Goal: Task Accomplishment & Management: Manage account settings

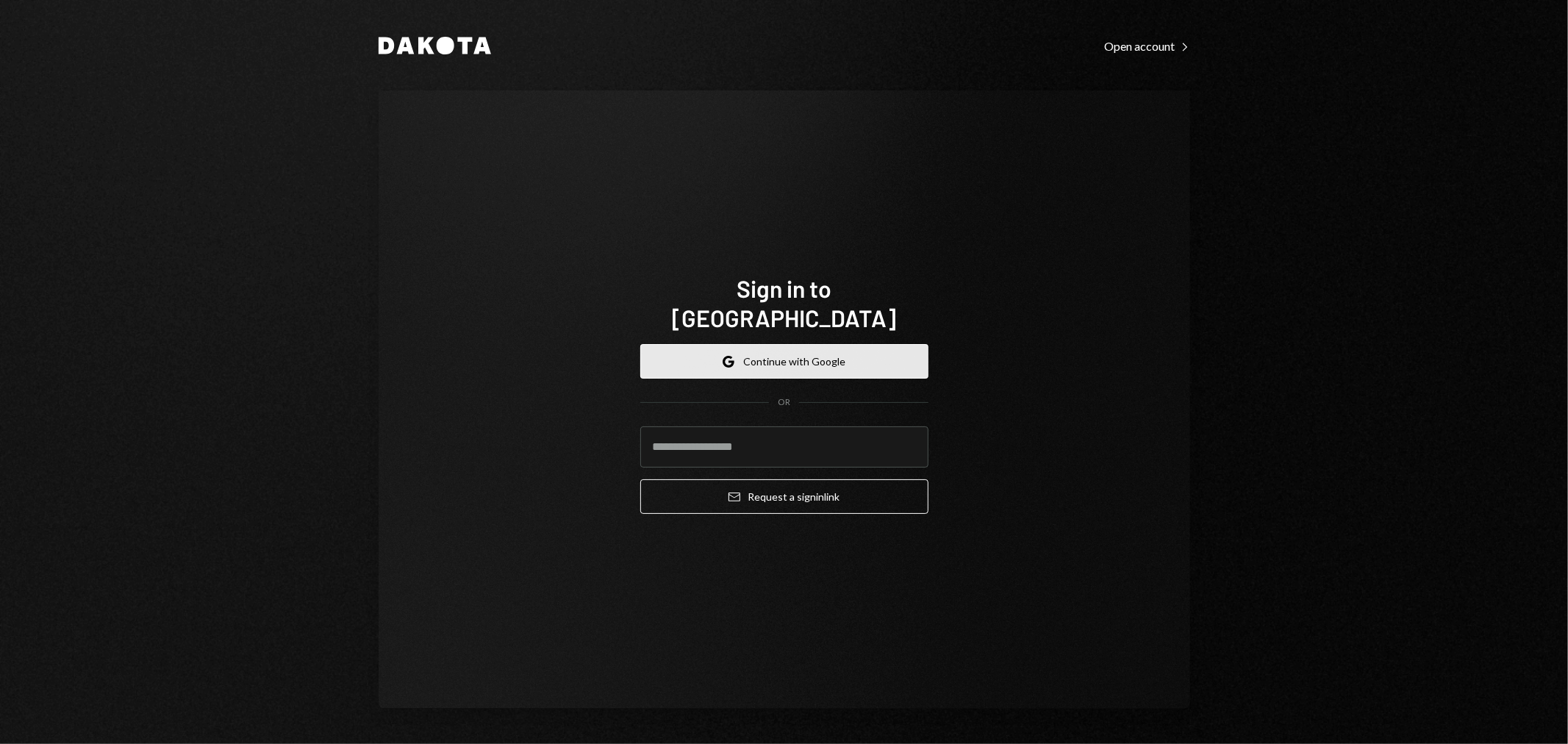
click at [804, 356] on button "Google Continue with Google" at bounding box center [785, 361] width 288 height 35
click at [734, 356] on icon "Google" at bounding box center [728, 362] width 12 height 12
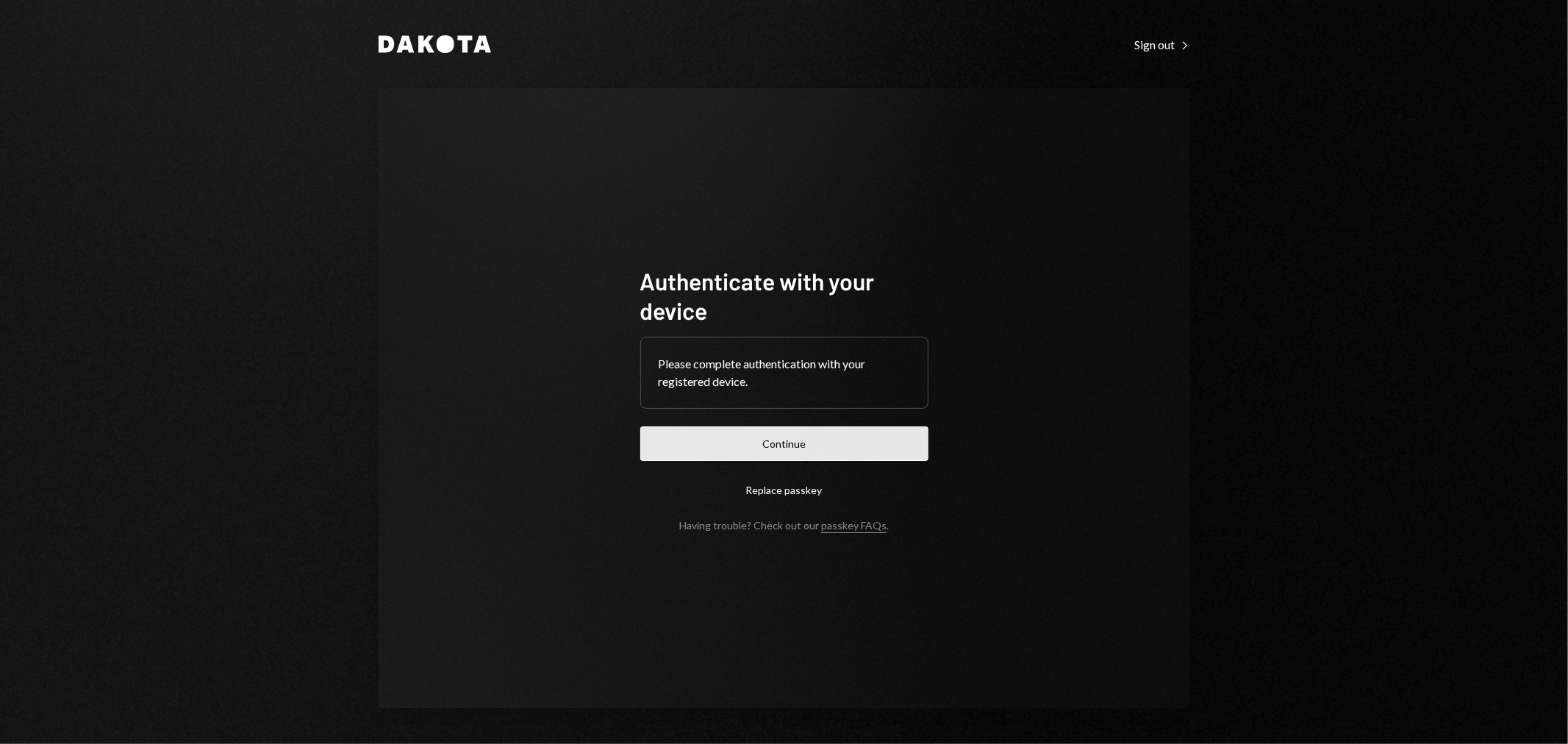
click at [770, 437] on button "Continue" at bounding box center [785, 443] width 288 height 35
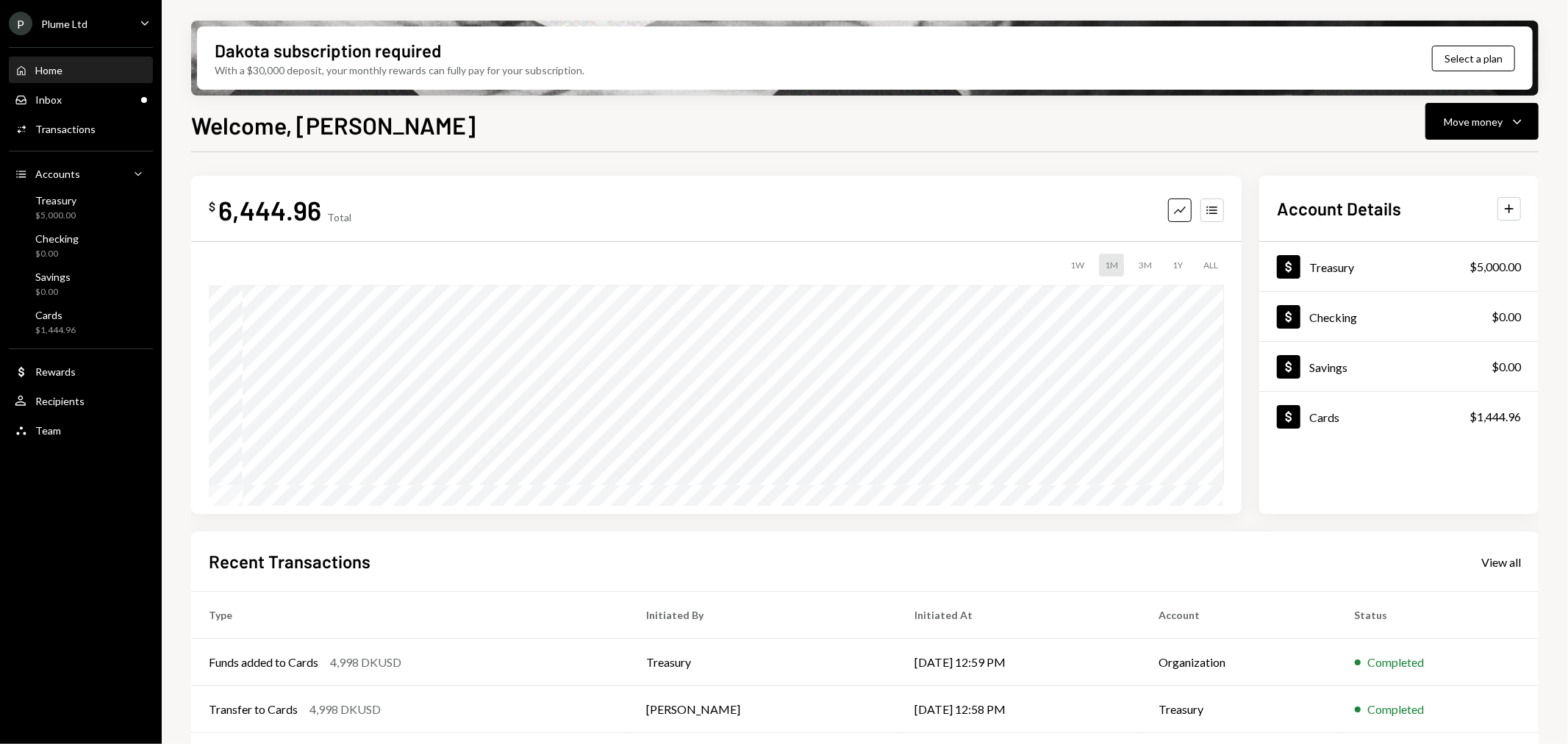
click at [486, 225] on div "$ 6,444.96 Total Graph Accounts" at bounding box center [717, 209] width 1015 height 33
click at [97, 320] on div "Cards $1,444.96" at bounding box center [81, 323] width 132 height 28
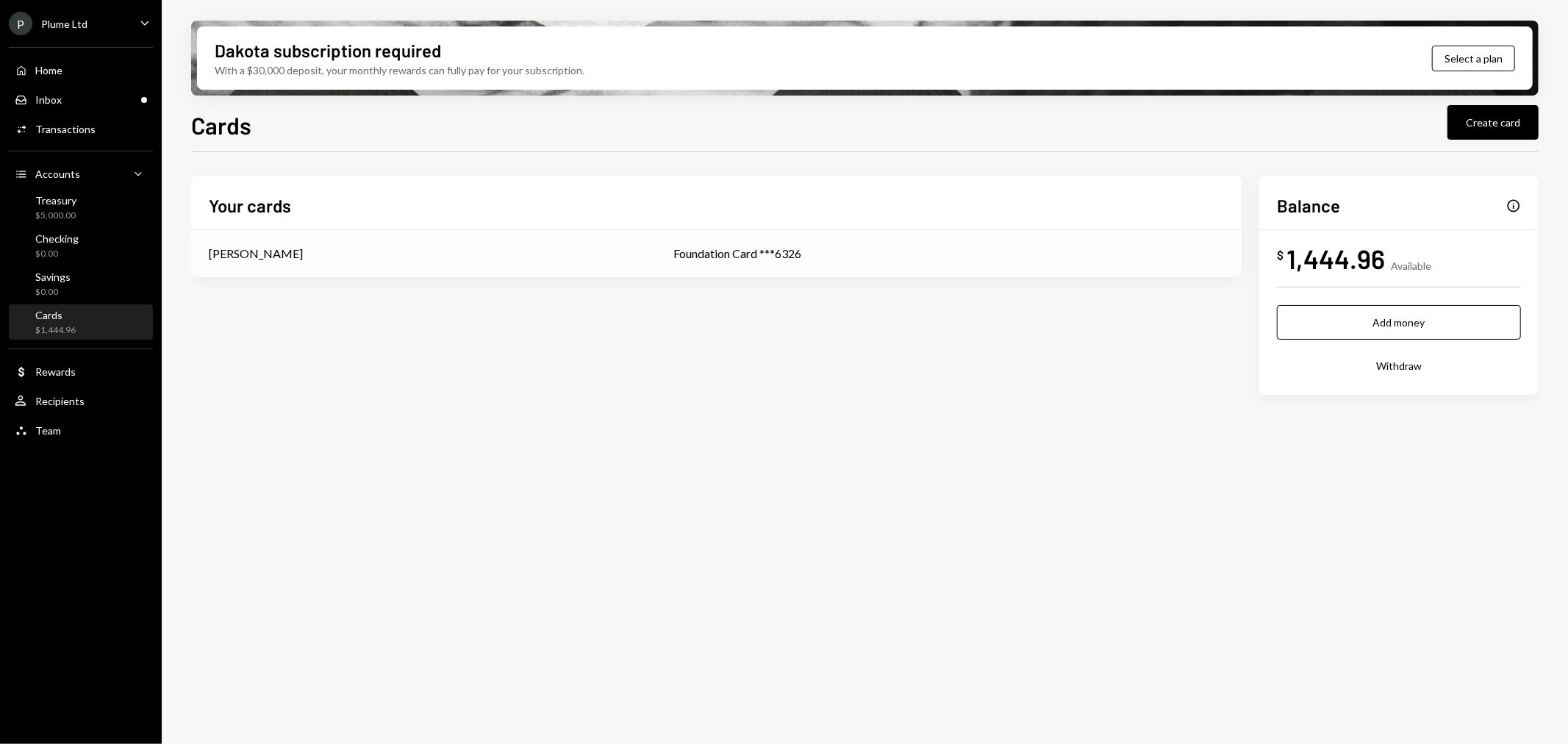
click at [594, 253] on div "[PERSON_NAME]" at bounding box center [423, 253] width 429 height 18
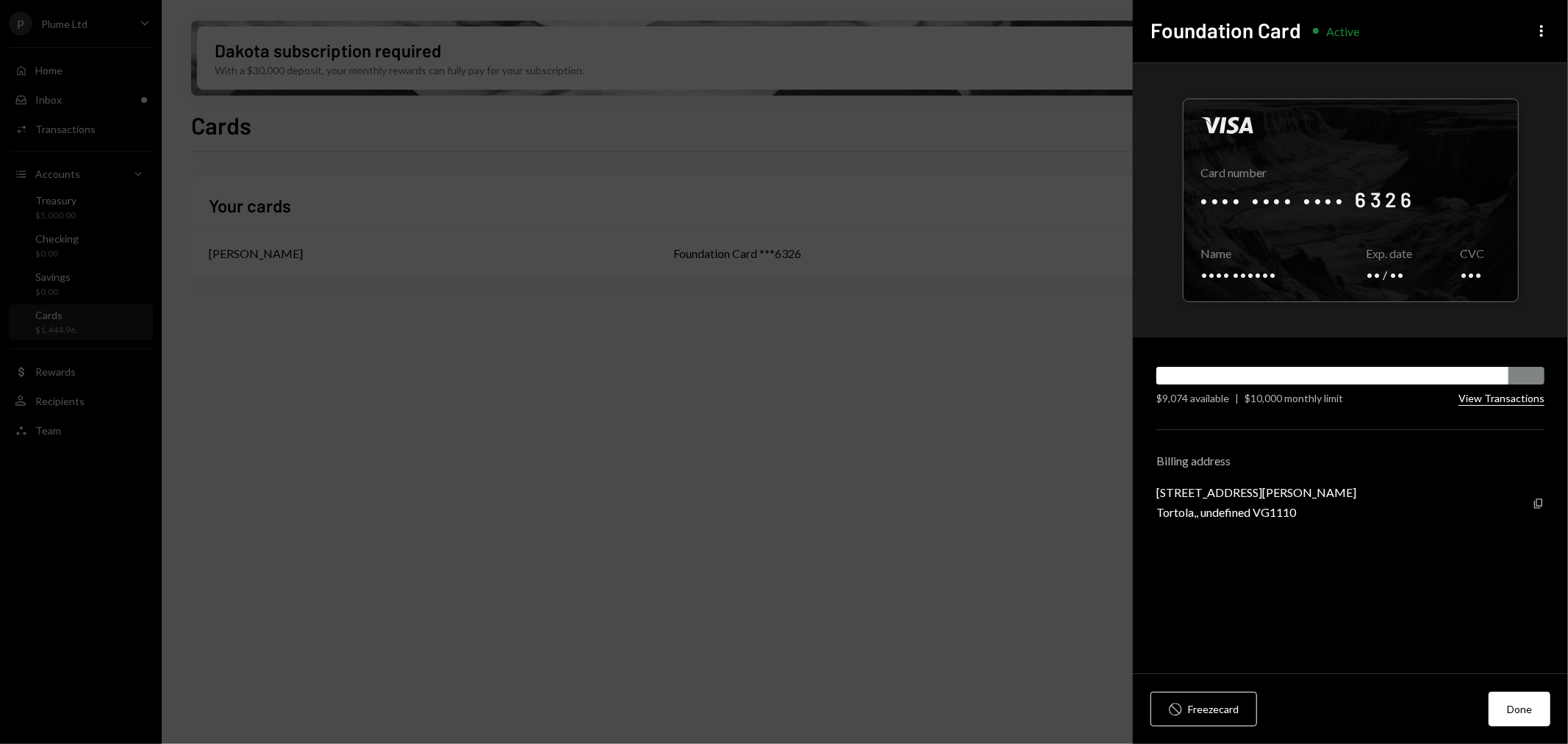
click at [1477, 395] on button "View Transactions" at bounding box center [1501, 398] width 86 height 14
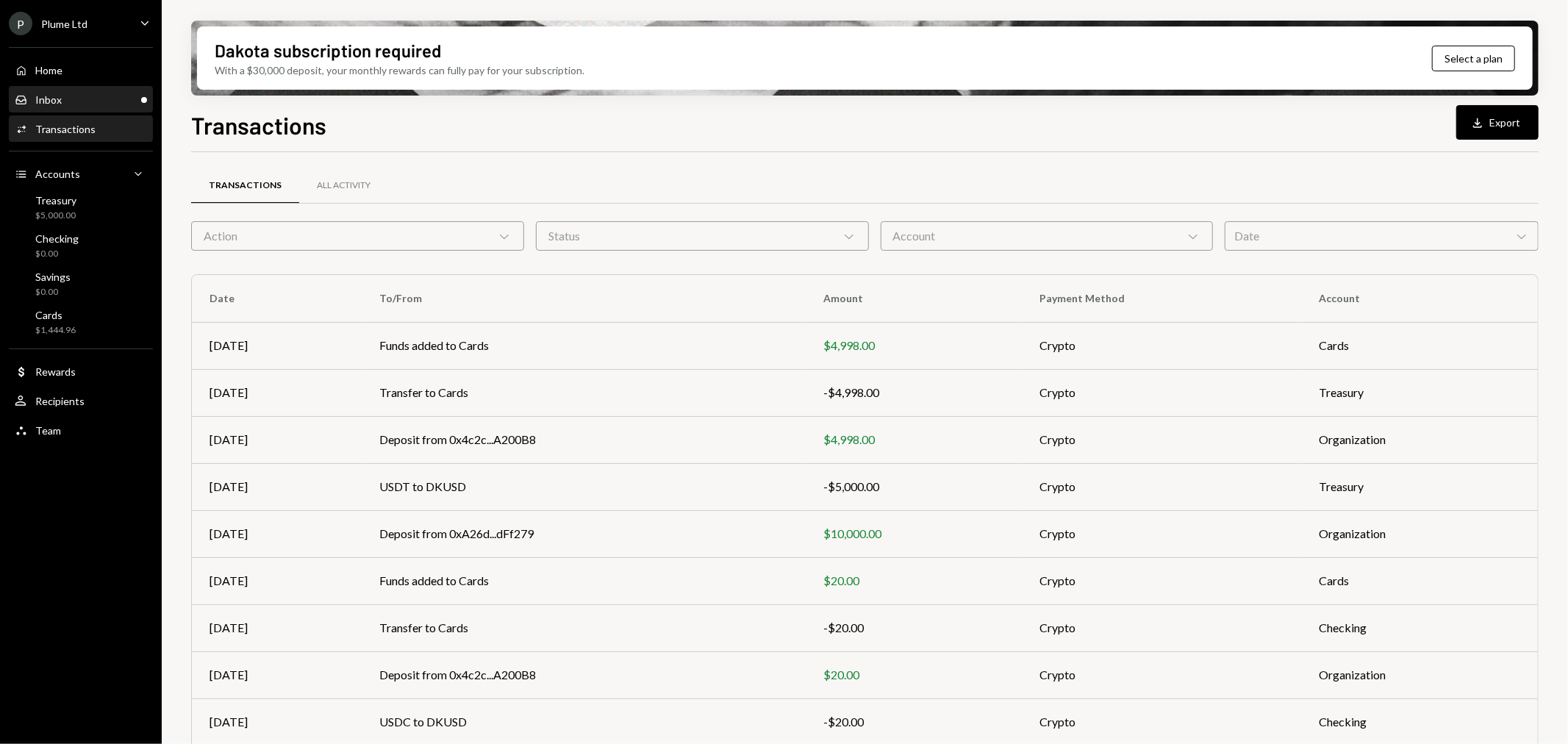
click at [91, 103] on div "Inbox Inbox" at bounding box center [81, 100] width 132 height 13
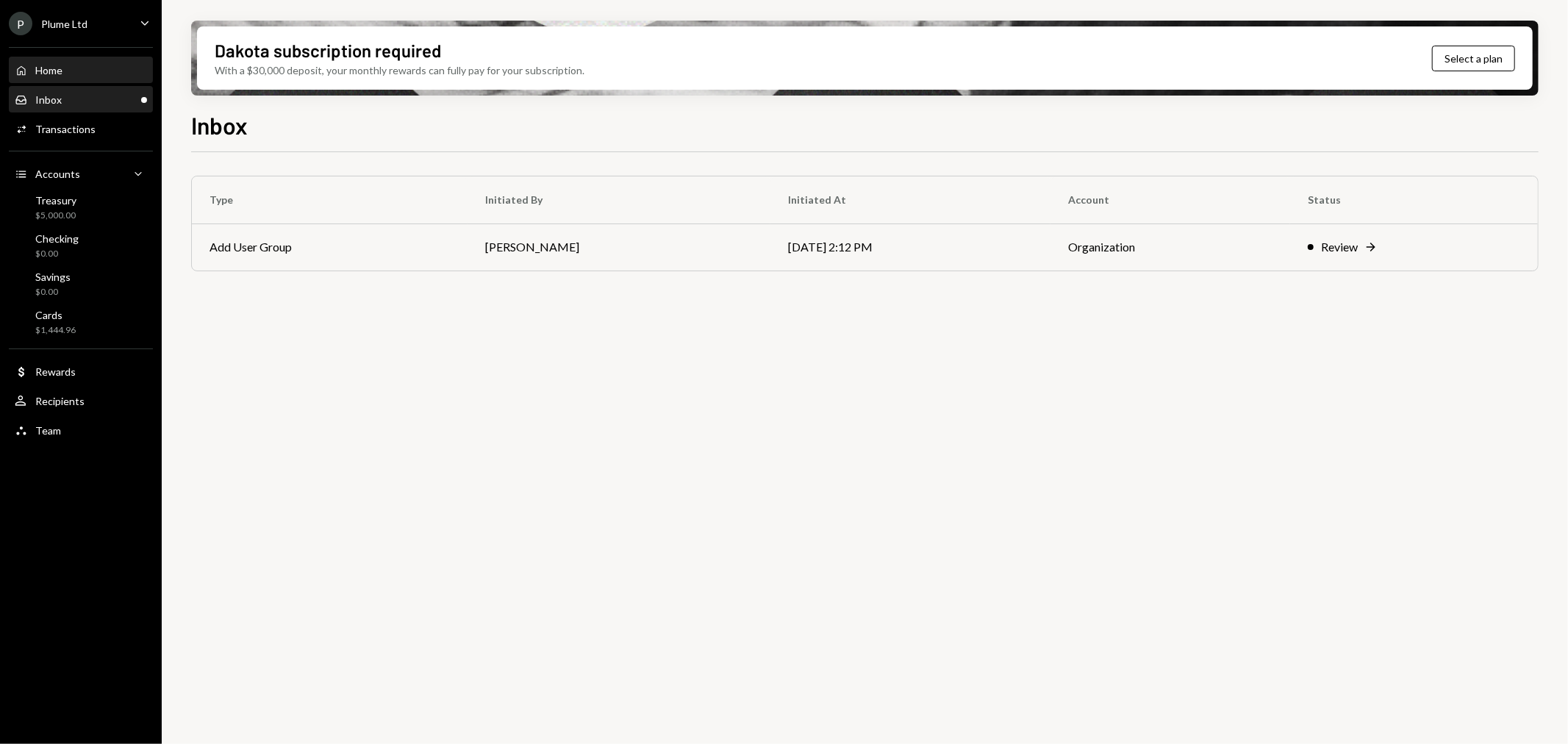
click at [72, 64] on div "Home Home" at bounding box center [81, 70] width 132 height 13
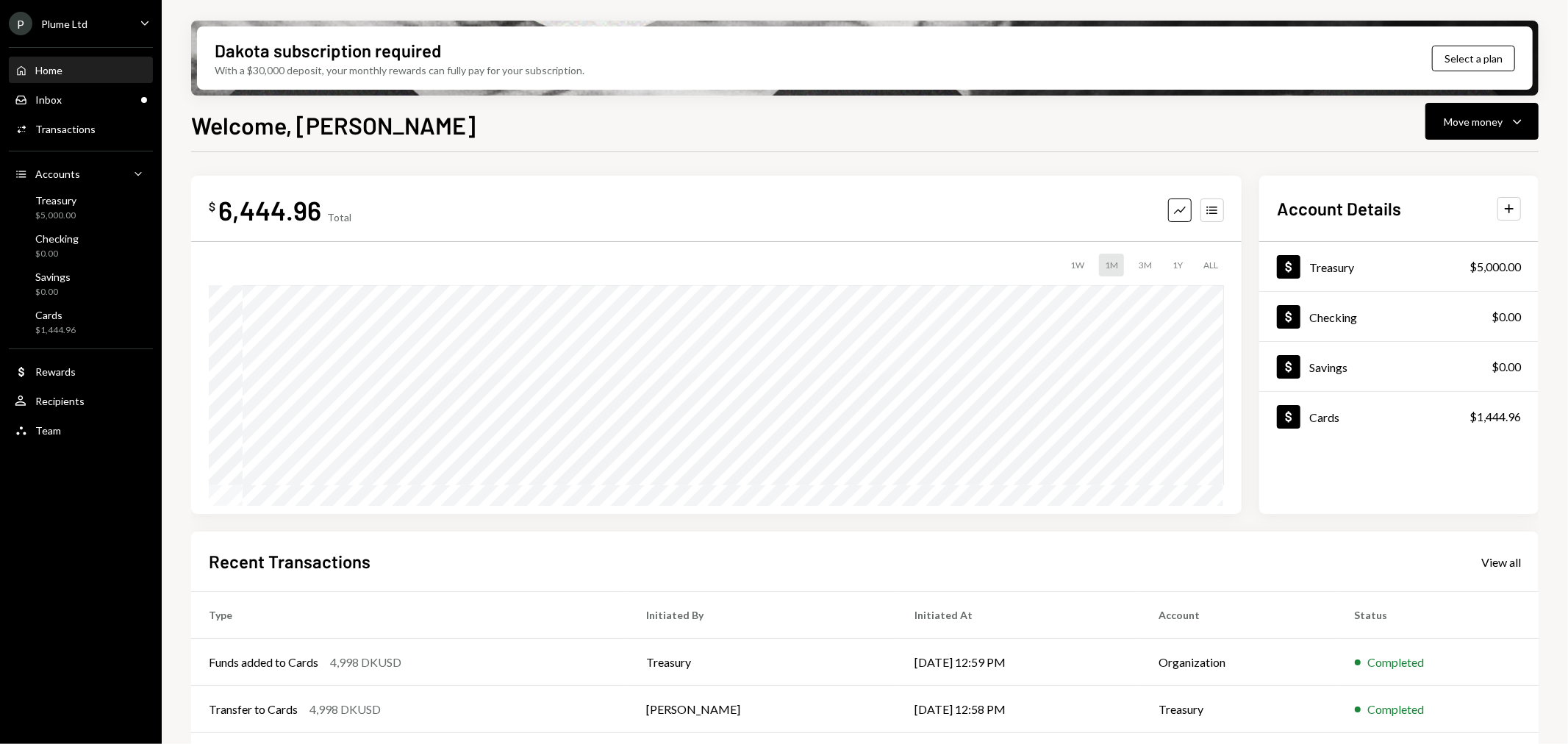
click at [93, 31] on div "P Plume Ltd Caret Down" at bounding box center [81, 23] width 162 height 23
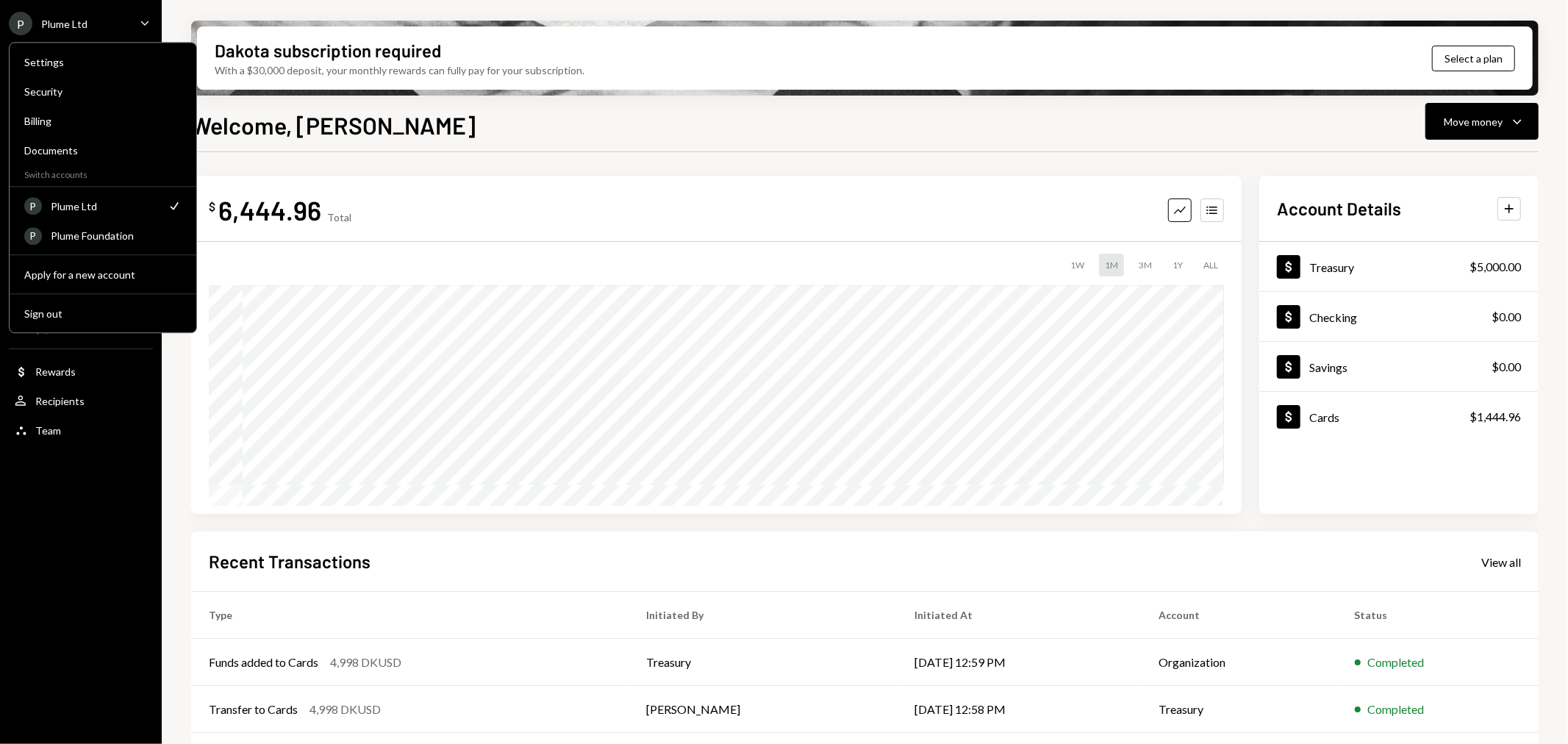
click at [564, 168] on div "$ 6,444.96 Total Graph Accounts 1W 1M 3M 1Y ALL Account Details Plus Dollar Tre…" at bounding box center [865, 528] width 1348 height 751
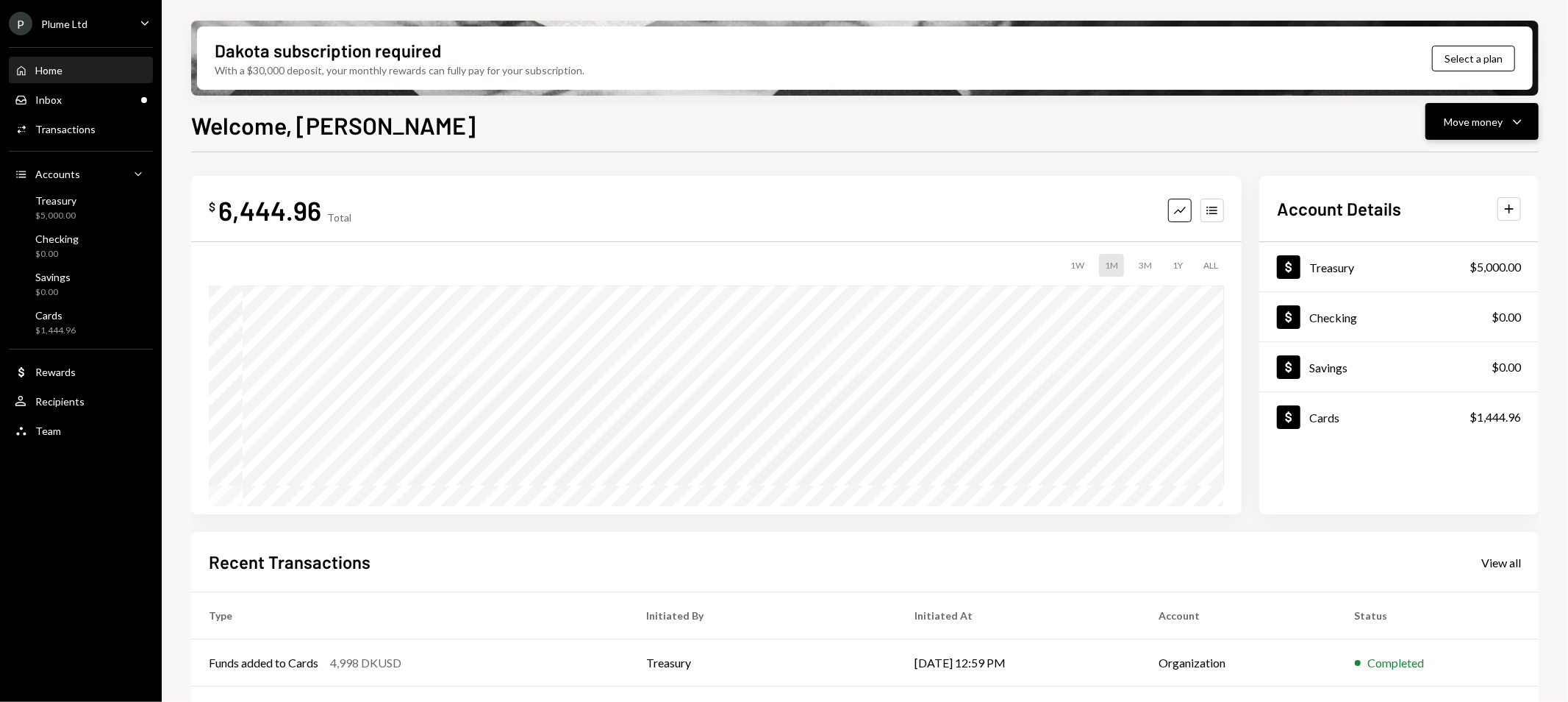
click at [1464, 123] on div "Move money" at bounding box center [1472, 122] width 59 height 15
click at [1427, 168] on div "Send" at bounding box center [1471, 165] width 108 height 15
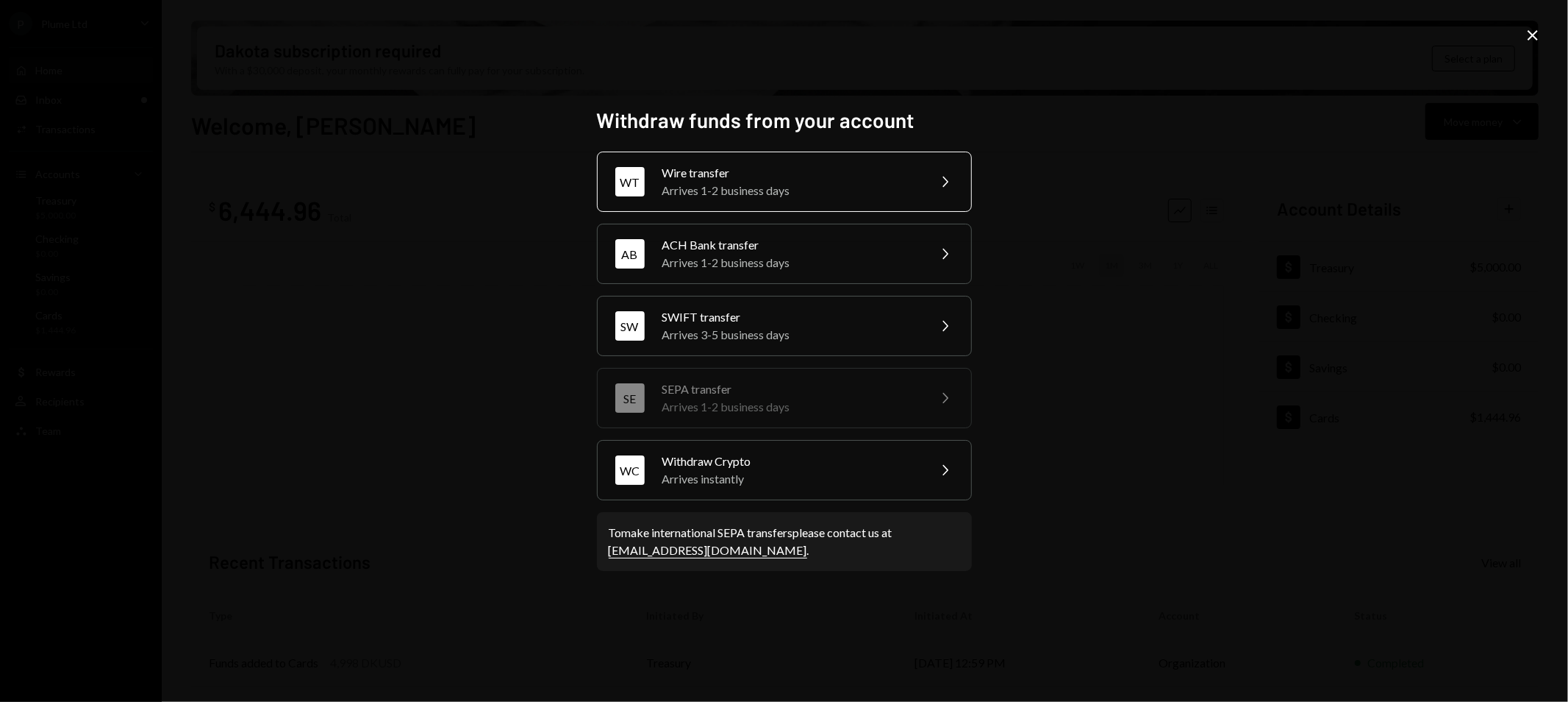
click at [704, 187] on div "Arrives 1-2 business days" at bounding box center [790, 190] width 256 height 18
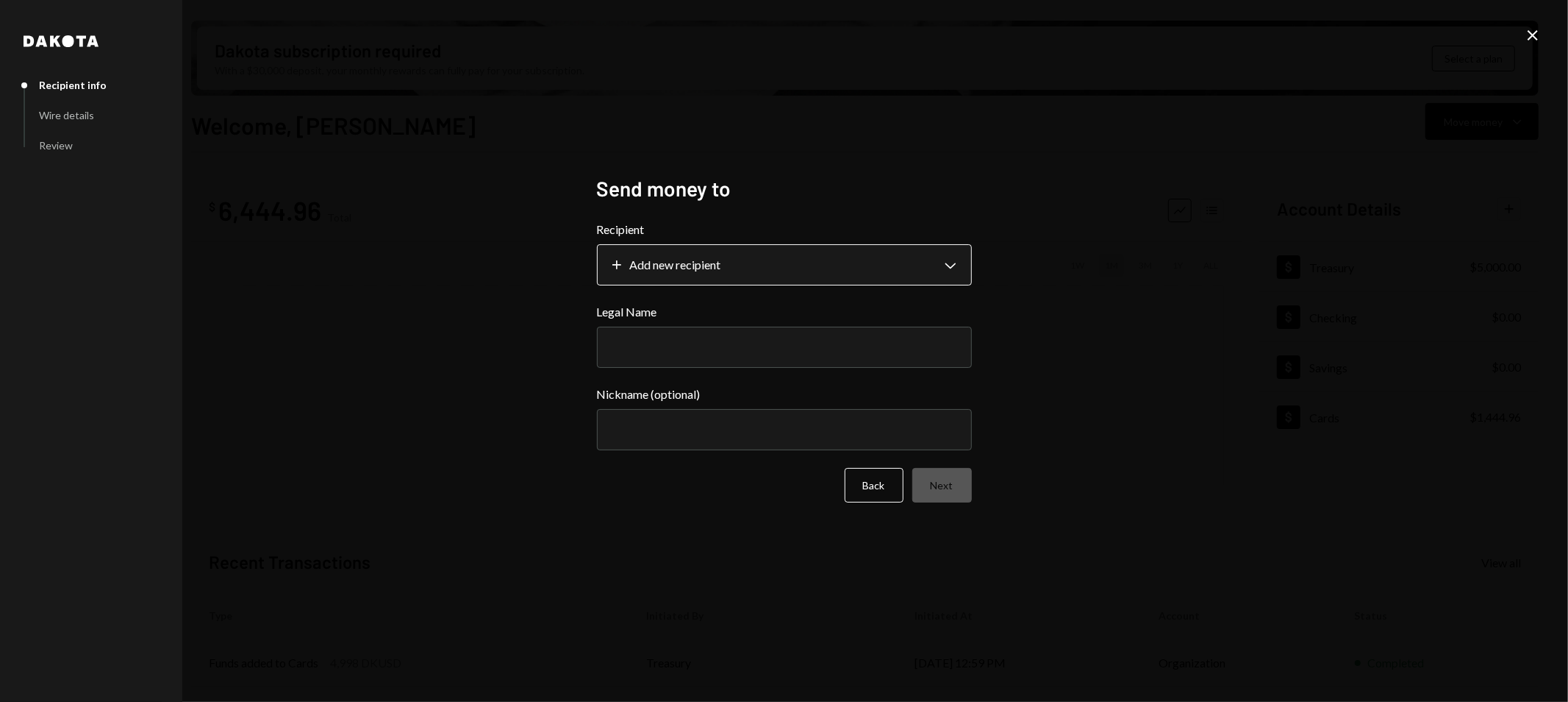
click at [686, 258] on body "P Plume Ltd Caret Down Home Home Inbox Inbox Activities Transactions Accounts A…" at bounding box center [784, 351] width 1568 height 702
click at [526, 316] on div "**********" at bounding box center [784, 351] width 1568 height 702
click at [857, 486] on button "Back" at bounding box center [874, 485] width 59 height 35
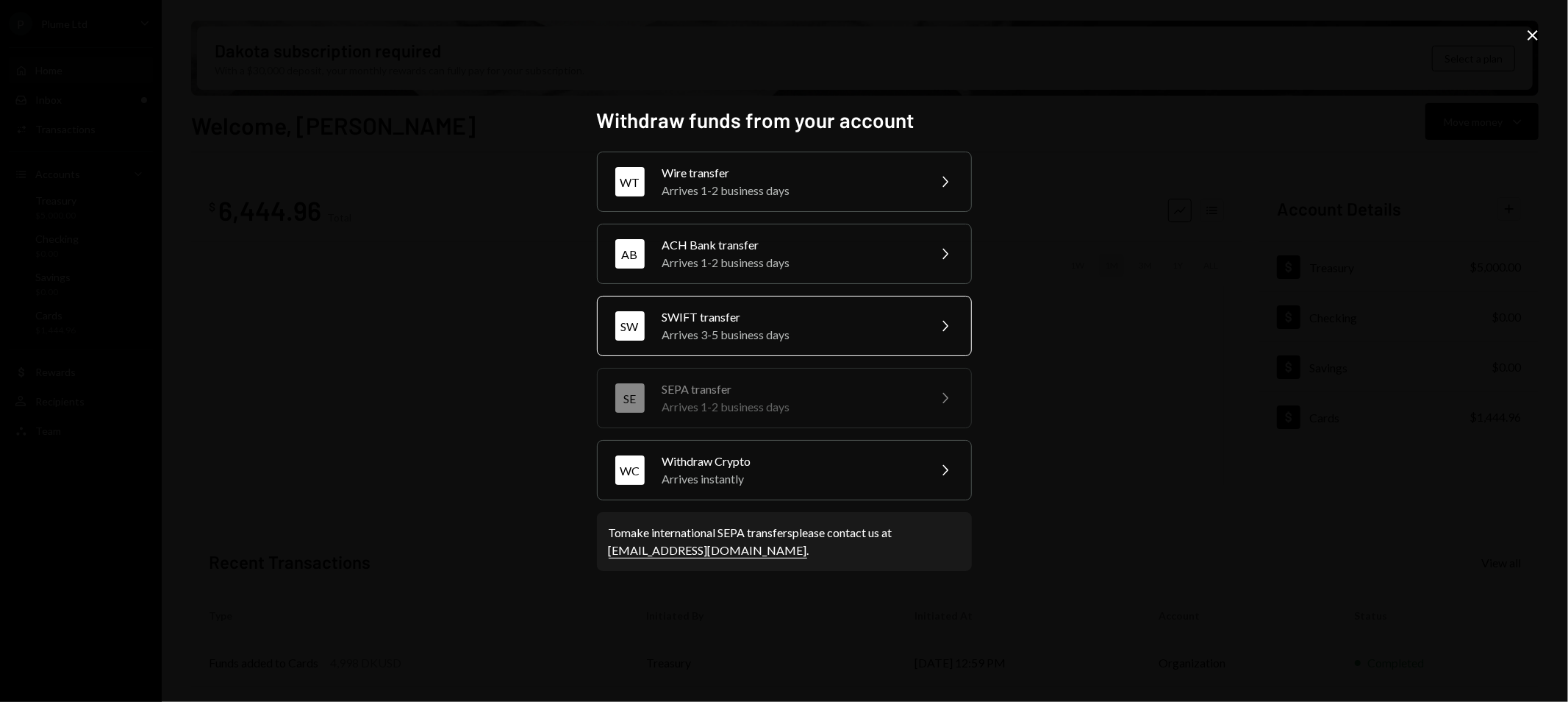
click at [713, 310] on div "SWIFT transfer" at bounding box center [790, 317] width 256 height 18
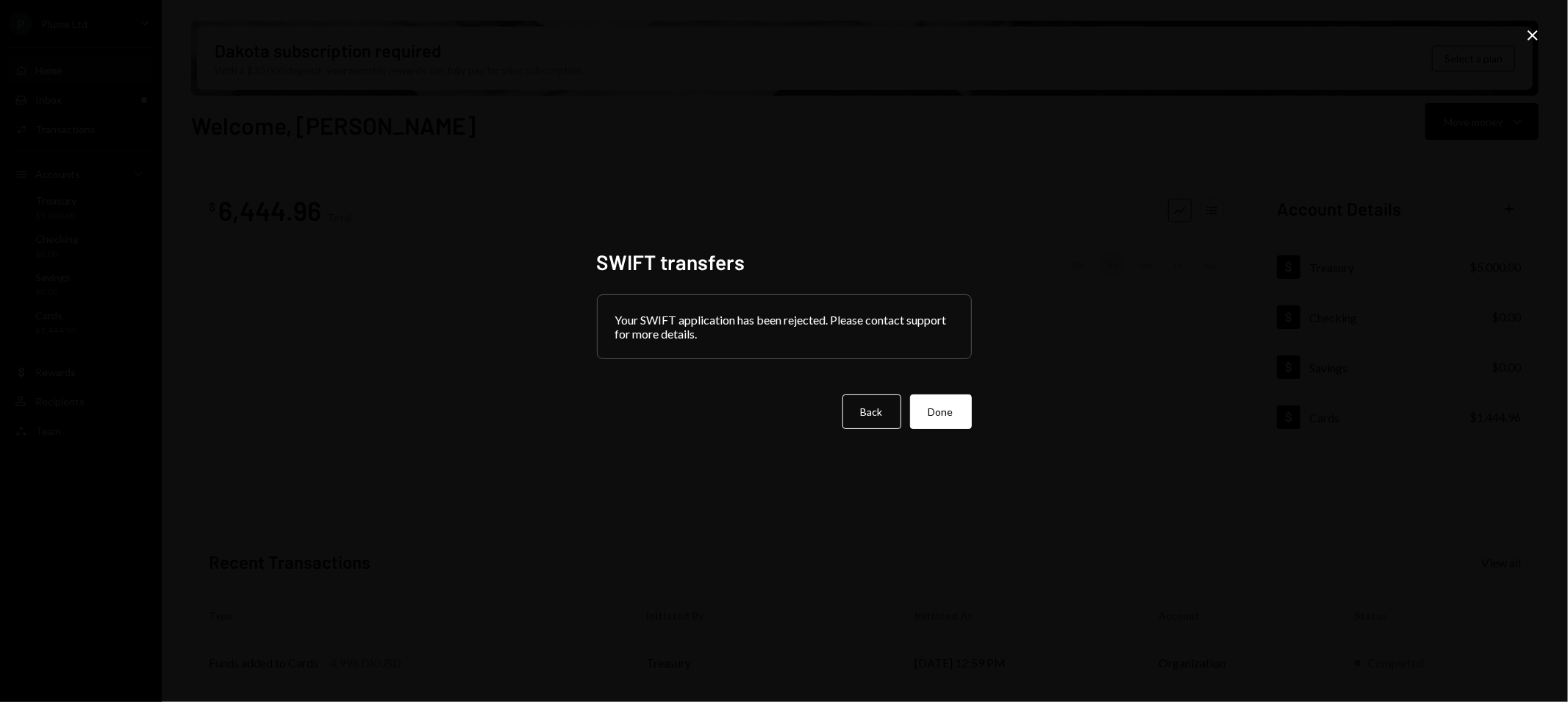
click at [794, 338] on div "Your SWIFT application has been rejected. Please contact support for more detai…" at bounding box center [784, 326] width 374 height 63
click at [879, 415] on button "Back" at bounding box center [871, 411] width 59 height 35
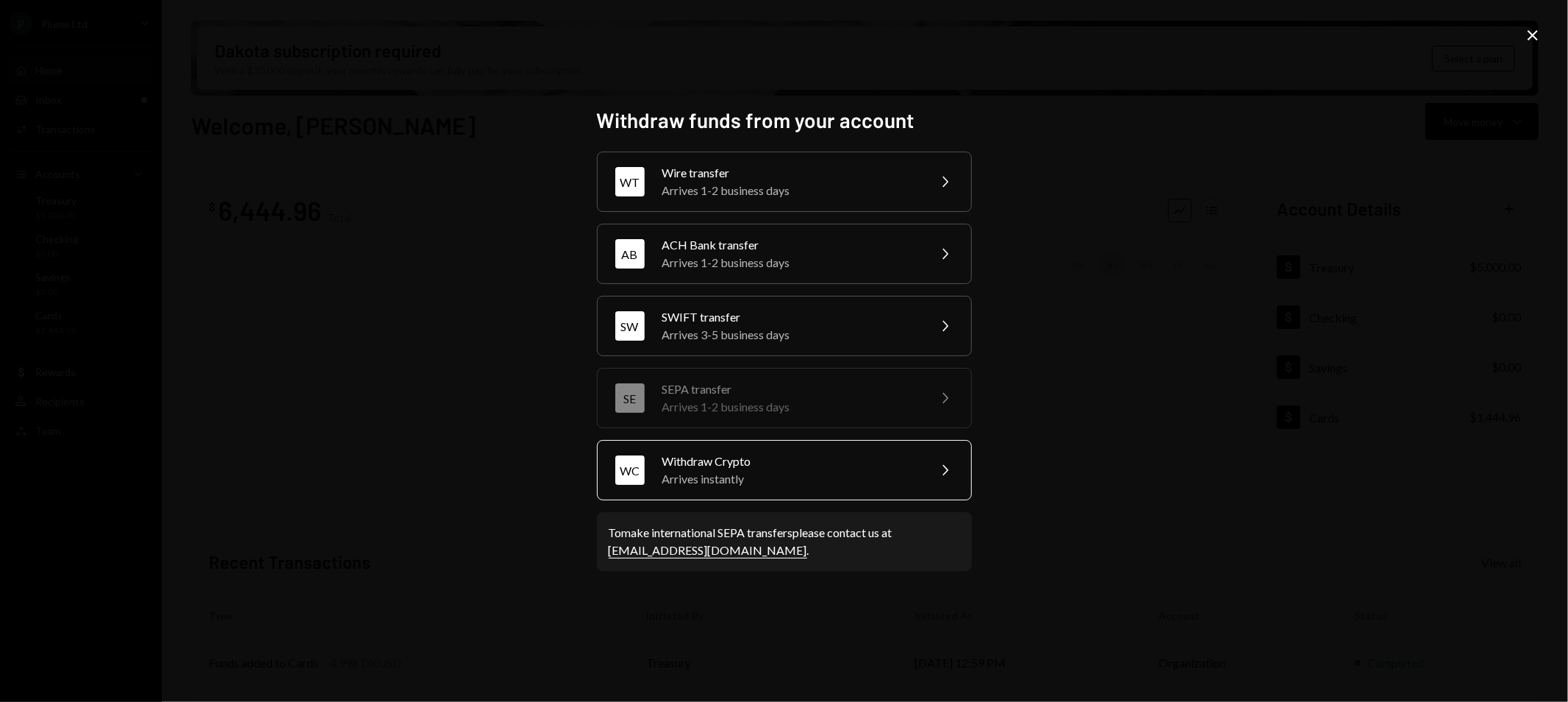
click at [732, 470] on div "Arrives instantly" at bounding box center [790, 478] width 256 height 18
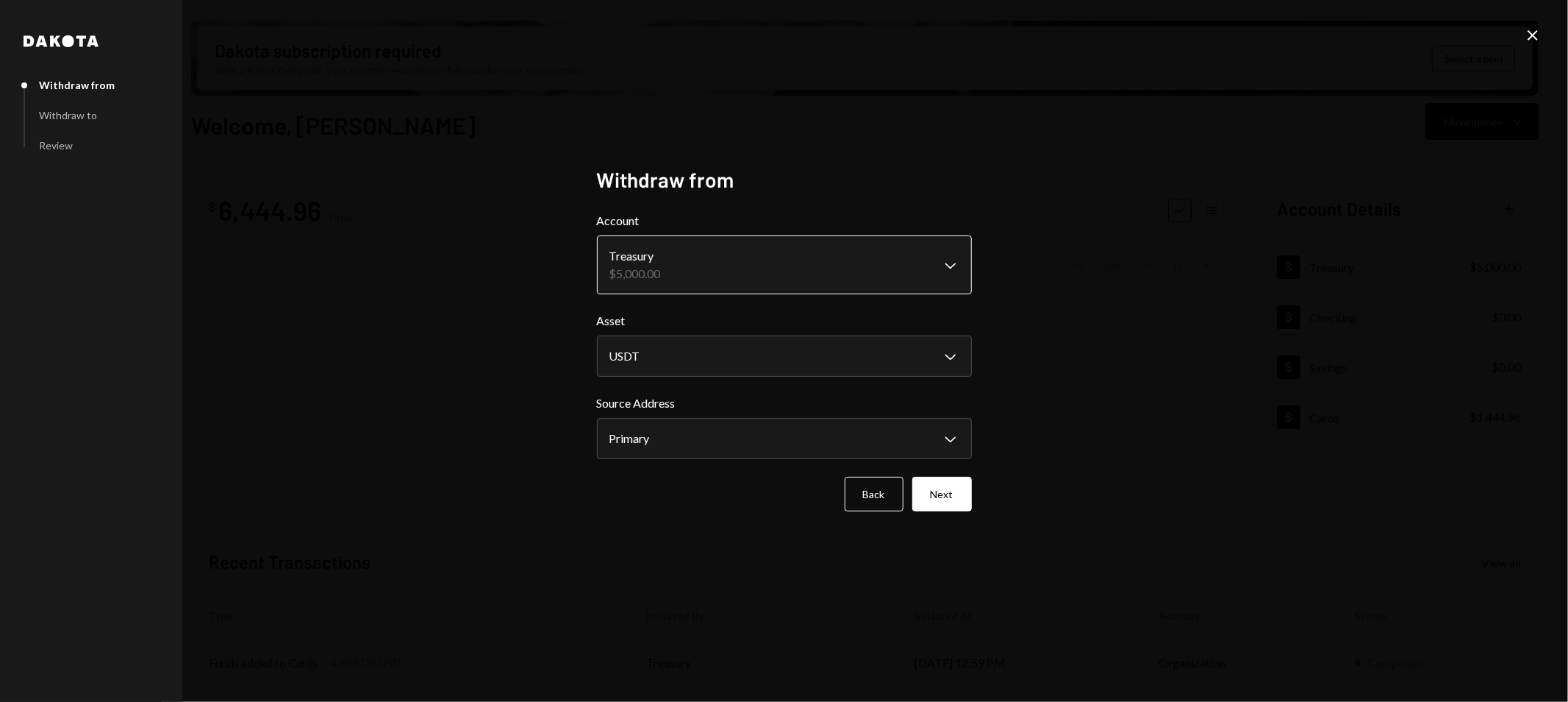
click at [700, 277] on body "P Plume Ltd Caret Down Home Home Inbox Inbox Activities Transactions Accounts A…" at bounding box center [784, 351] width 1568 height 702
click at [527, 281] on div "**********" at bounding box center [784, 351] width 1568 height 702
click at [762, 273] on body "P Plume Ltd Caret Down Home Home Inbox Inbox Activities Transactions Accounts A…" at bounding box center [784, 351] width 1568 height 702
click at [1060, 276] on div "**********" at bounding box center [784, 351] width 1568 height 702
click at [843, 357] on body "P Plume Ltd Caret Down Home Home Inbox Inbox Activities Transactions Accounts A…" at bounding box center [784, 351] width 1568 height 702
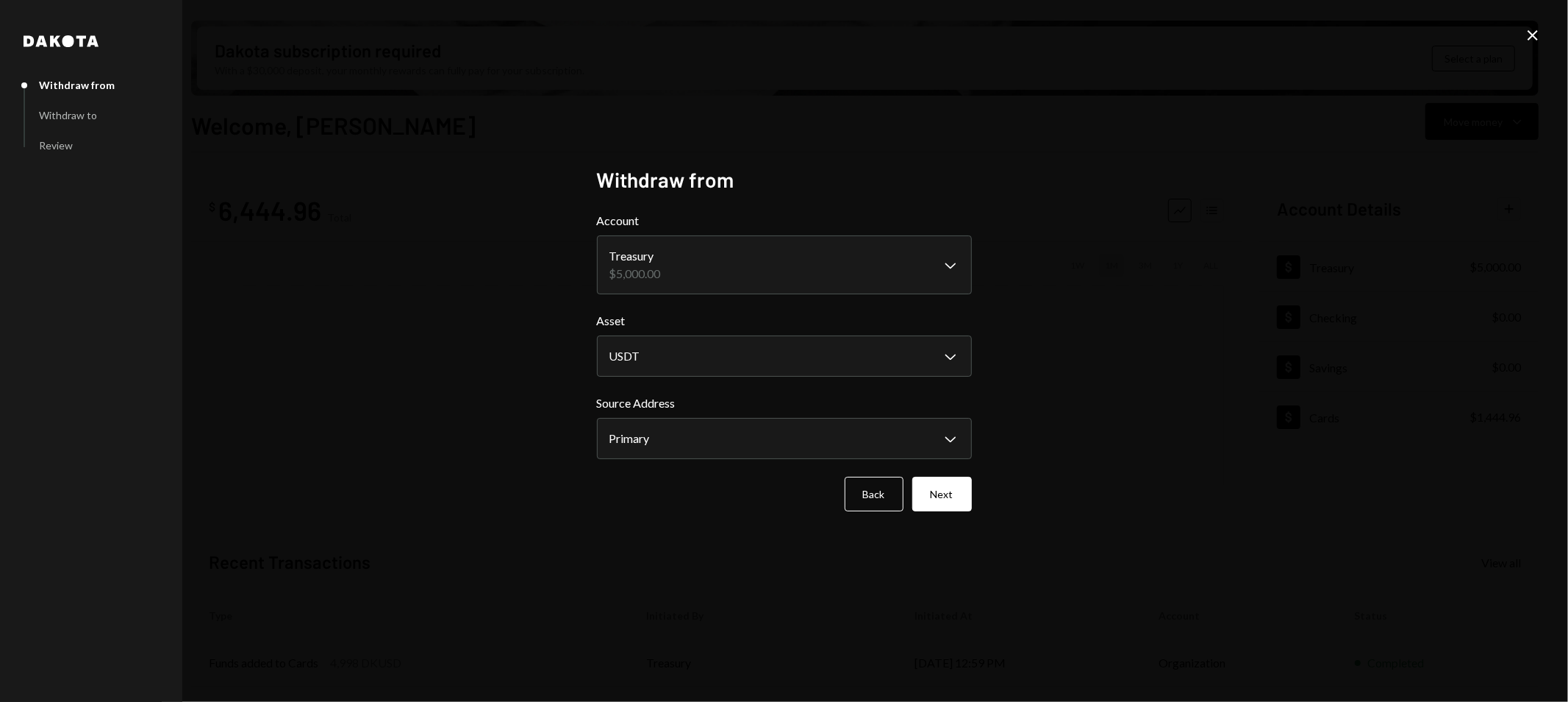
click at [1001, 371] on div "**********" at bounding box center [784, 351] width 1568 height 702
click at [903, 442] on body "P Plume Ltd Caret Down Home Home Inbox Inbox Activities Transactions Accounts A…" at bounding box center [784, 351] width 1568 height 702
click at [1046, 422] on div "**********" at bounding box center [784, 351] width 1568 height 702
click at [952, 498] on button "Next" at bounding box center [942, 494] width 60 height 35
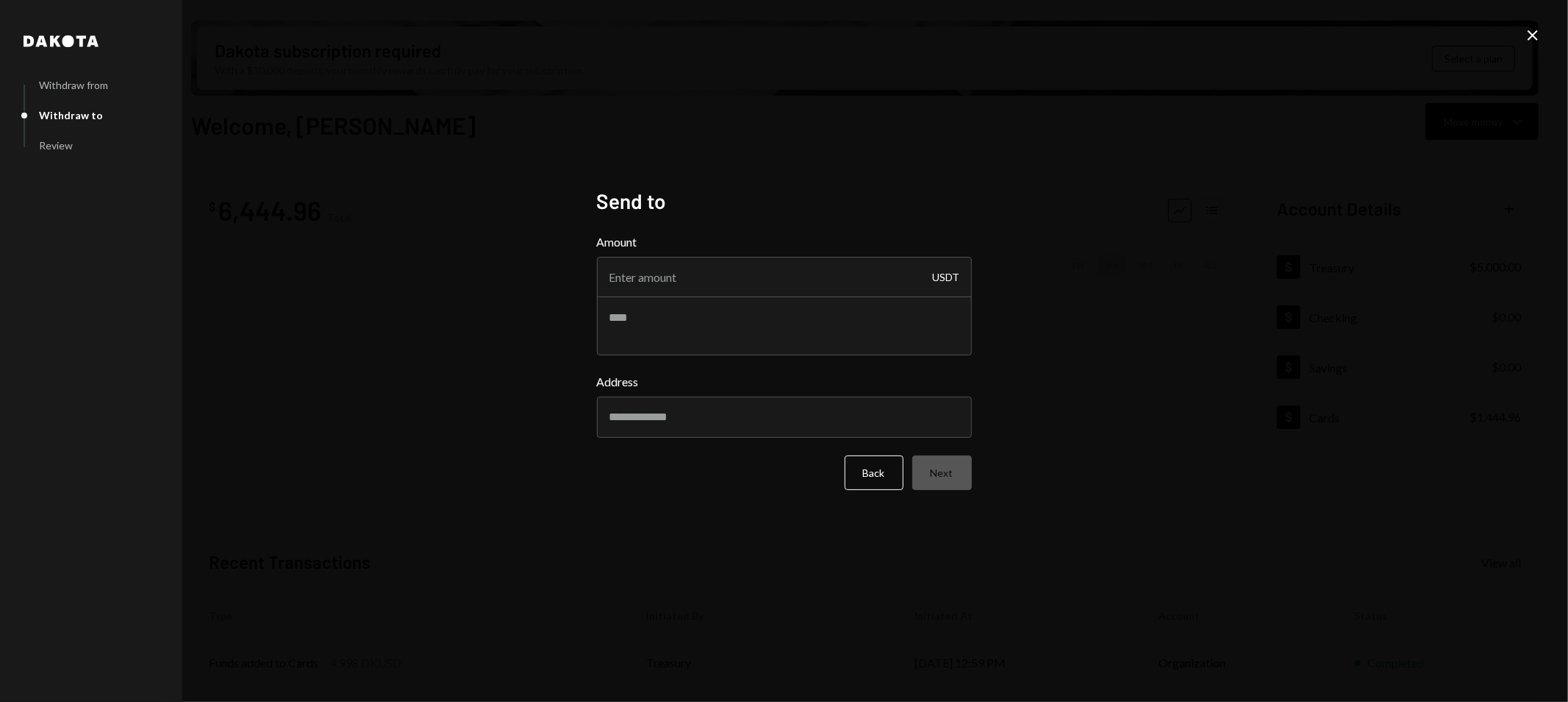
click at [942, 276] on div "USDT" at bounding box center [946, 277] width 27 height 41
click at [865, 475] on button "Back" at bounding box center [874, 472] width 59 height 35
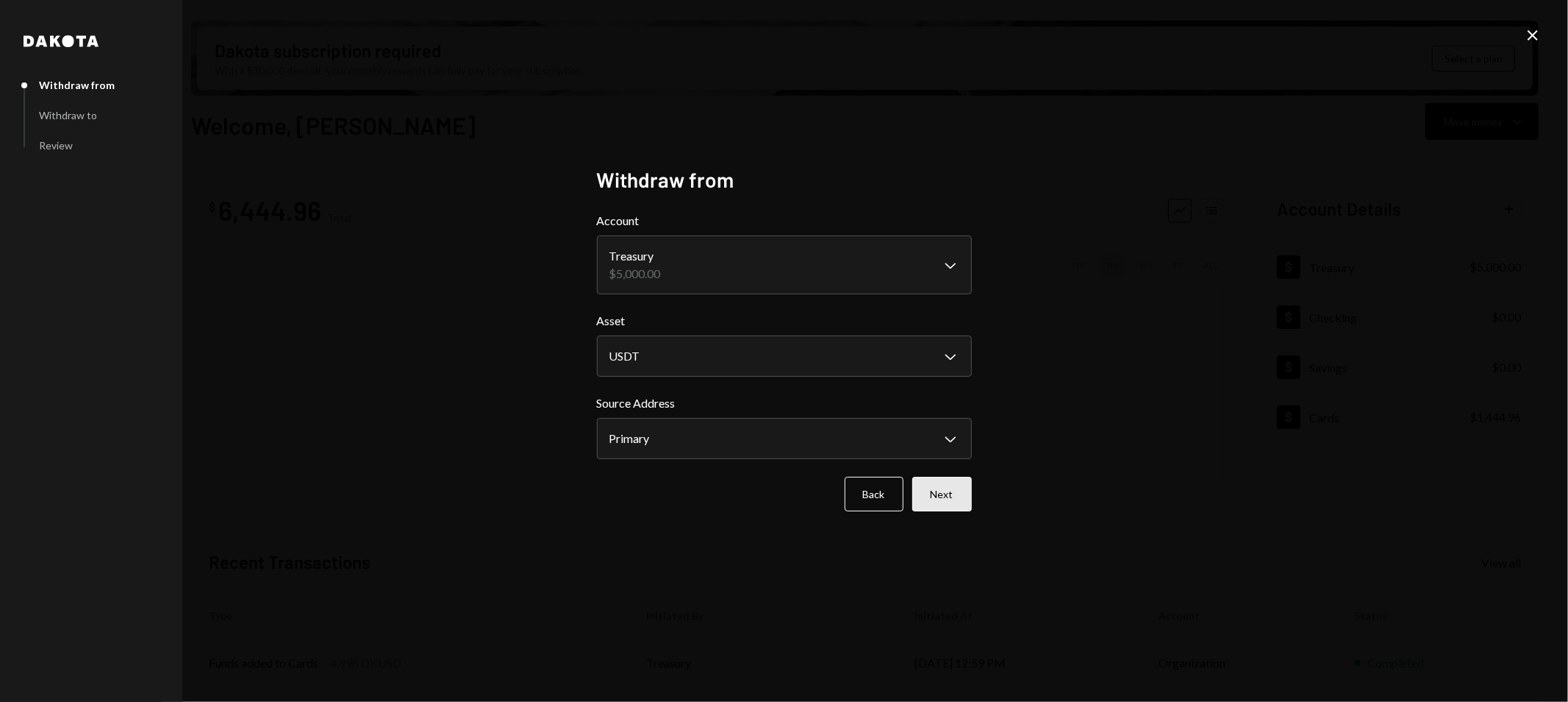
click at [954, 501] on button "Next" at bounding box center [942, 494] width 60 height 35
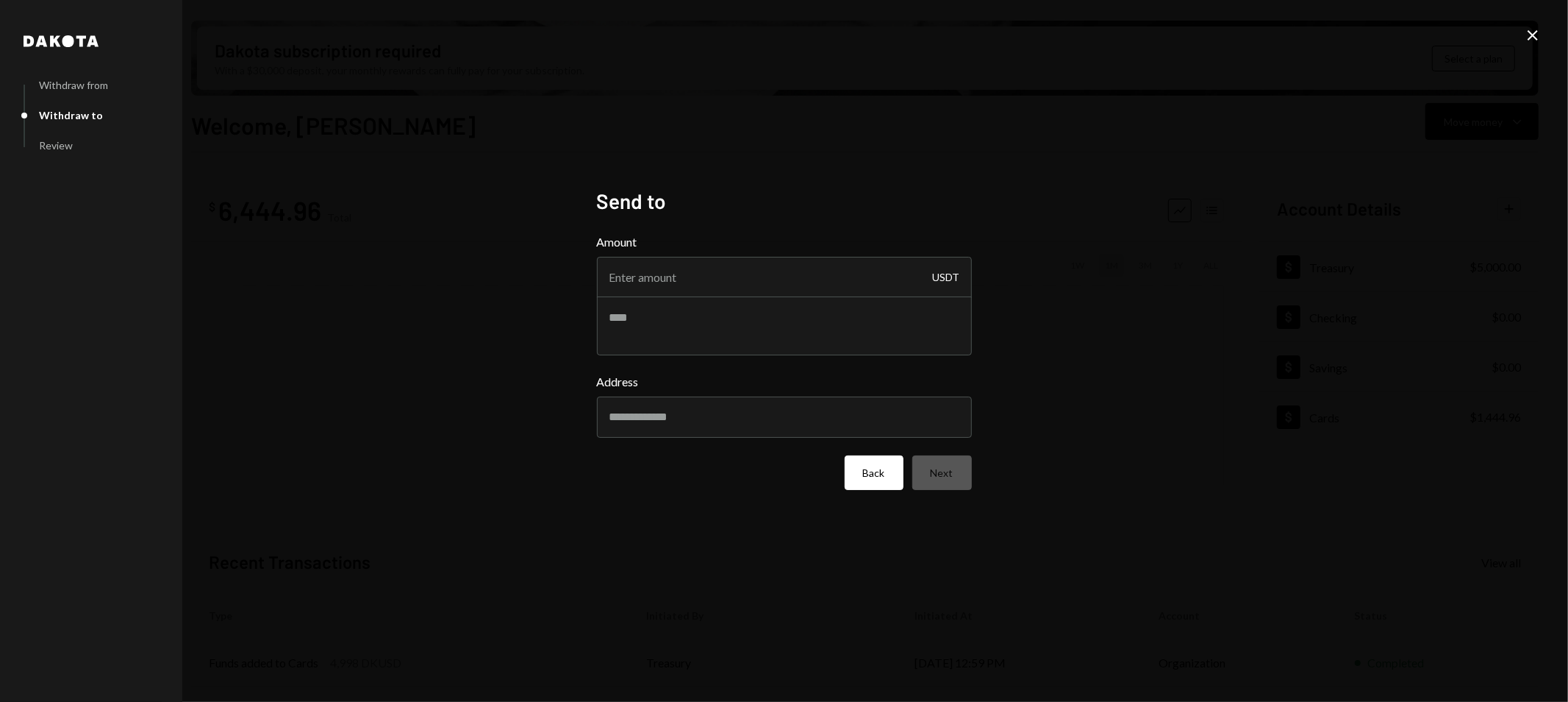
click at [851, 467] on button "Back" at bounding box center [874, 472] width 59 height 35
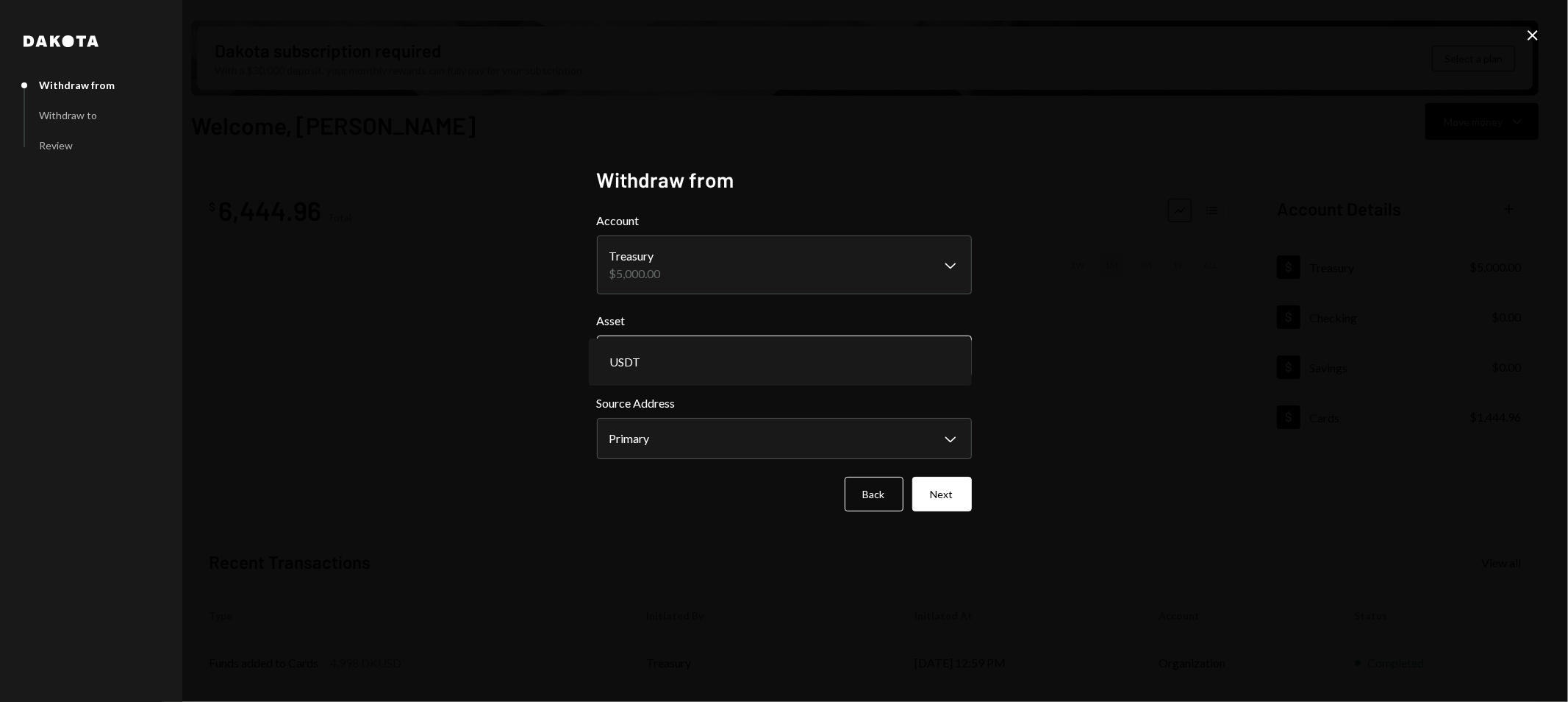
click at [762, 372] on body "P Plume Ltd Caret Down Home Home Inbox Inbox Activities Transactions Accounts A…" at bounding box center [784, 351] width 1568 height 702
click at [1018, 362] on div "**********" at bounding box center [784, 351] width 1568 height 702
click at [947, 499] on button "Next" at bounding box center [942, 494] width 60 height 35
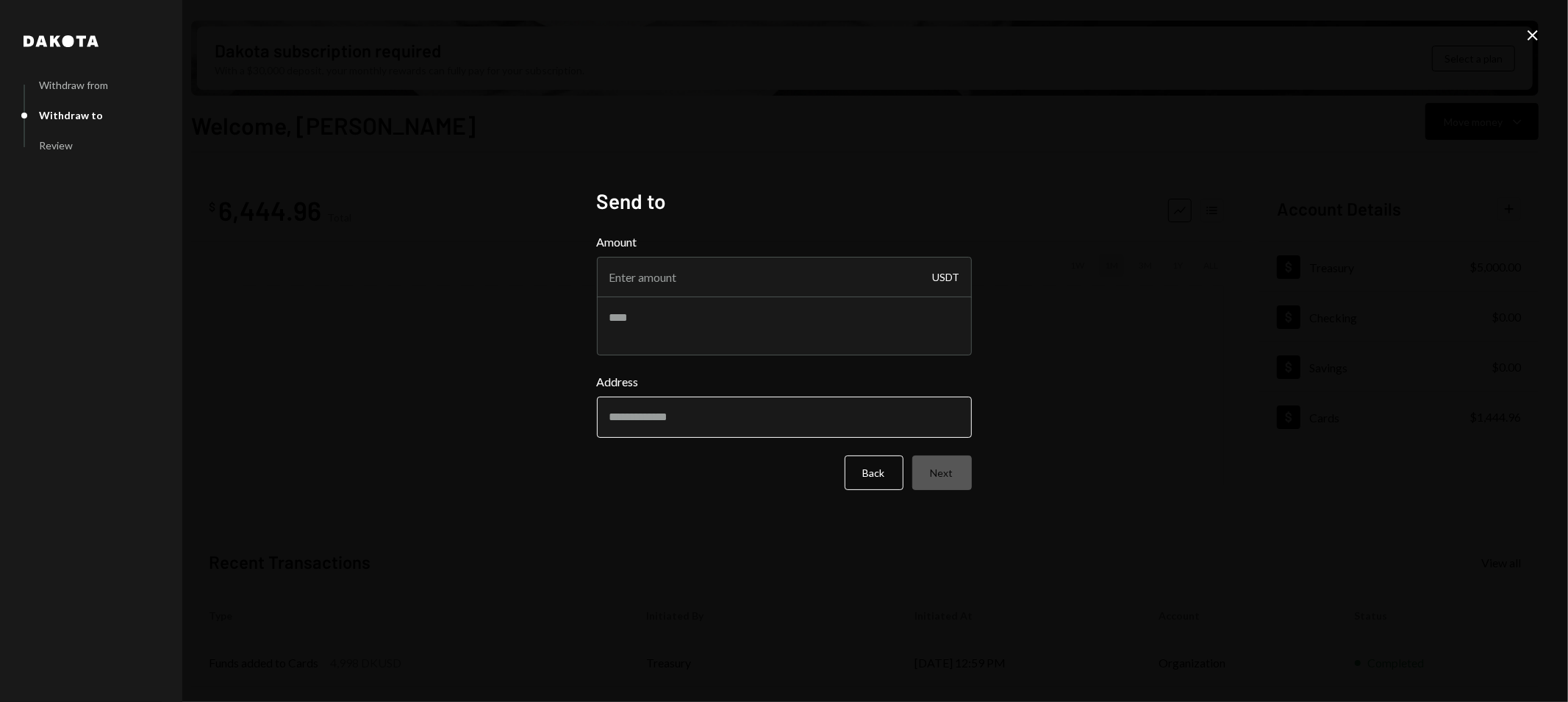
click at [719, 430] on input "Address" at bounding box center [784, 417] width 375 height 41
click at [888, 470] on button "Back" at bounding box center [874, 472] width 59 height 35
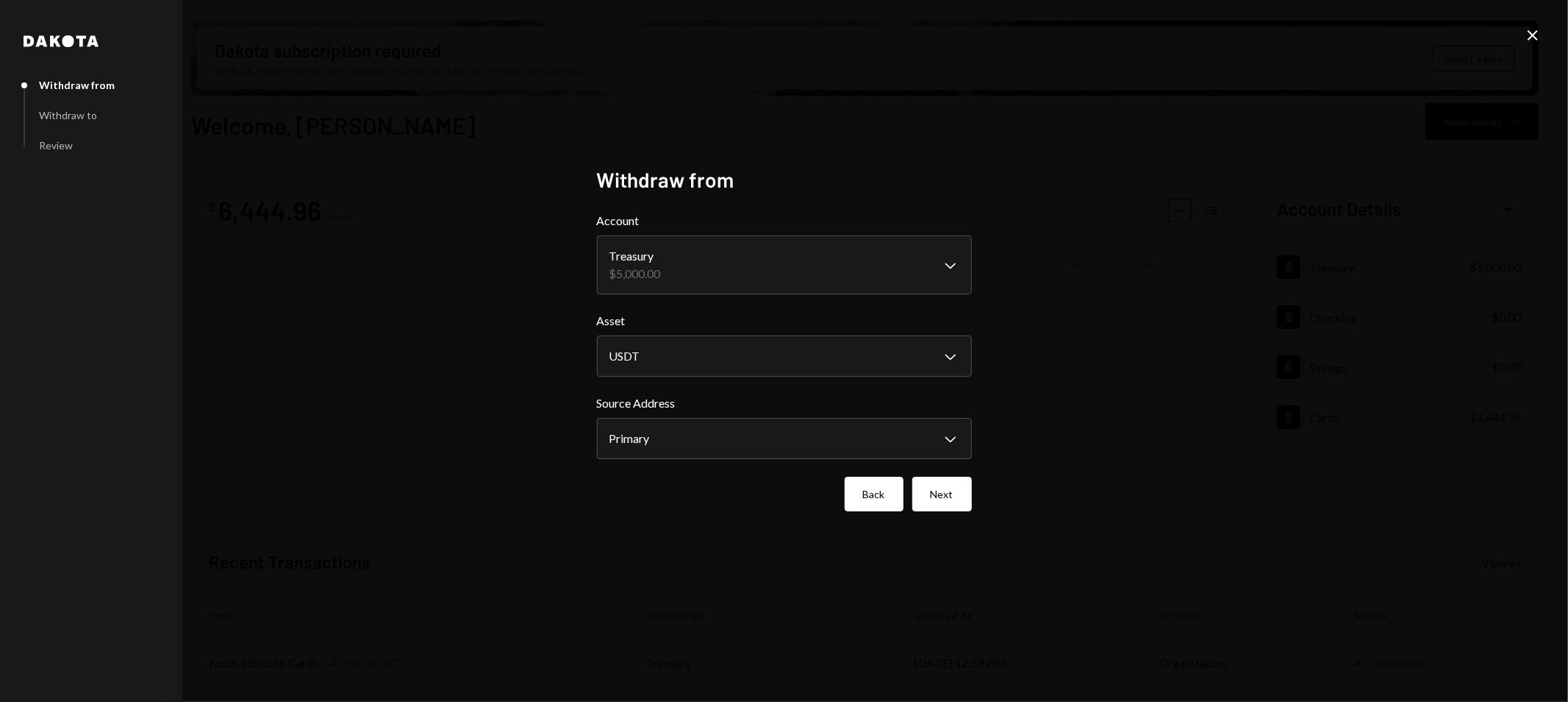
click at [886, 483] on button "Back" at bounding box center [874, 494] width 59 height 35
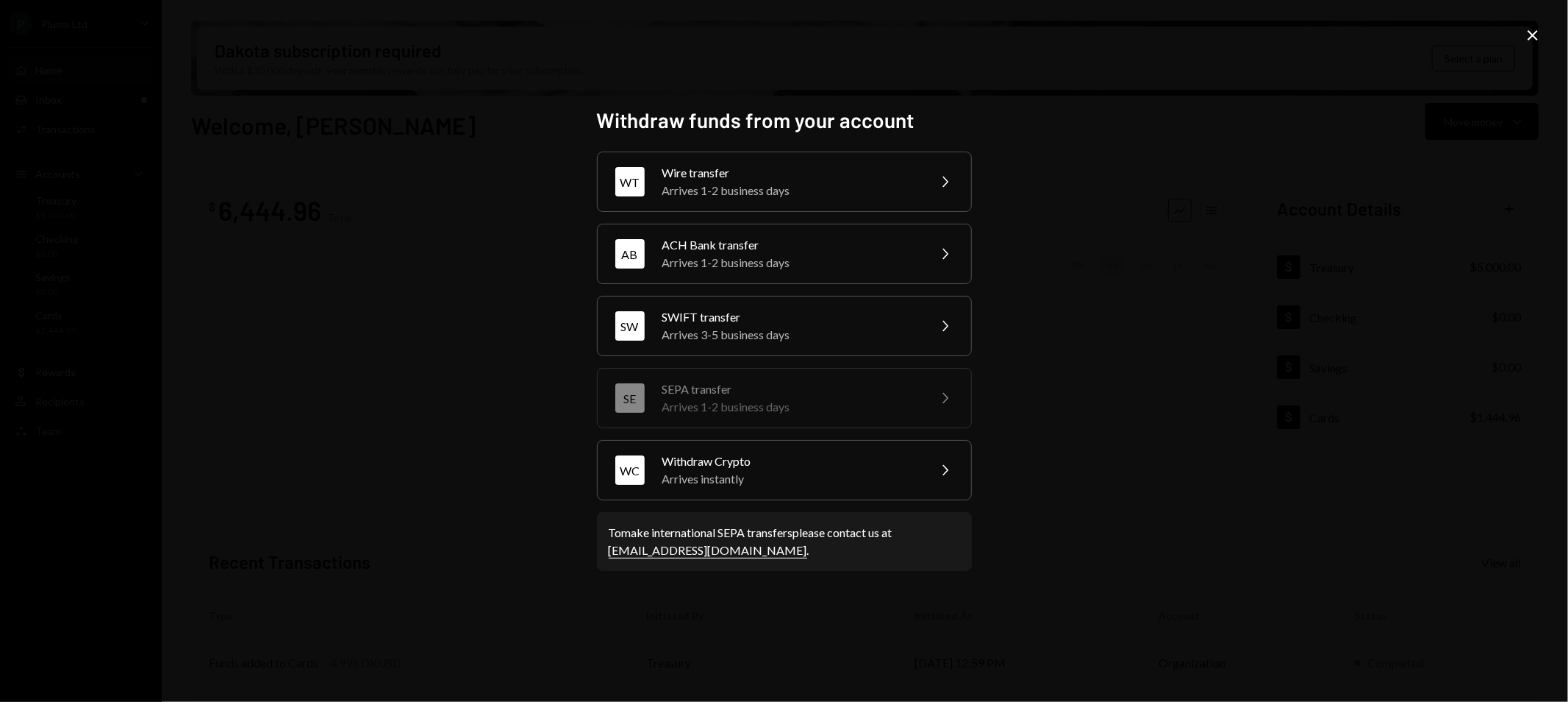
click at [1402, 183] on div "Withdraw funds from your account WT Wire transfer Arrives 1-2 business days Che…" at bounding box center [784, 351] width 1568 height 702
click at [1531, 33] on icon at bounding box center [1532, 35] width 10 height 10
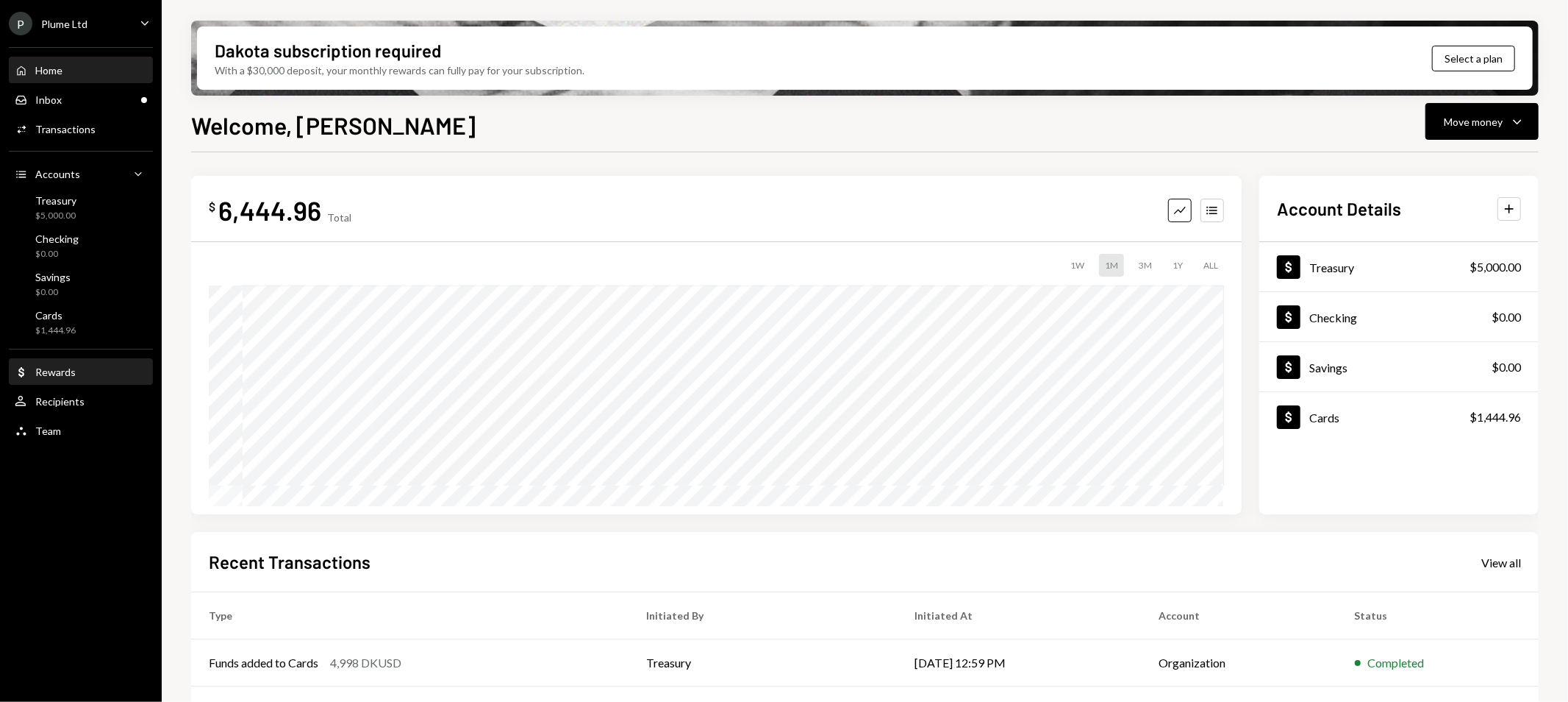
click at [76, 368] on div "Dollar Rewards" at bounding box center [81, 372] width 132 height 13
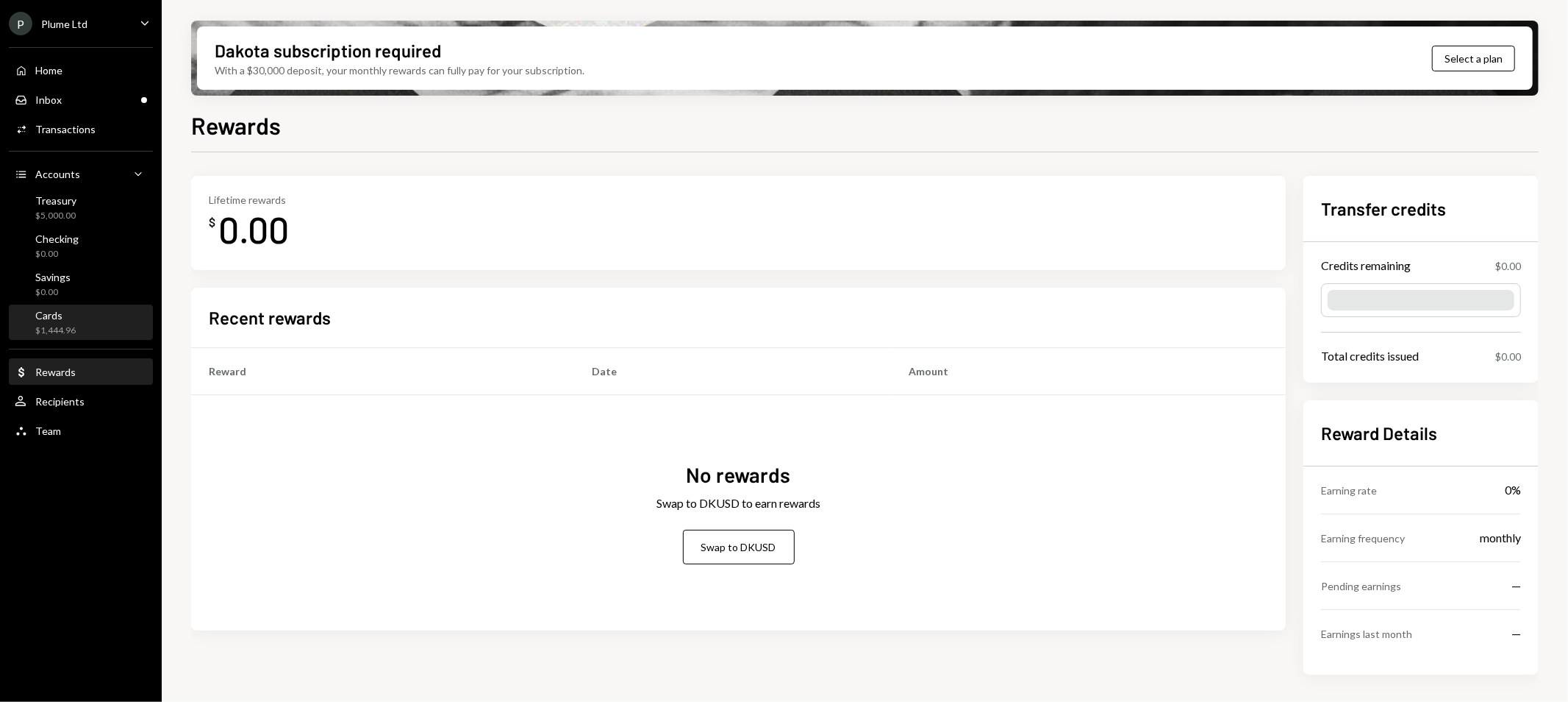
click at [80, 319] on div "Cards $1,444.96" at bounding box center [81, 323] width 132 height 28
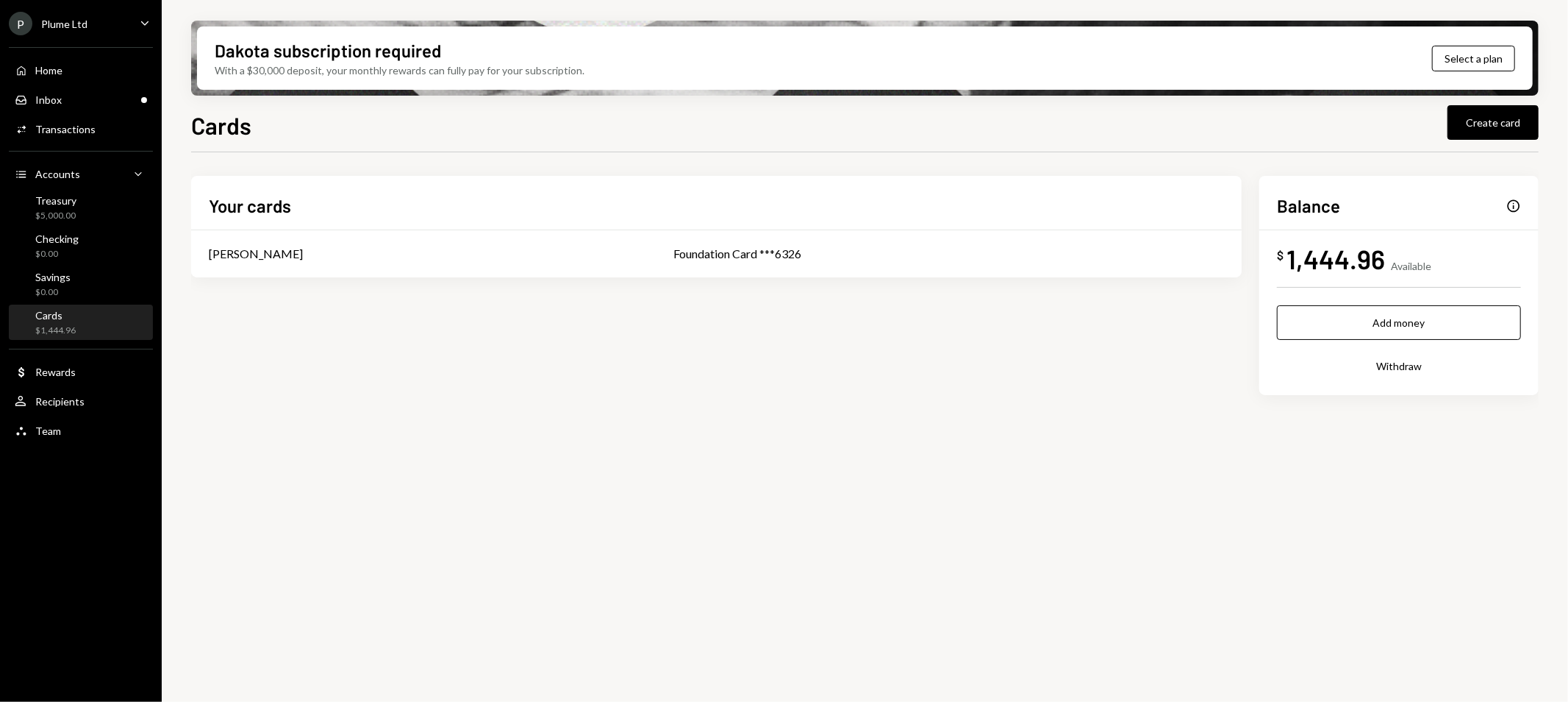
click at [409, 148] on div "Cards Create card Your cards [PERSON_NAME] Foundation Card ***6326 Balance Info…" at bounding box center [865, 448] width 1348 height 681
click at [1394, 363] on button "Withdraw" at bounding box center [1398, 366] width 244 height 35
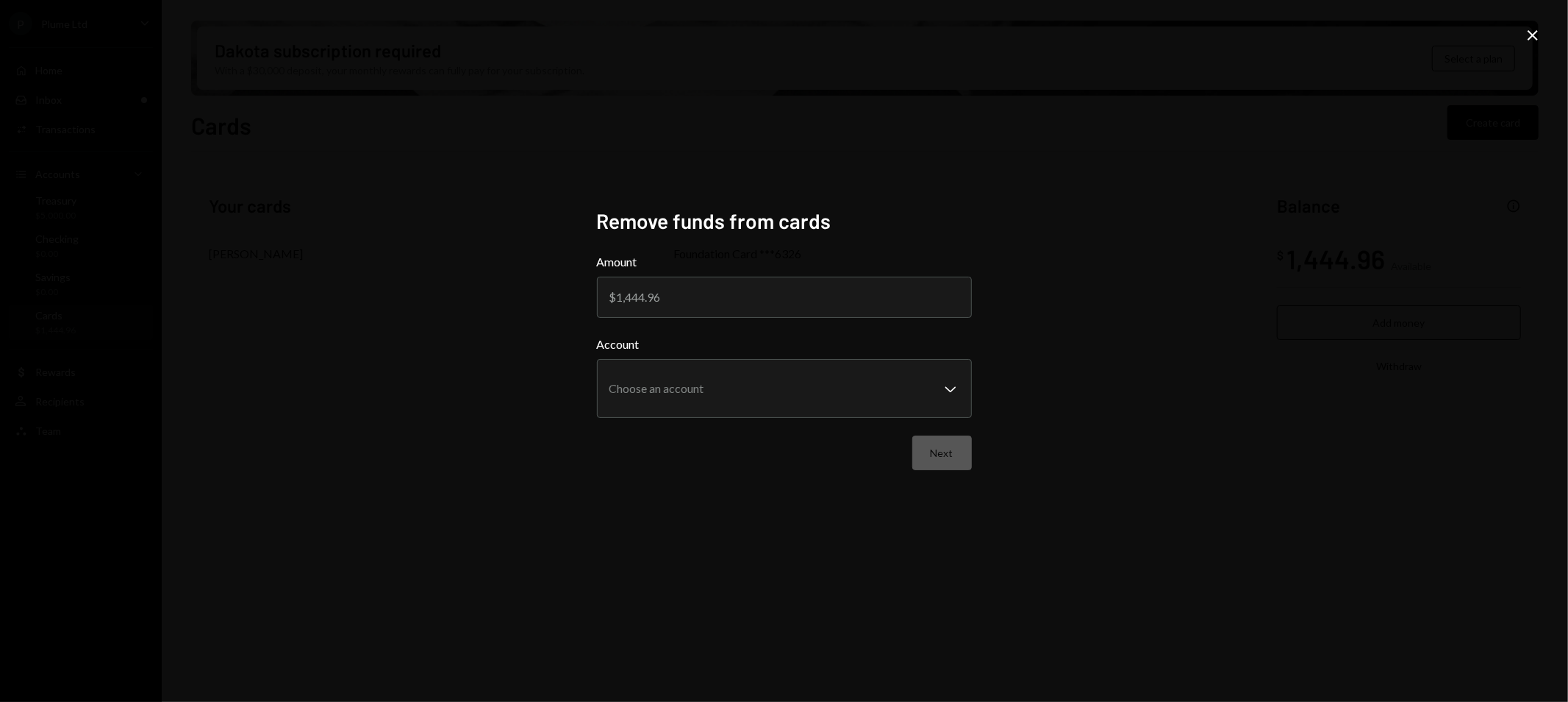
click at [1537, 28] on icon "Close" at bounding box center [1532, 35] width 18 height 18
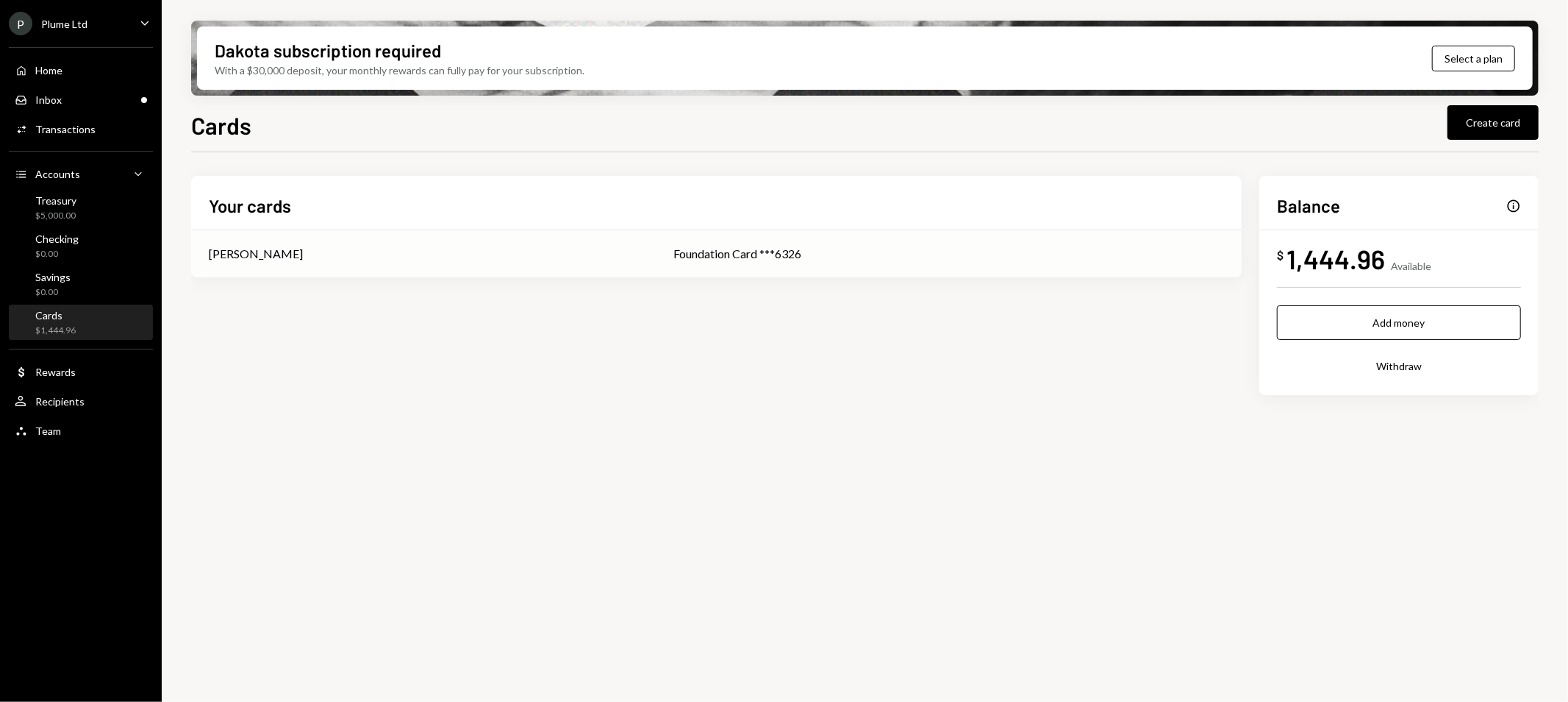
click at [728, 255] on div "Foundation Card ***6326" at bounding box center [949, 253] width 551 height 18
click at [1523, 139] on button "Create card" at bounding box center [1492, 122] width 91 height 35
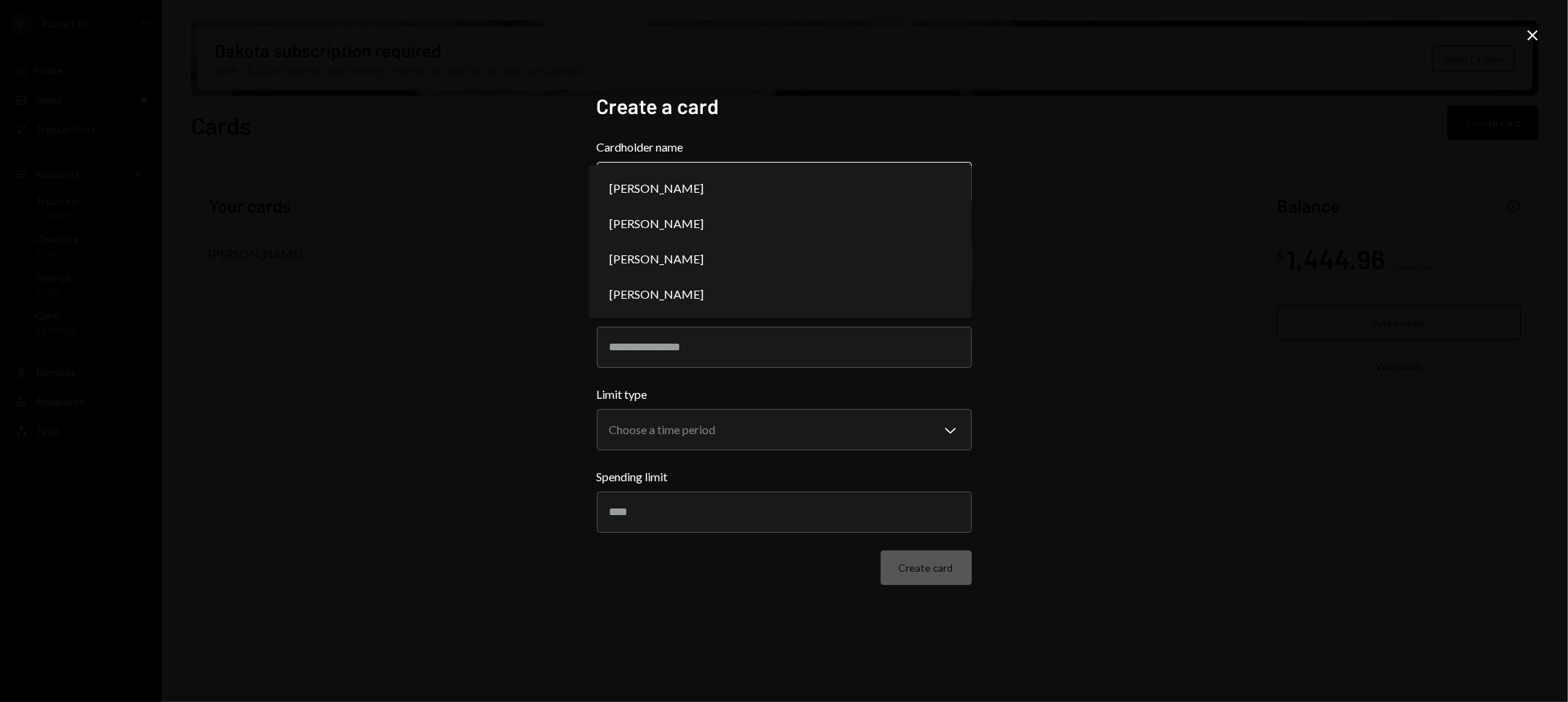
click at [777, 186] on body "P Plume Ltd Caret Down Home Home Inbox Inbox Activities Transactions Accounts A…" at bounding box center [784, 351] width 1568 height 702
click at [515, 312] on div "**********" at bounding box center [784, 351] width 1568 height 702
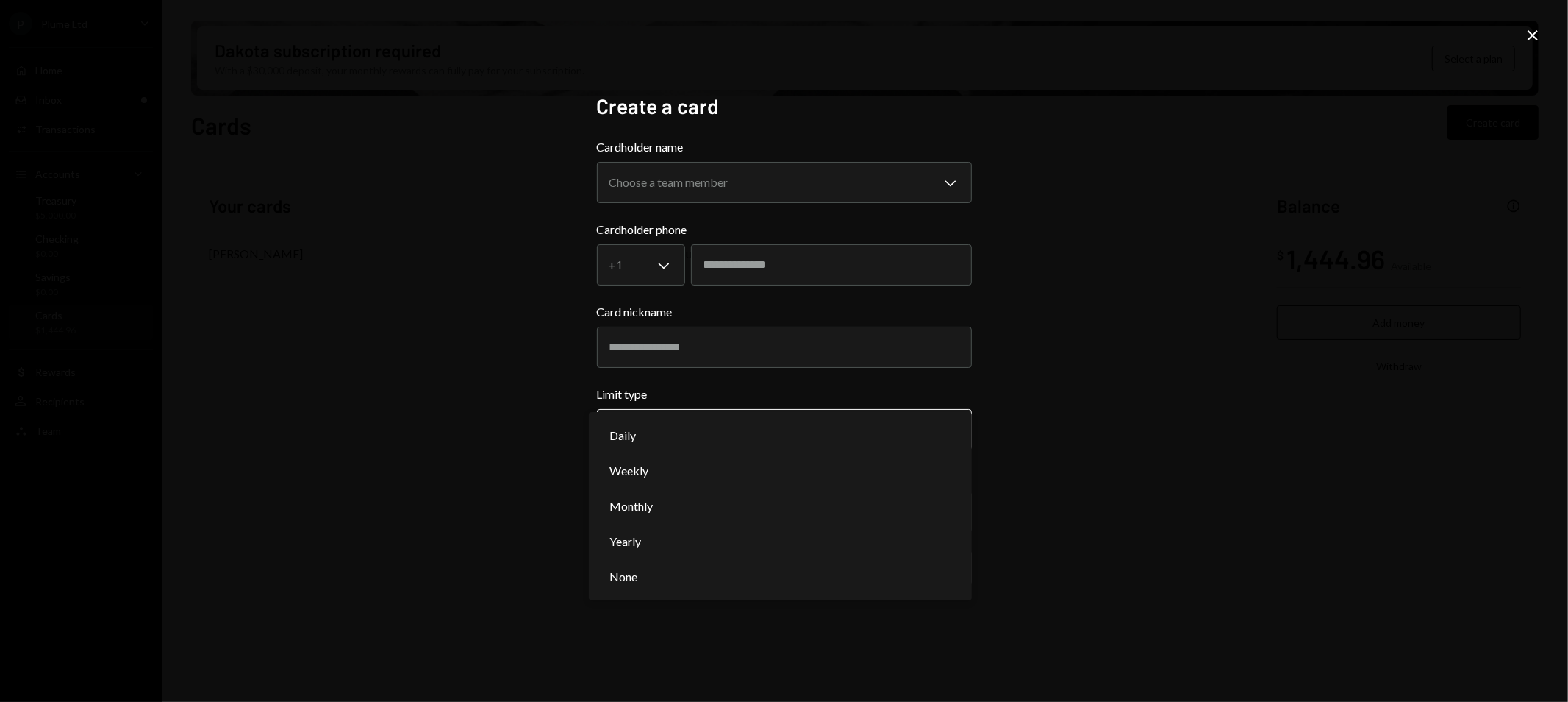
click at [703, 426] on body "P Plume Ltd Caret Down Home Home Inbox Inbox Activities Transactions Accounts A…" at bounding box center [784, 351] width 1568 height 702
click at [490, 434] on div "**********" at bounding box center [784, 351] width 1568 height 702
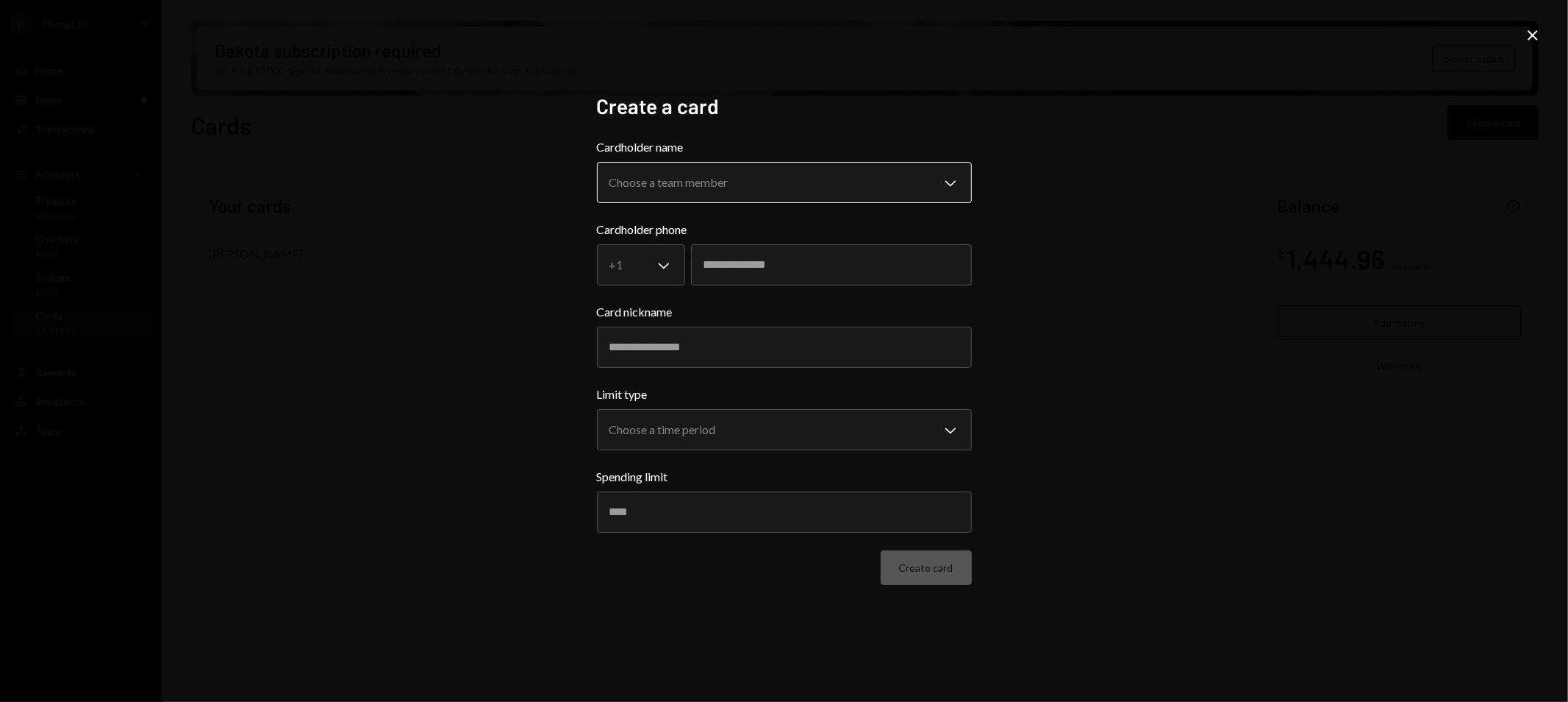
click at [729, 197] on body "P Plume Ltd Caret Down Home Home Inbox Inbox Activities Transactions Accounts A…" at bounding box center [784, 351] width 1568 height 702
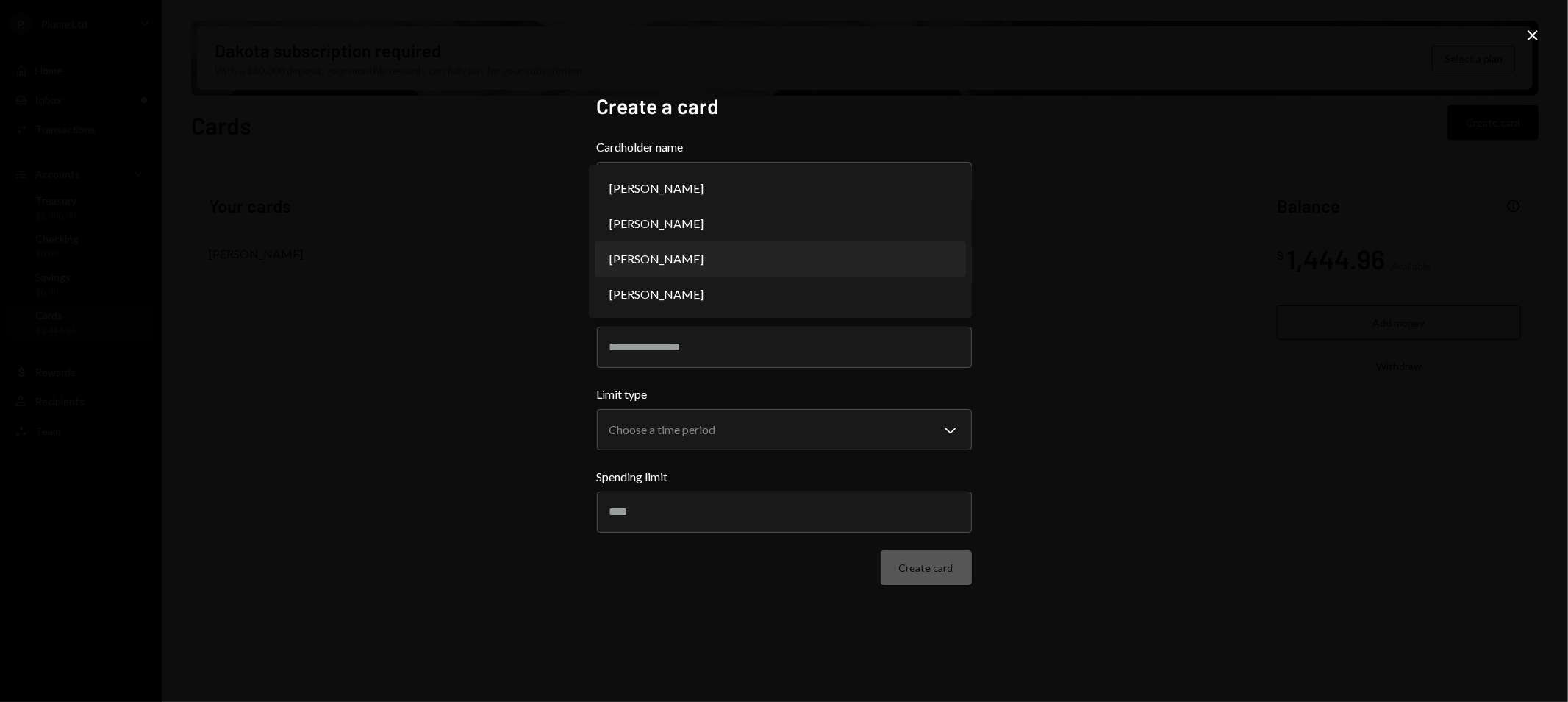
select select "**********"
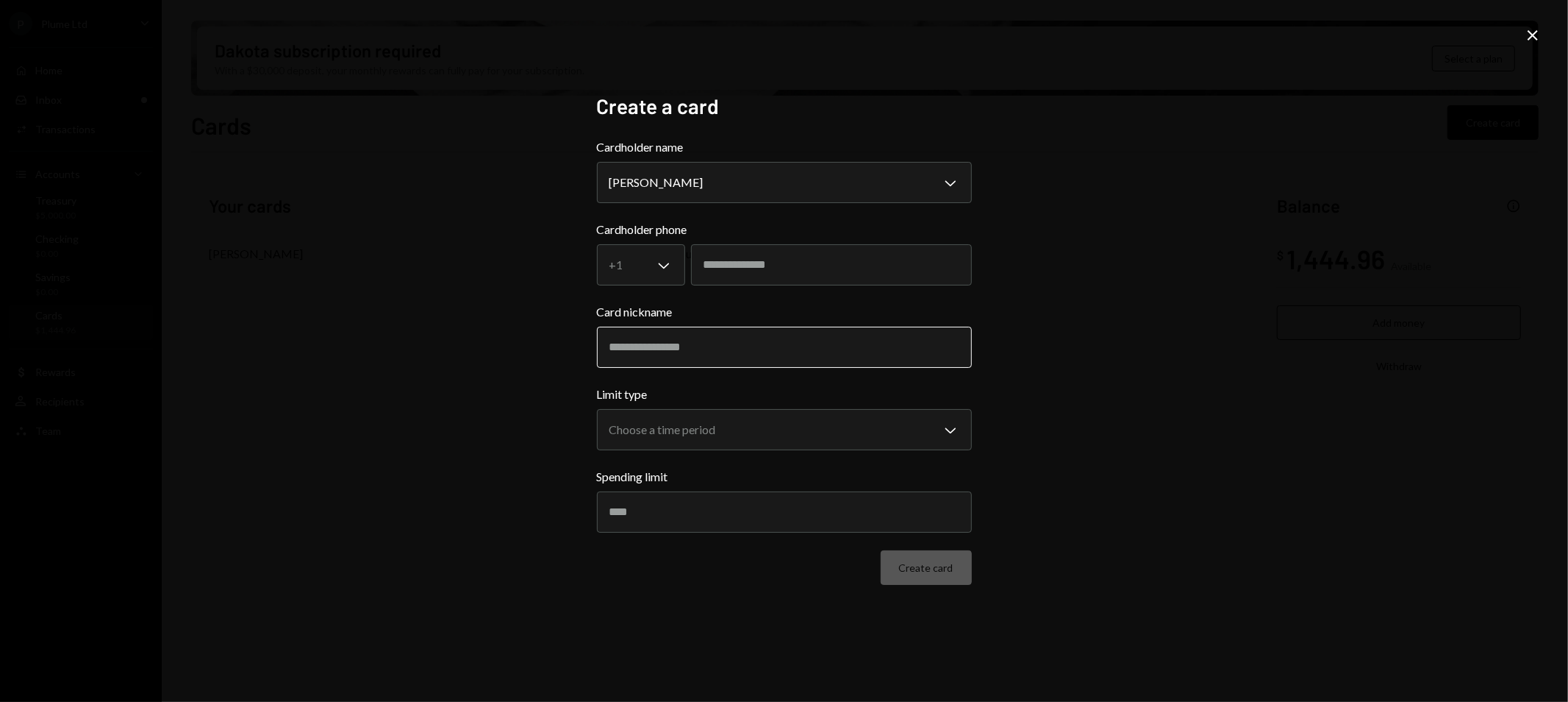
click at [745, 350] on input "Card nickname" at bounding box center [784, 347] width 375 height 41
click at [730, 343] on input "Card nickname" at bounding box center [784, 347] width 375 height 41
click at [513, 329] on div "**********" at bounding box center [784, 351] width 1568 height 702
click at [606, 351] on input "Card nickname" at bounding box center [784, 347] width 375 height 41
type input "****"
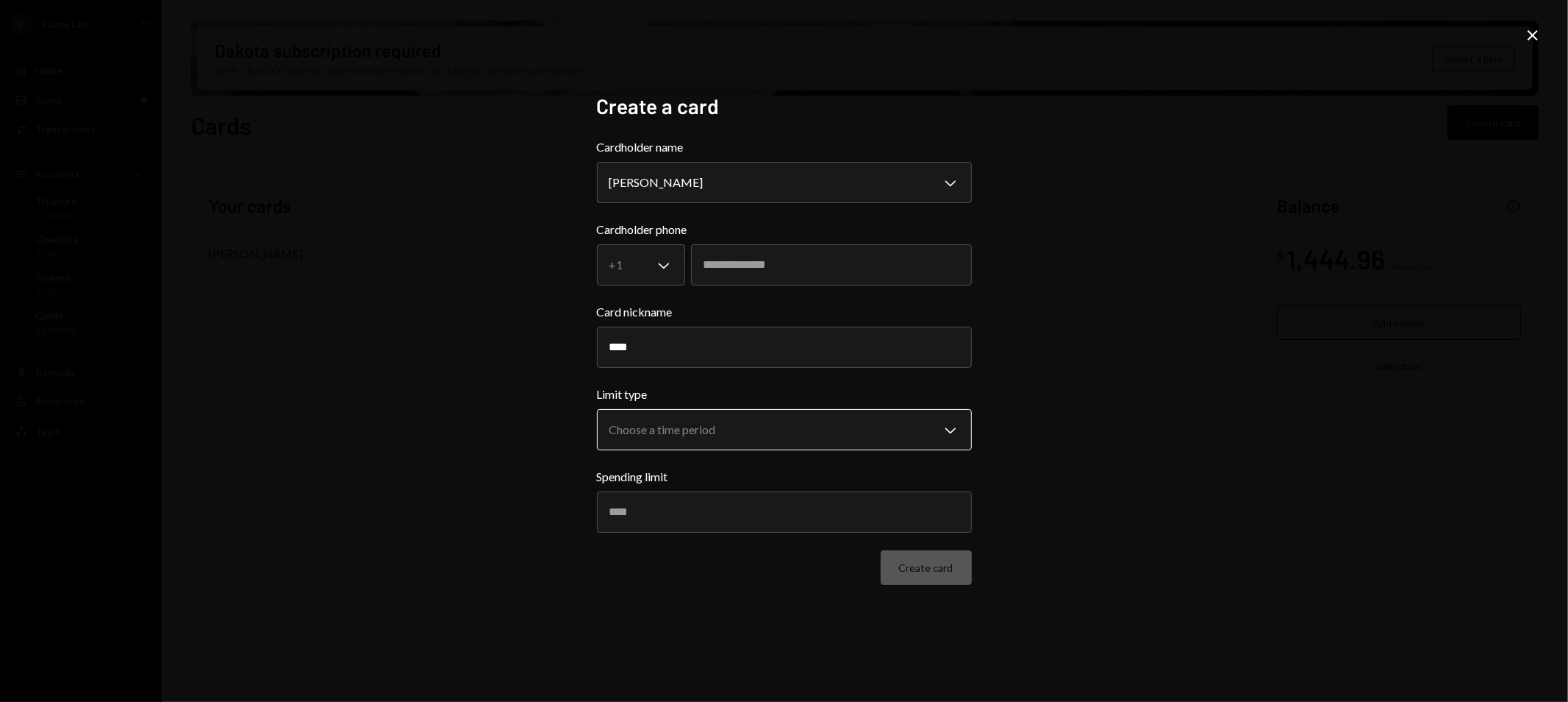
click at [658, 426] on body "P Plume Ltd Caret Down Home Home Inbox Inbox Activities Transactions Accounts A…" at bounding box center [784, 351] width 1568 height 702
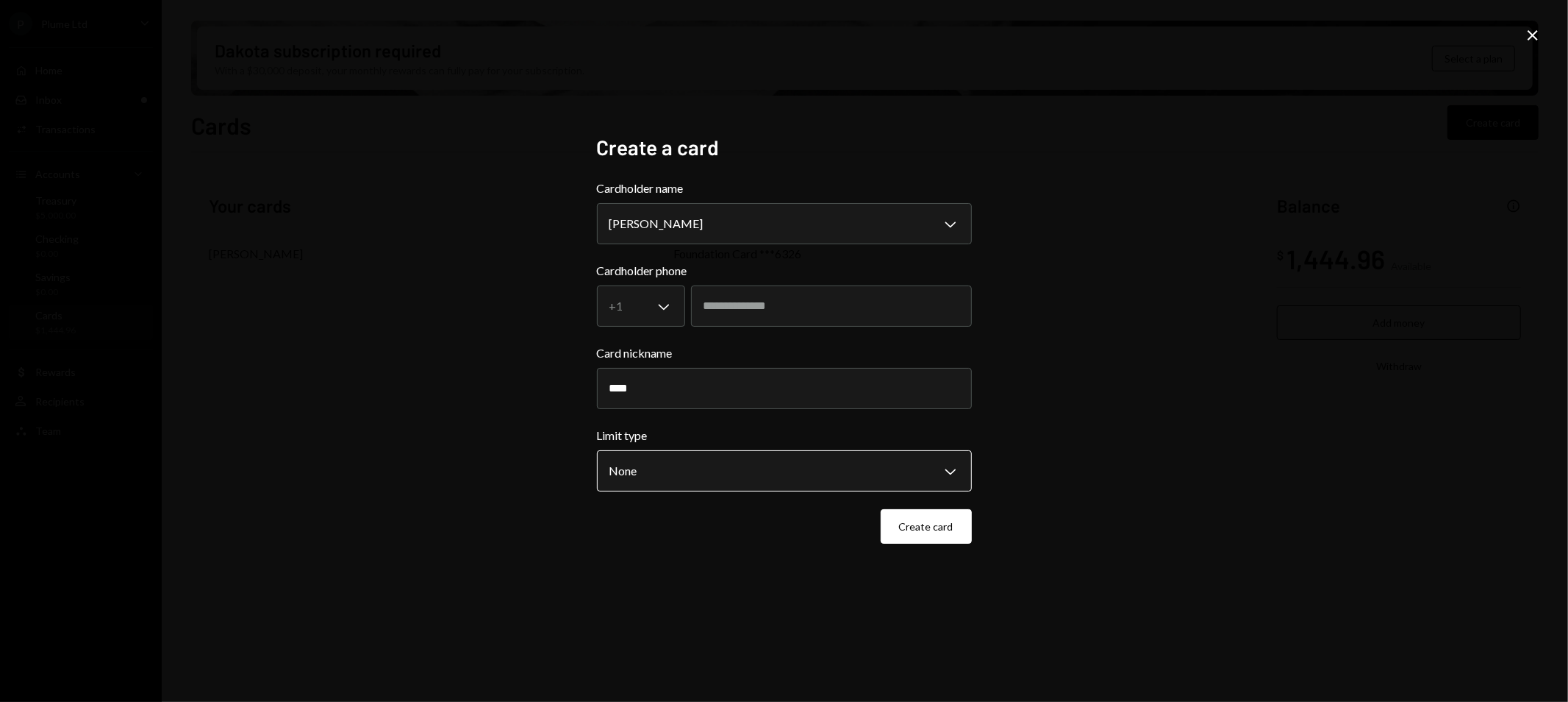
click at [716, 473] on body "P Plume Ltd Caret Down Home Home Inbox Inbox Activities Transactions Accounts A…" at bounding box center [784, 351] width 1568 height 702
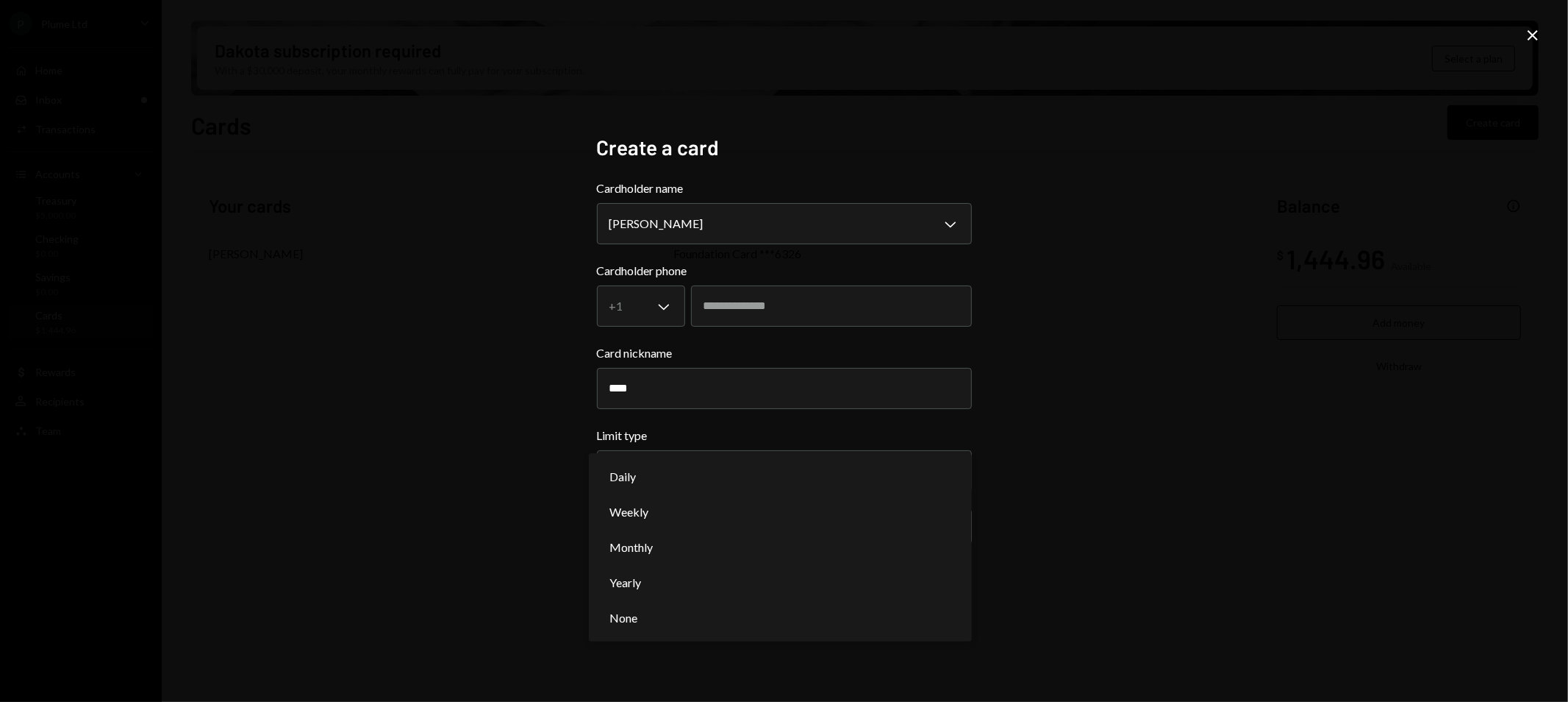
click at [452, 454] on div "**********" at bounding box center [784, 351] width 1568 height 702
click at [686, 469] on body "P Plume Ltd Caret Down Home Home Inbox Inbox Activities Transactions Accounts A…" at bounding box center [784, 351] width 1568 height 702
select select "**********"
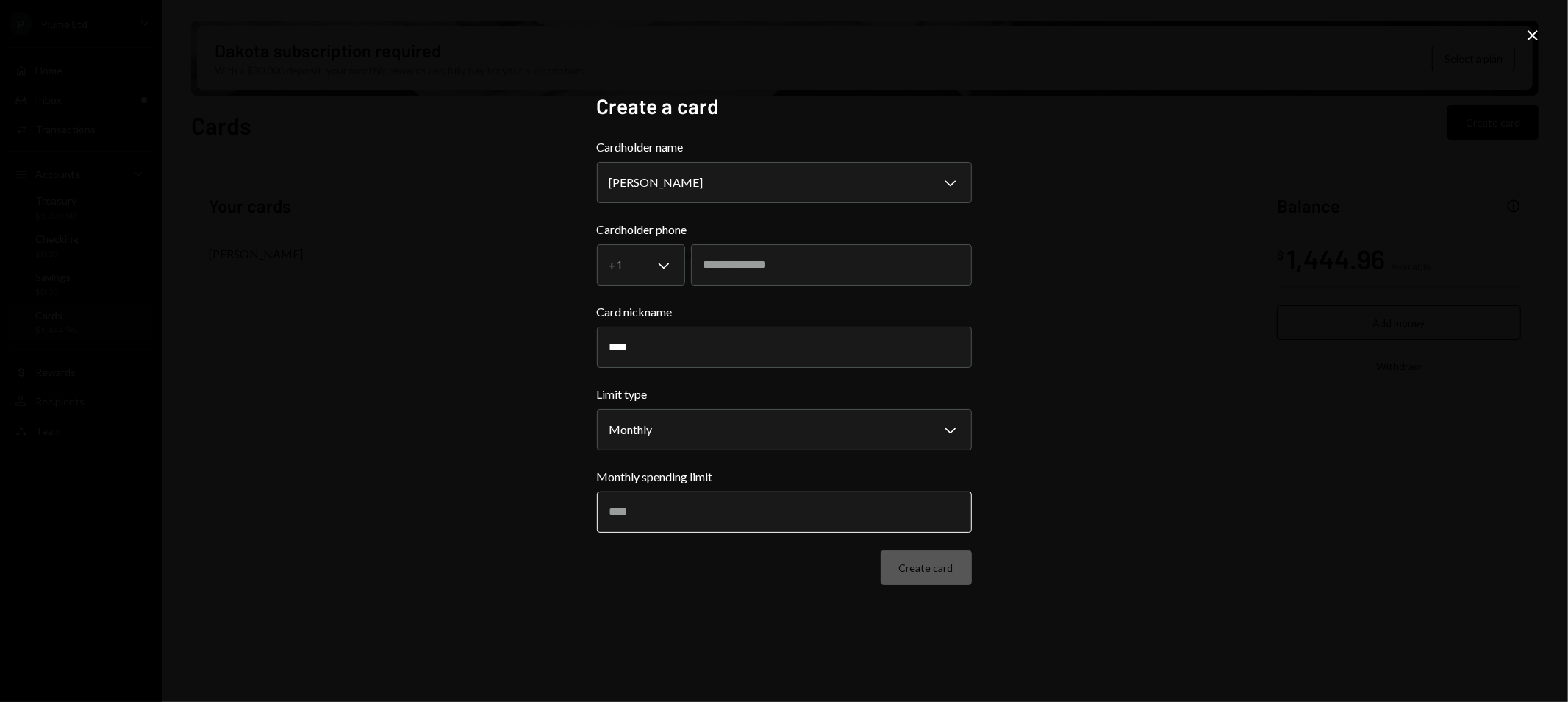
click at [630, 504] on input "Monthly spending limit" at bounding box center [784, 512] width 375 height 41
type input "****"
click at [950, 552] on button "Create card" at bounding box center [925, 567] width 91 height 35
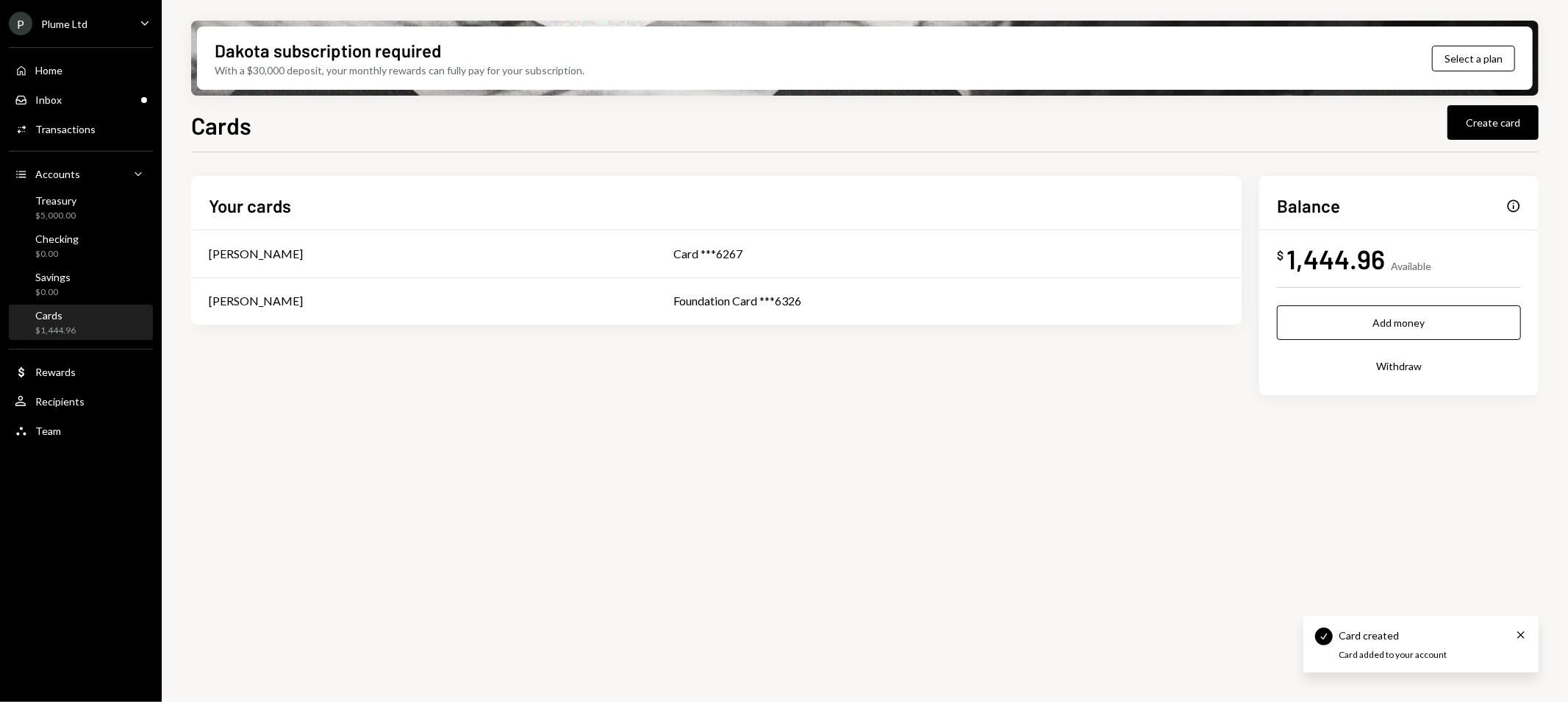
click at [709, 356] on div "Your cards [PERSON_NAME] Card ***6267 [PERSON_NAME] Foundation Card ***6326 Bal…" at bounding box center [865, 286] width 1348 height 219
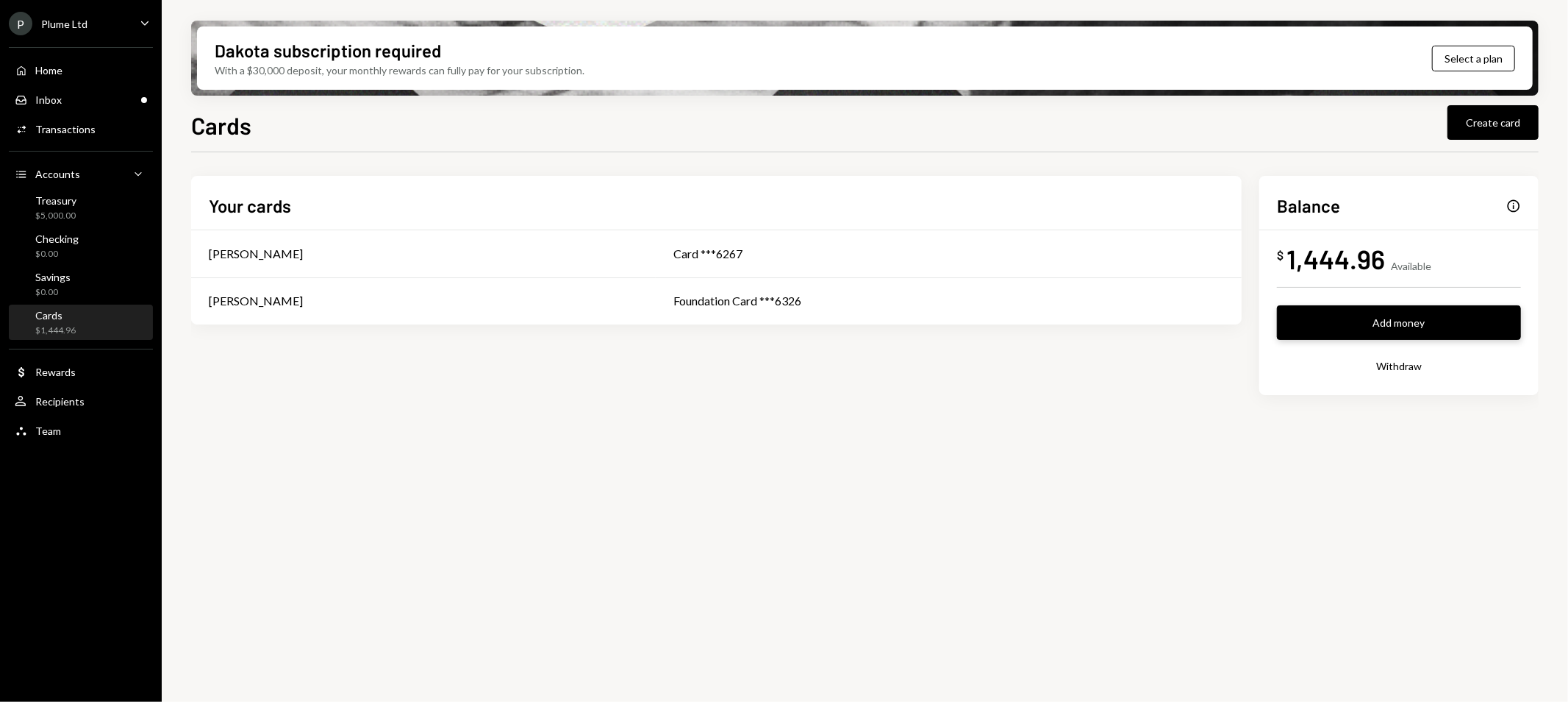
click at [1413, 329] on button "Add money" at bounding box center [1398, 322] width 244 height 35
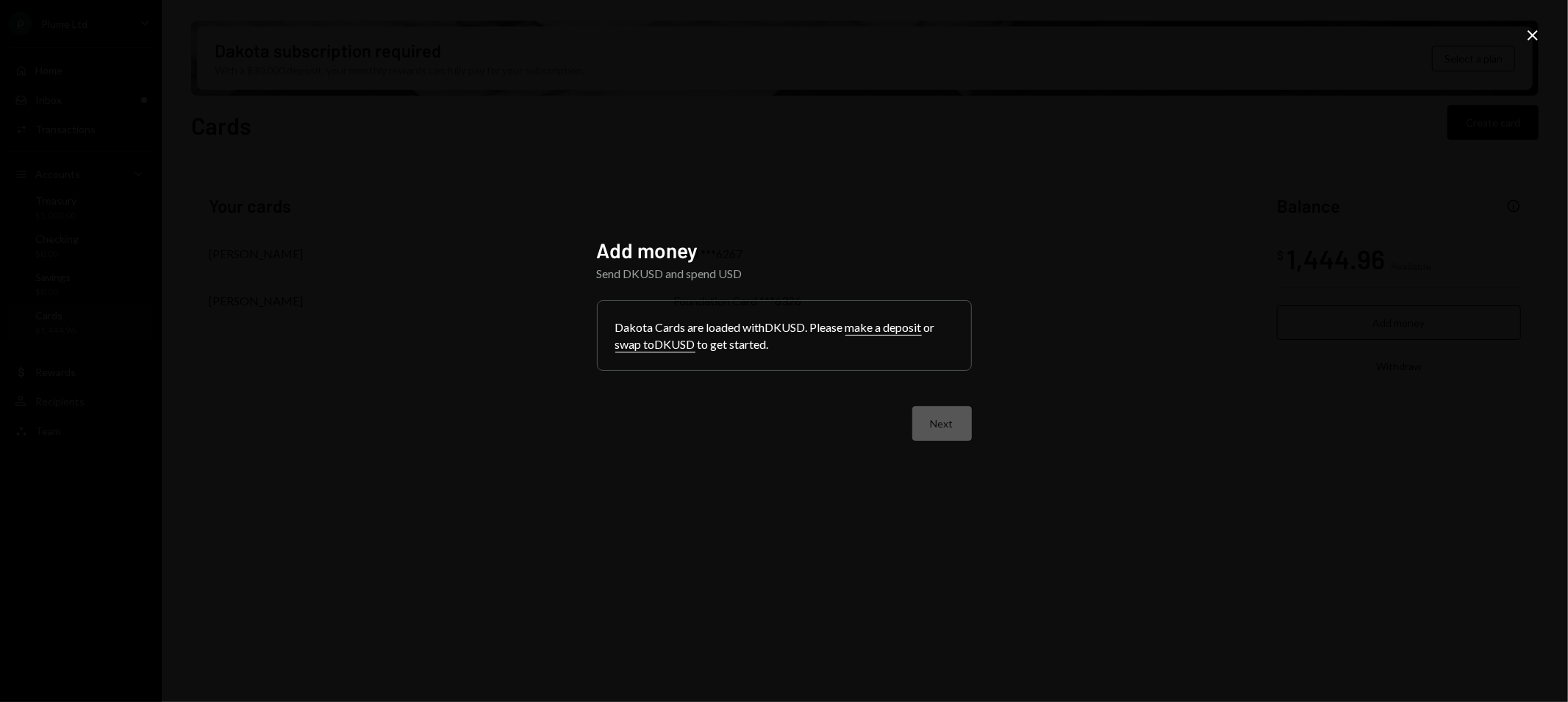
click at [871, 332] on button "make a deposit" at bounding box center [884, 327] width 77 height 15
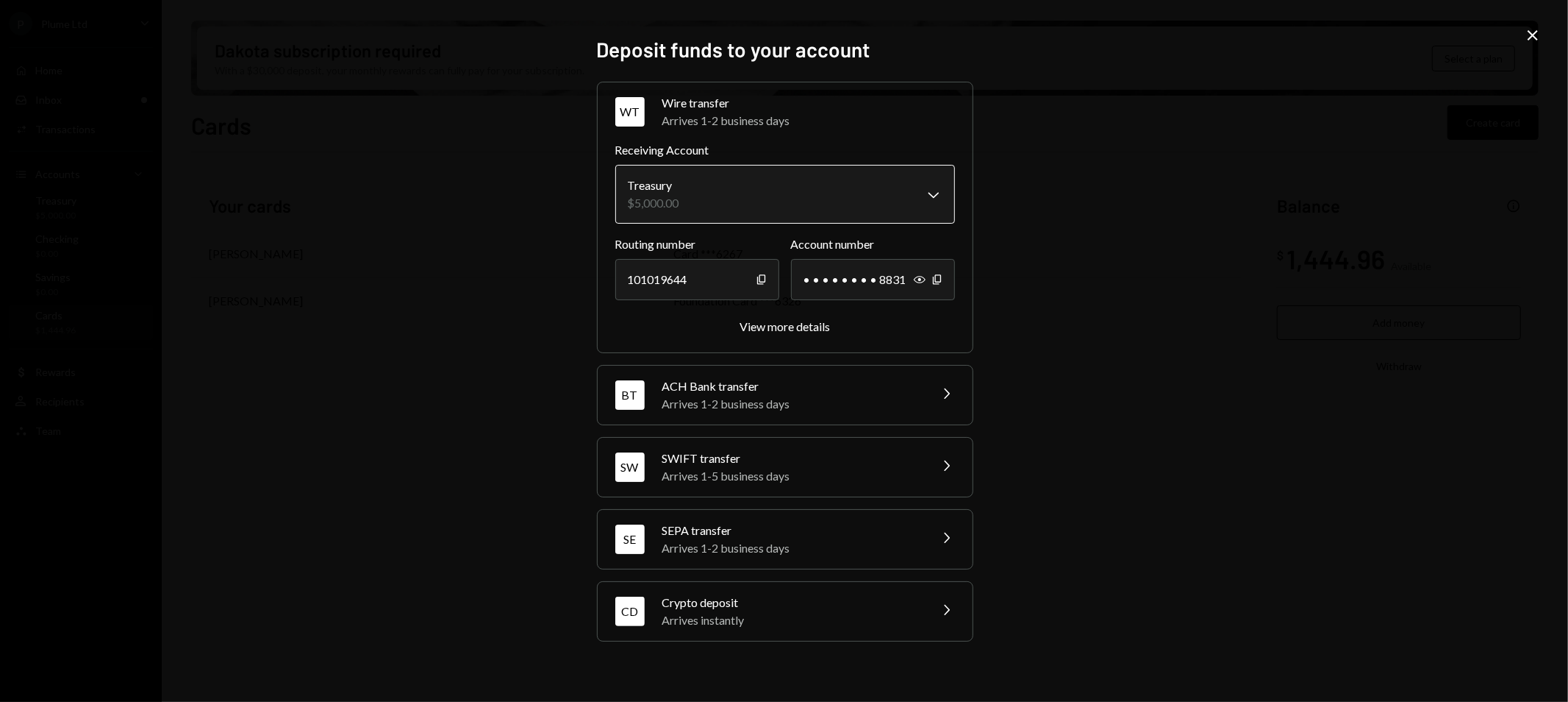
click at [768, 203] on body "P Plume Ltd Caret Down Home Home Inbox Inbox Activities Transactions Accounts A…" at bounding box center [784, 351] width 1568 height 702
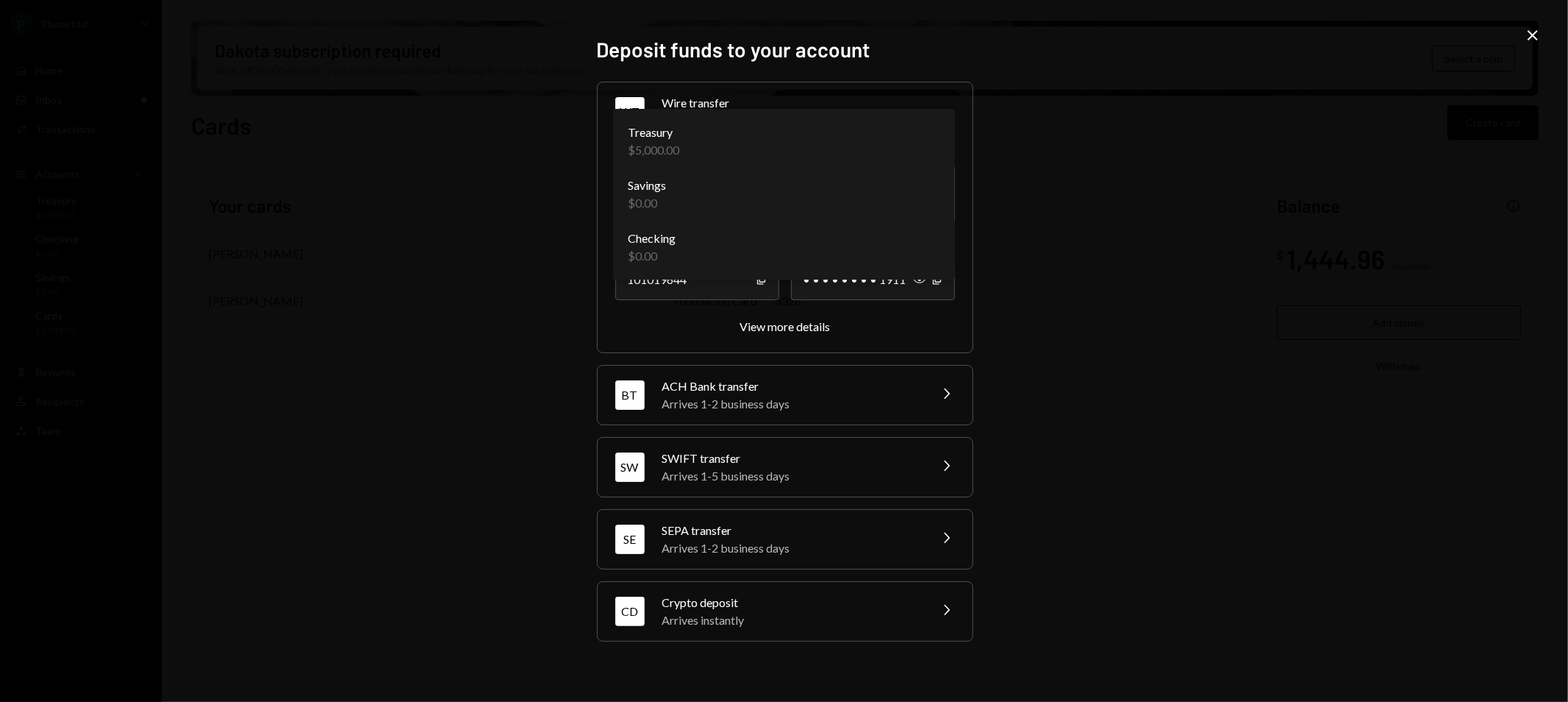
click at [732, 200] on body "P Plume Ltd Caret Down Home Home Inbox Inbox Activities Transactions Accounts A…" at bounding box center [784, 351] width 1568 height 702
select select "**********"
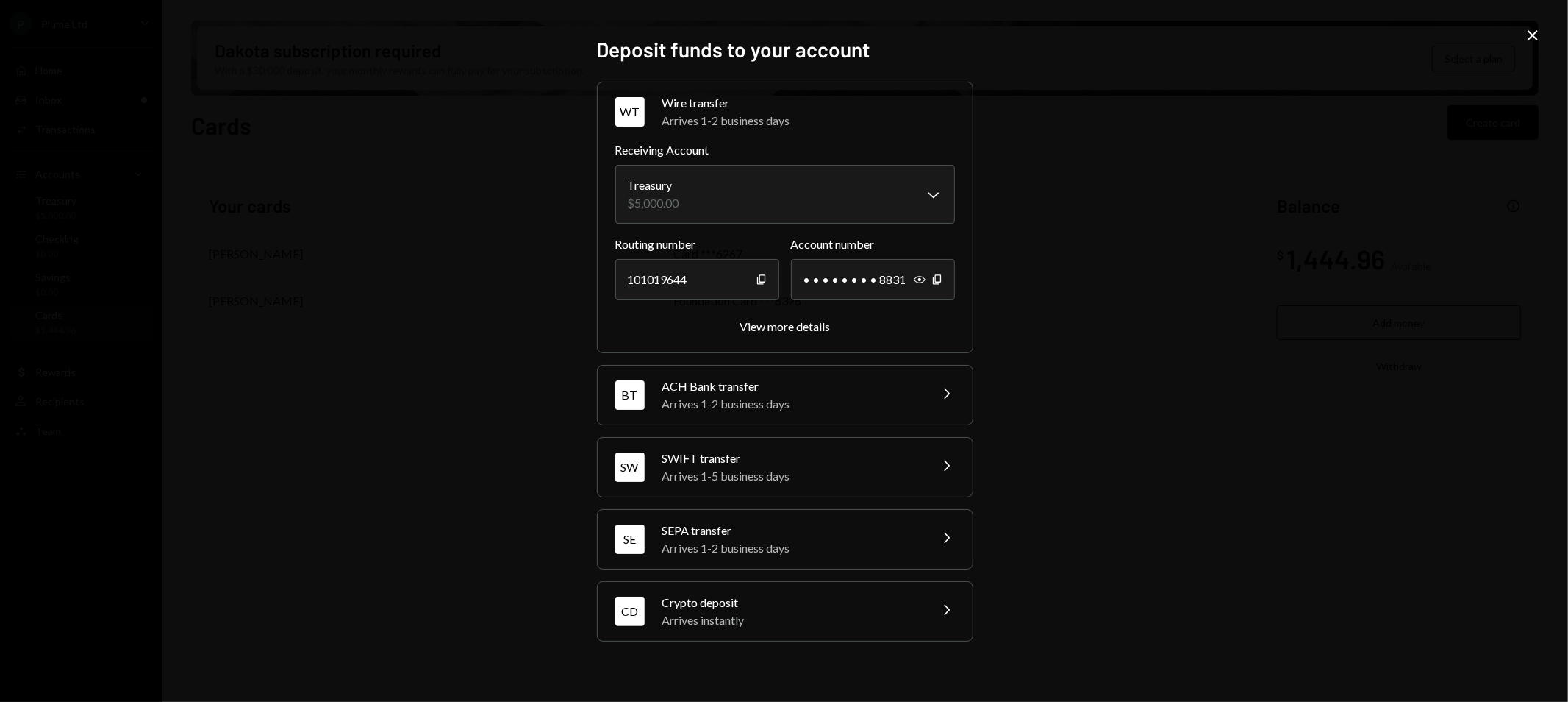
click at [794, 135] on div "WT Wire transfer Arrives 1-2 business days Chevron Right" at bounding box center [785, 112] width 375 height 59
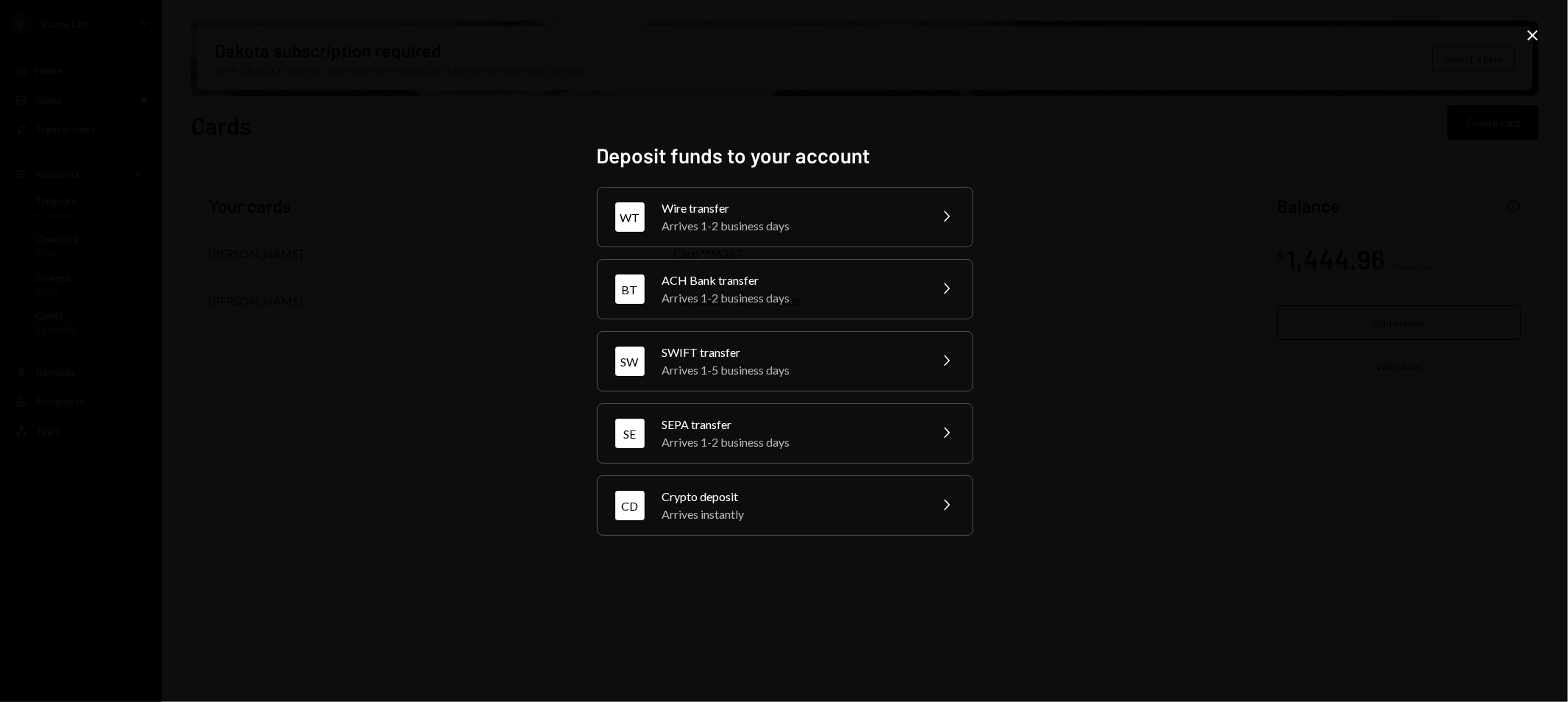
click at [1537, 31] on icon "Close" at bounding box center [1532, 35] width 18 height 18
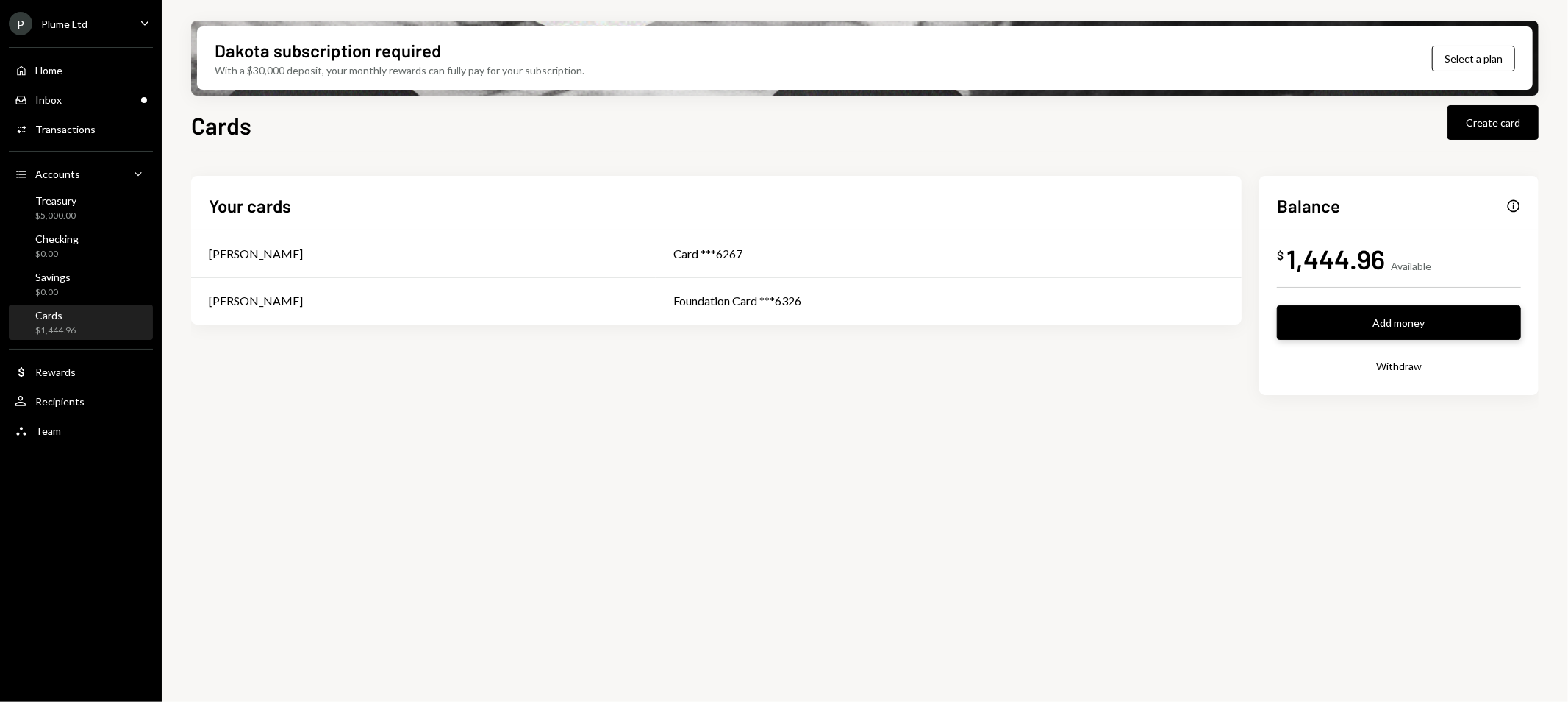
click at [1347, 327] on button "Add money" at bounding box center [1398, 322] width 244 height 35
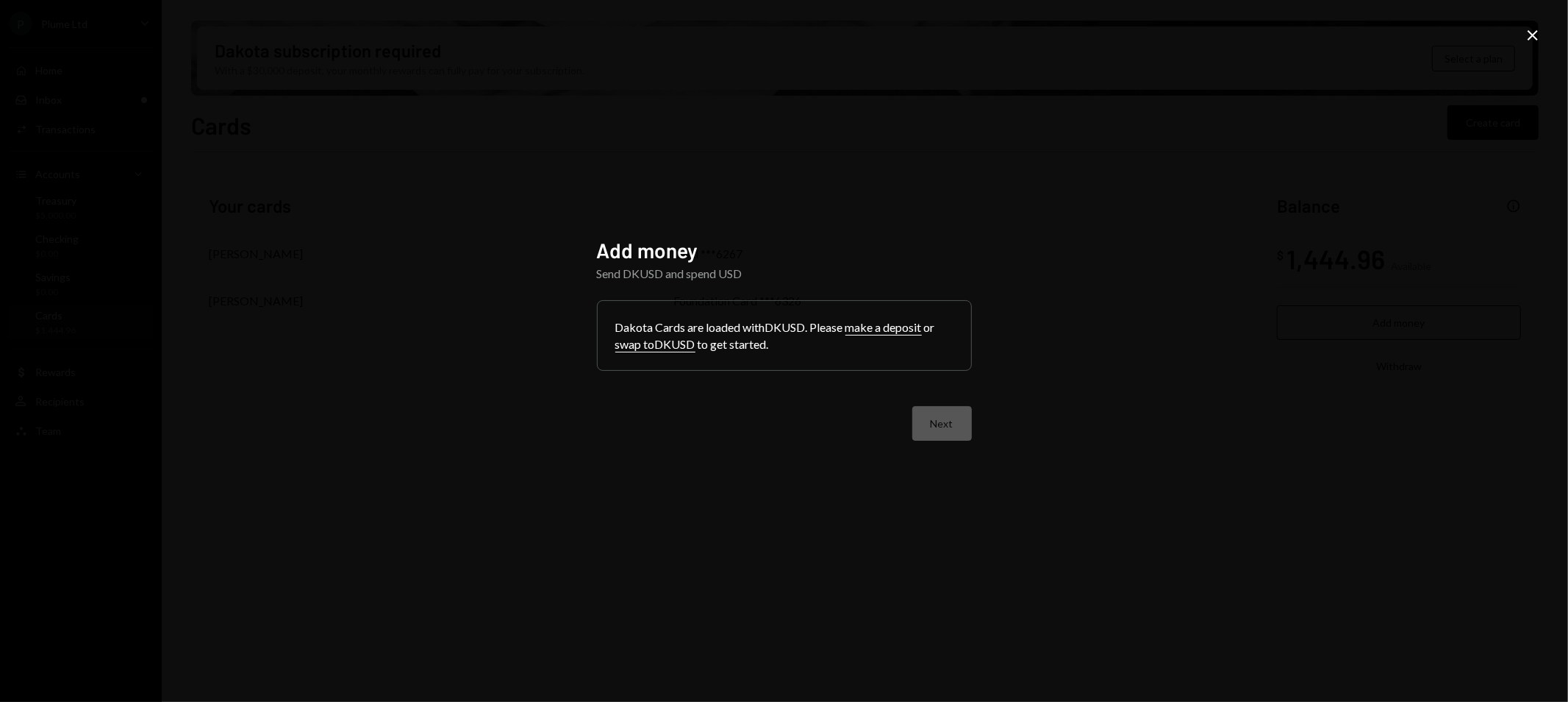
click at [671, 348] on button "swap to DKUSD" at bounding box center [656, 344] width 81 height 15
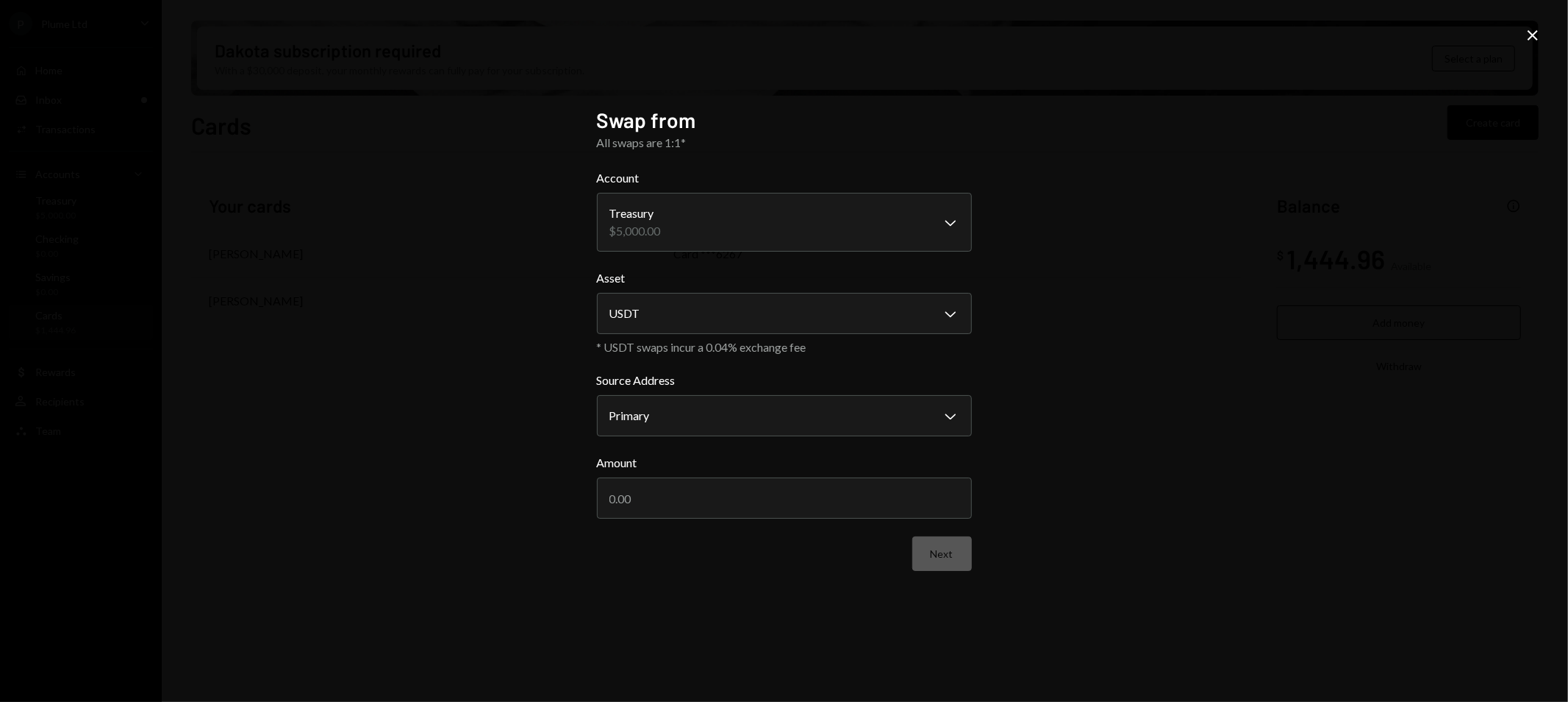
click at [1539, 31] on icon "Close" at bounding box center [1532, 35] width 18 height 18
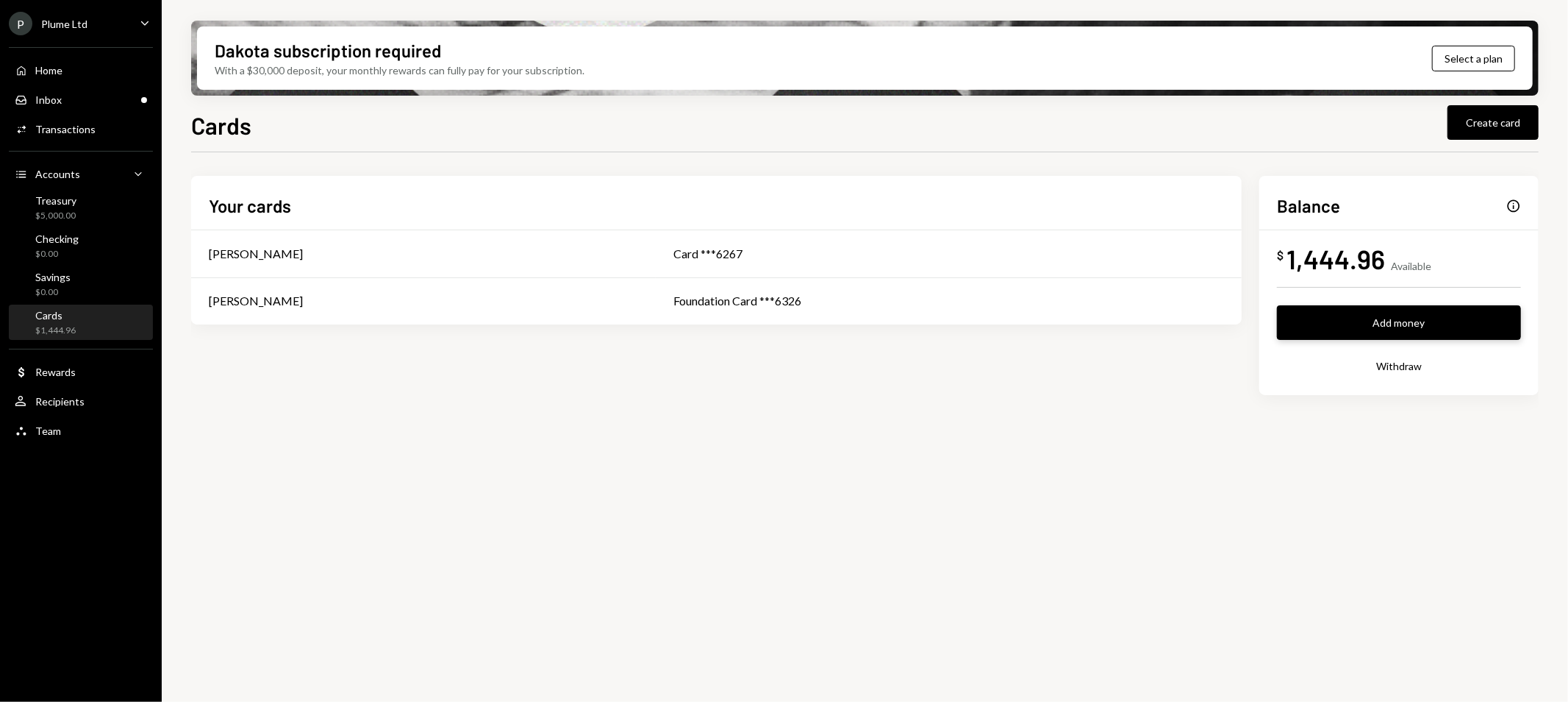
click at [1332, 316] on button "Add money" at bounding box center [1398, 322] width 244 height 35
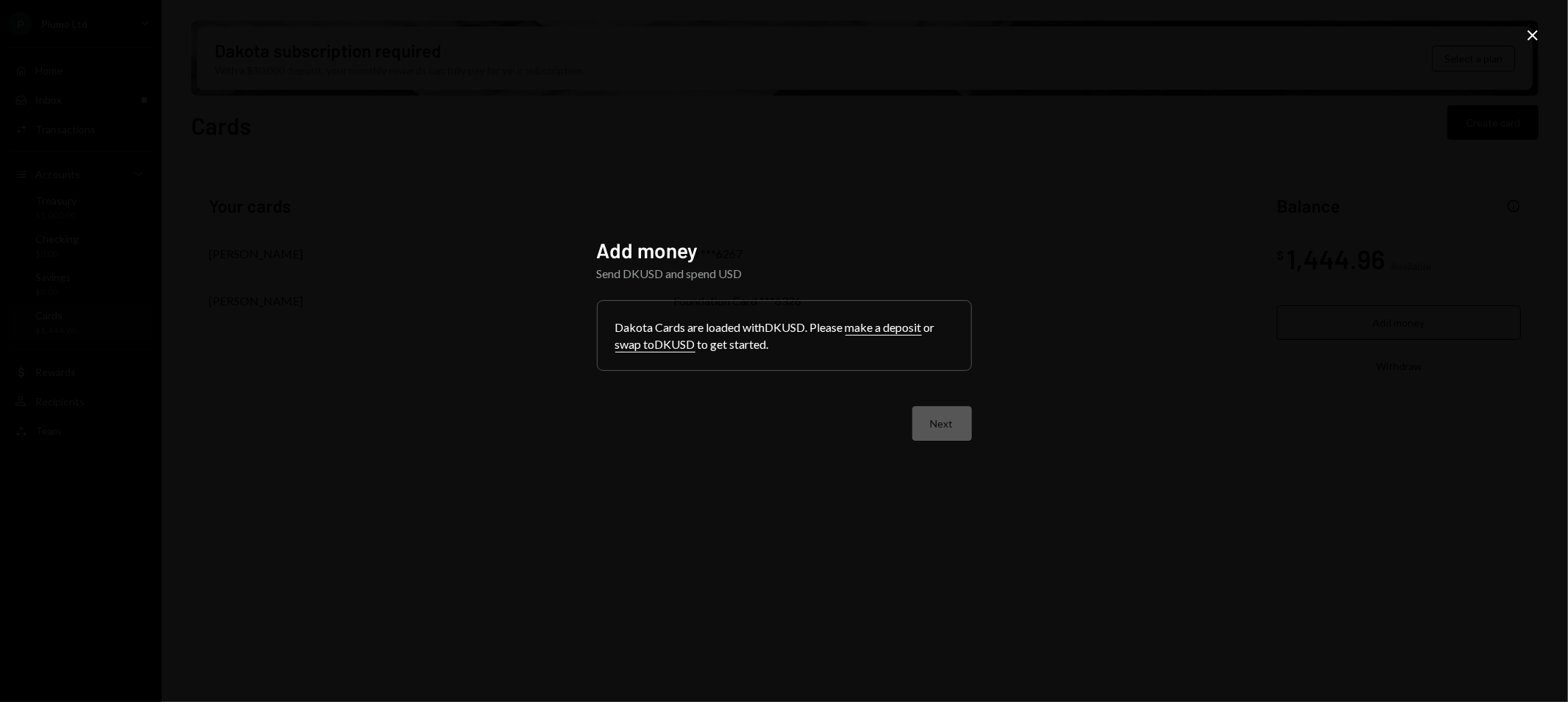
click at [895, 332] on button "make a deposit" at bounding box center [884, 327] width 77 height 15
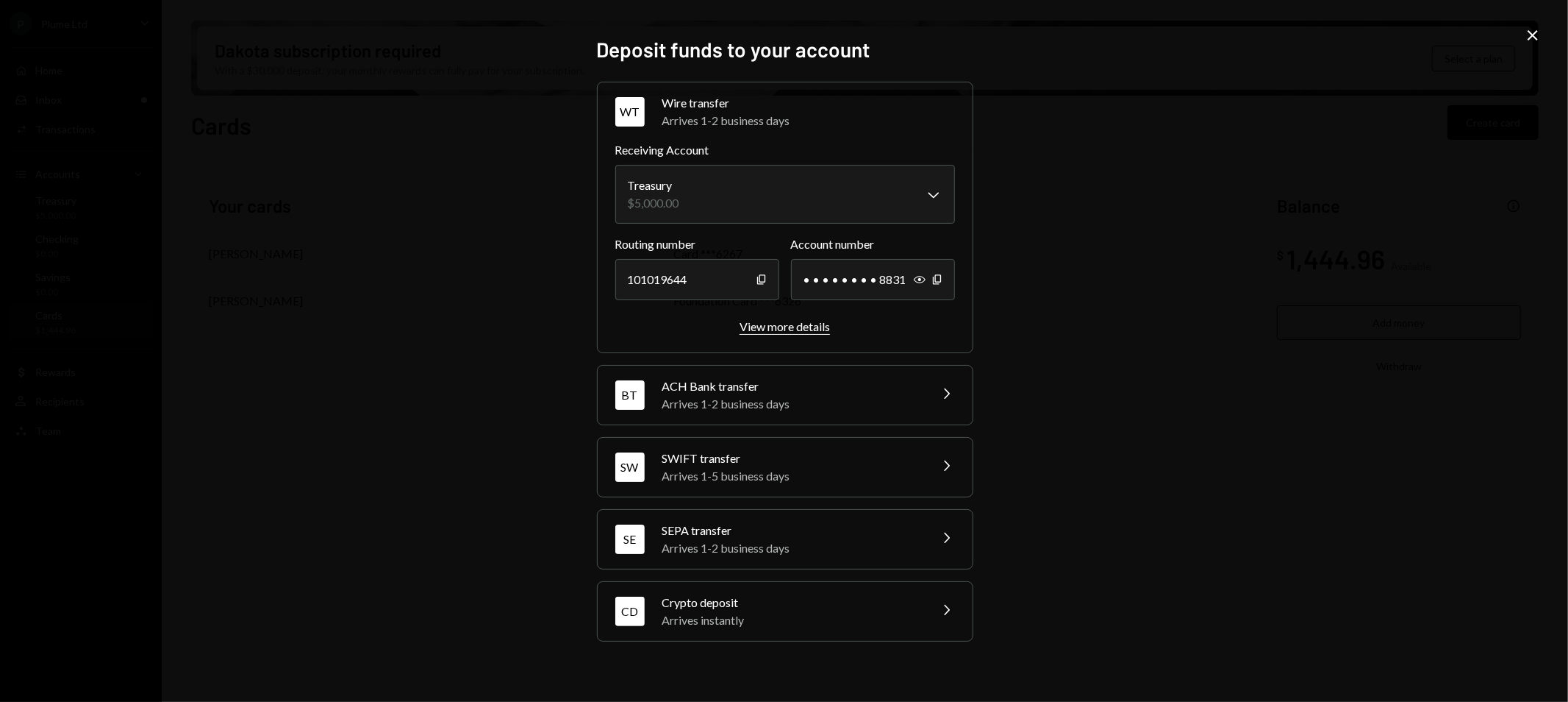
click at [804, 326] on div "View more details" at bounding box center [785, 326] width 91 height 14
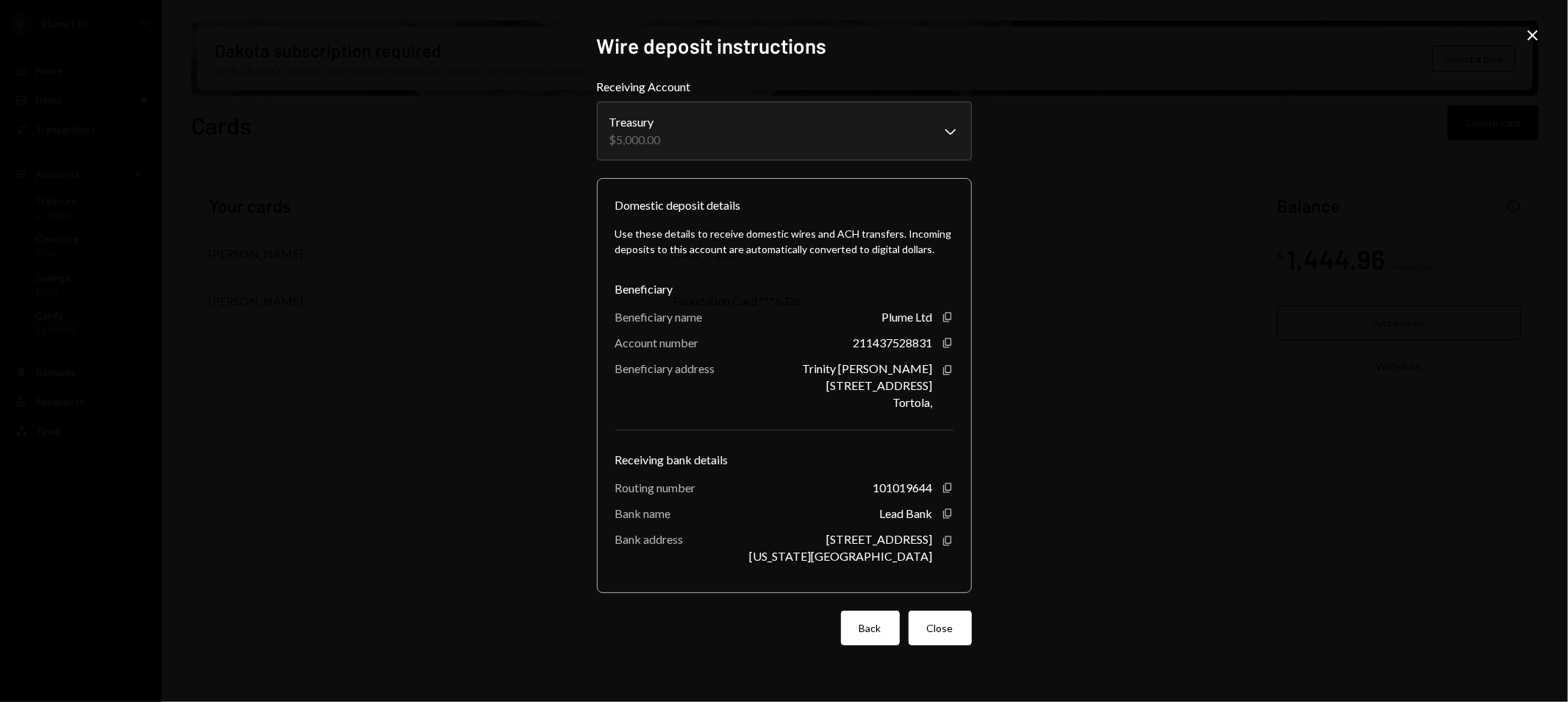
click at [886, 626] on button "Back" at bounding box center [870, 627] width 59 height 35
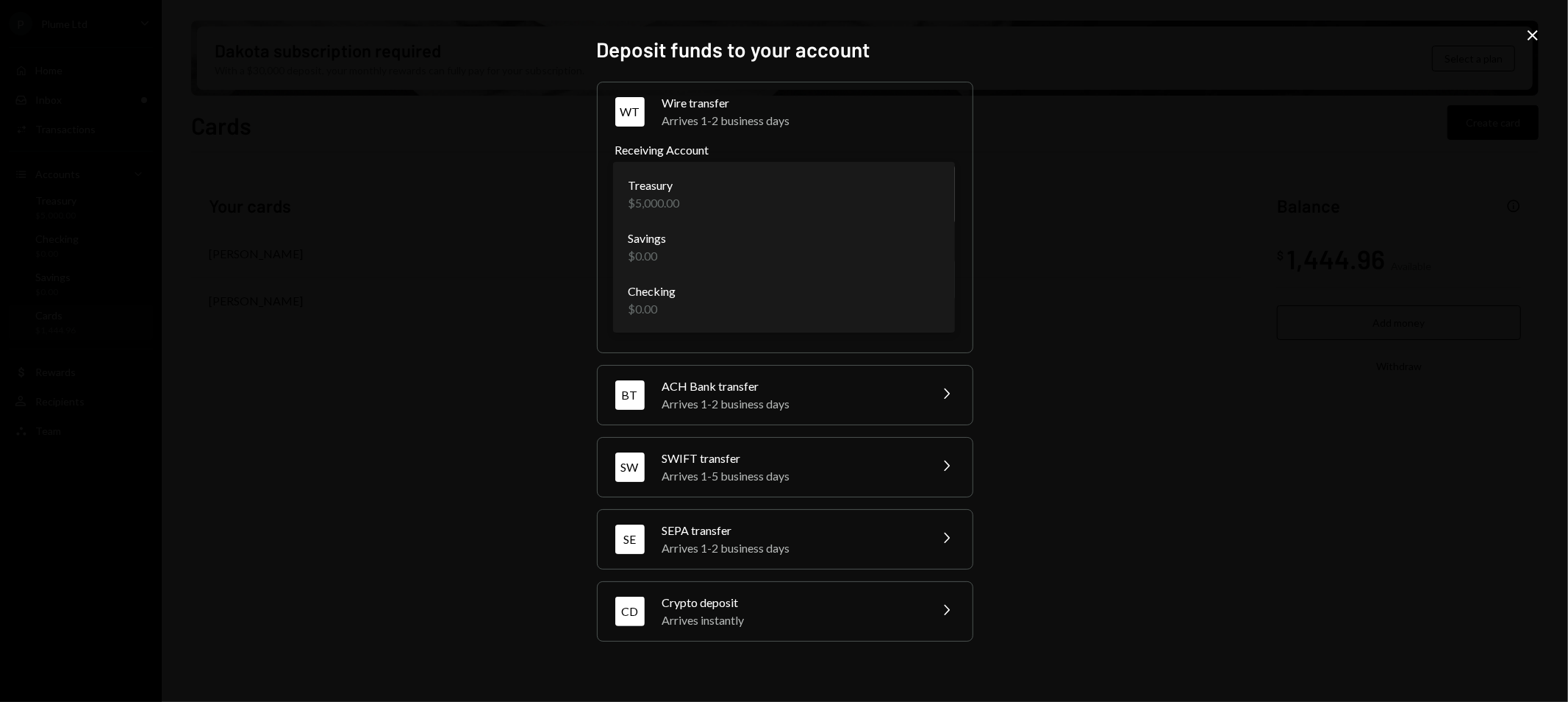
click at [831, 207] on body "P Plume Ltd Caret Down Home Home Inbox Inbox Activities Transactions Accounts A…" at bounding box center [784, 351] width 1568 height 702
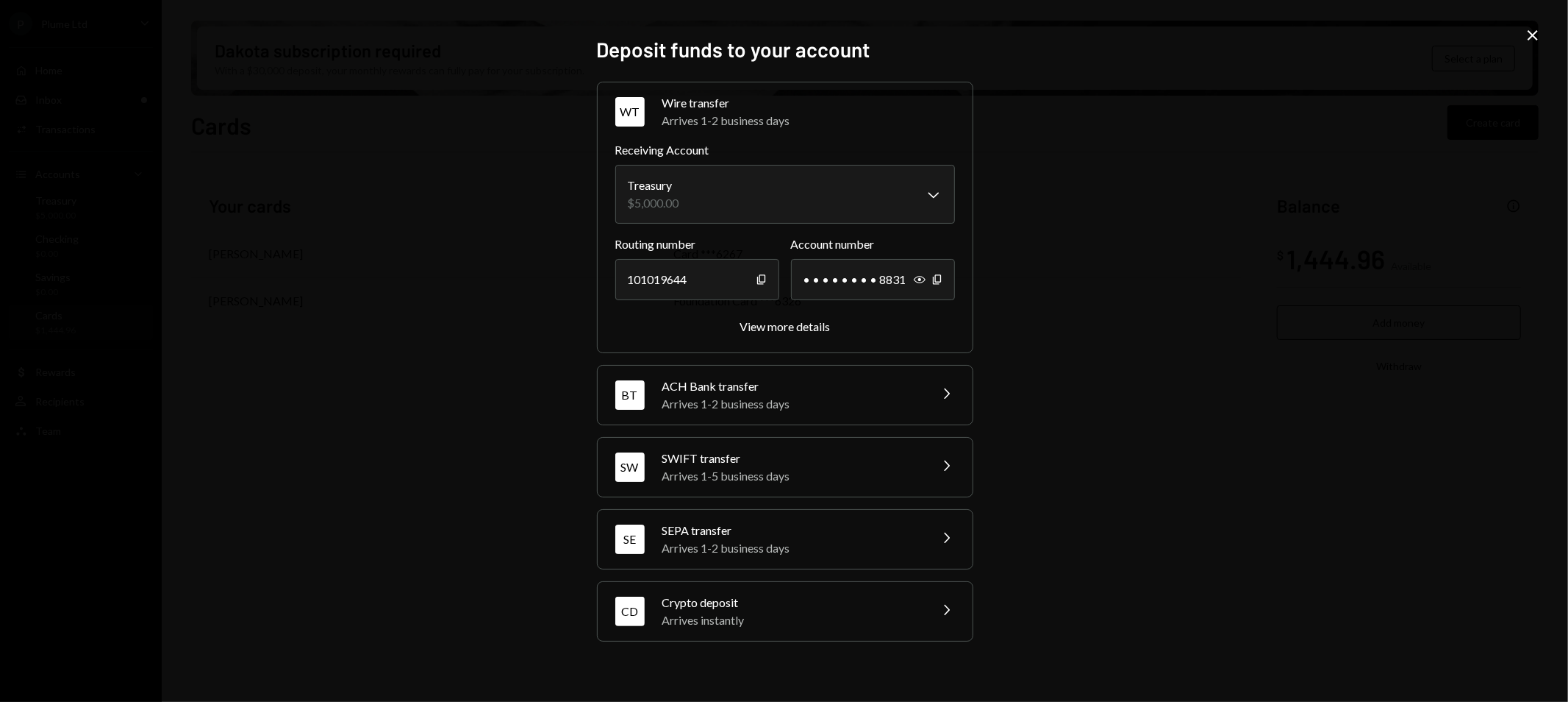
click at [840, 159] on div "**********" at bounding box center [785, 183] width 340 height 82
click at [1525, 38] on icon "Close" at bounding box center [1532, 35] width 18 height 18
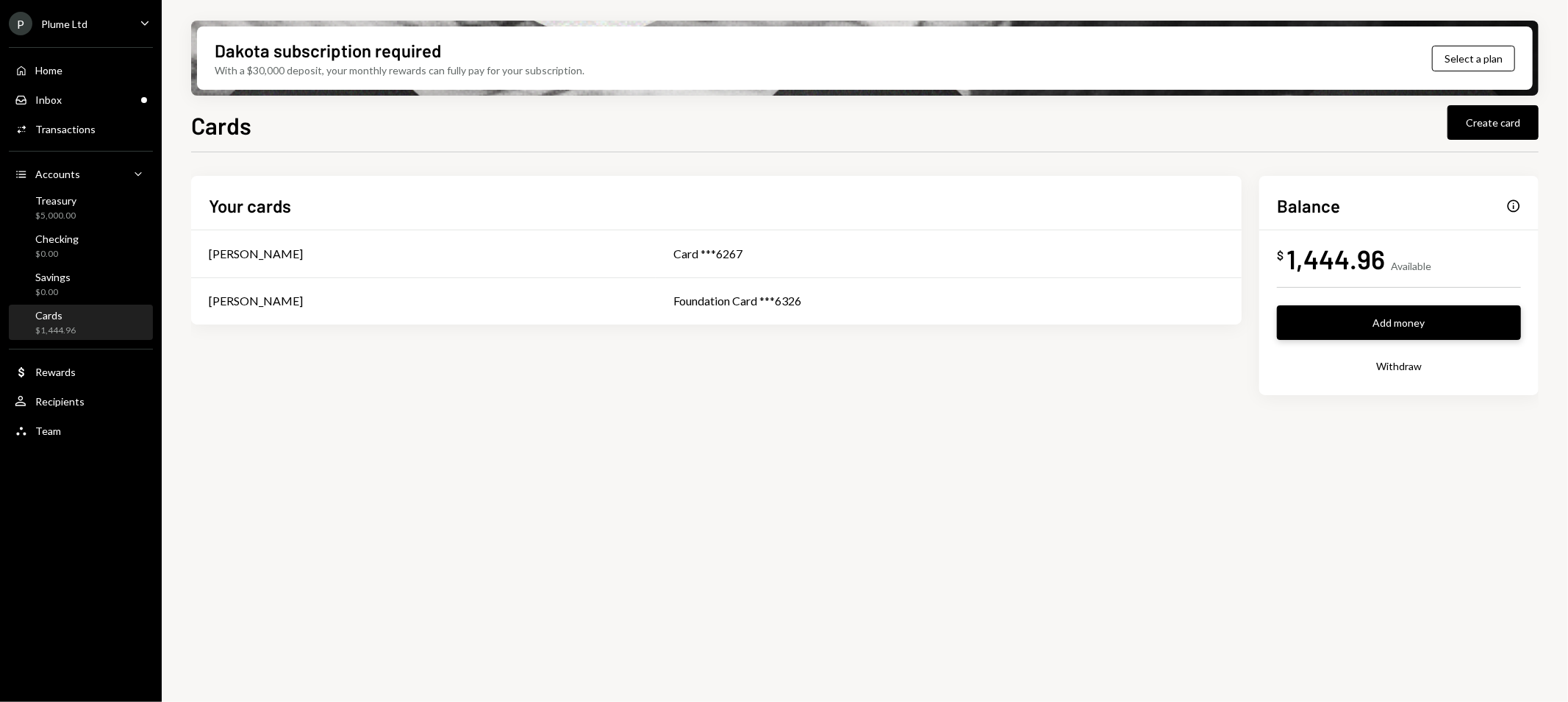
click at [1383, 319] on button "Add money" at bounding box center [1398, 322] width 244 height 35
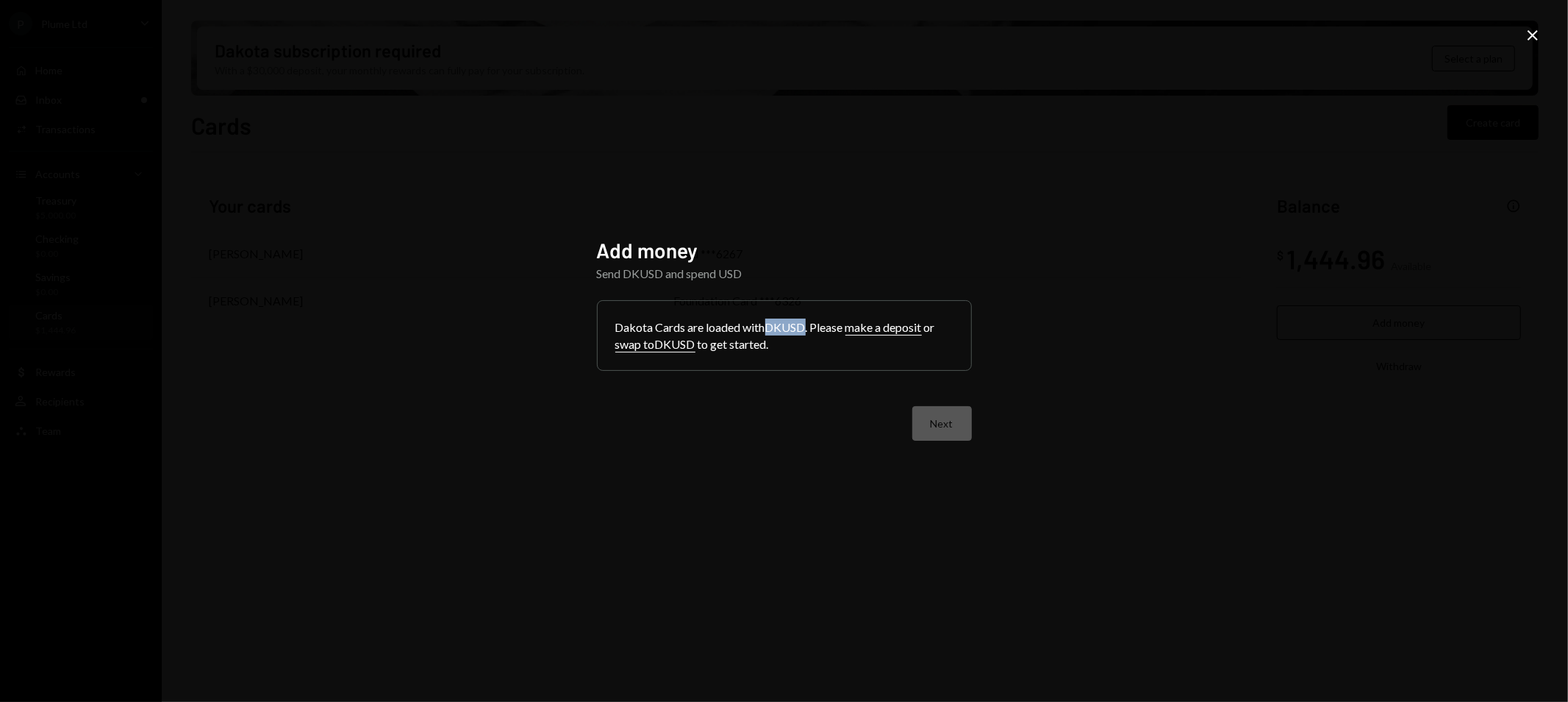
drag, startPoint x: 766, startPoint y: 326, endPoint x: 809, endPoint y: 325, distance: 43.0
click at [809, 325] on div "Dakota Cards are loaded with DKUSD . Please make a deposit or swap to DKUSD to …" at bounding box center [784, 336] width 374 height 69
drag, startPoint x: 809, startPoint y: 324, endPoint x: 770, endPoint y: 326, distance: 39.1
click at [770, 326] on div "Dakota Cards are loaded with DKUSD . Please make a deposit or swap to DKUSD to …" at bounding box center [784, 336] width 374 height 69
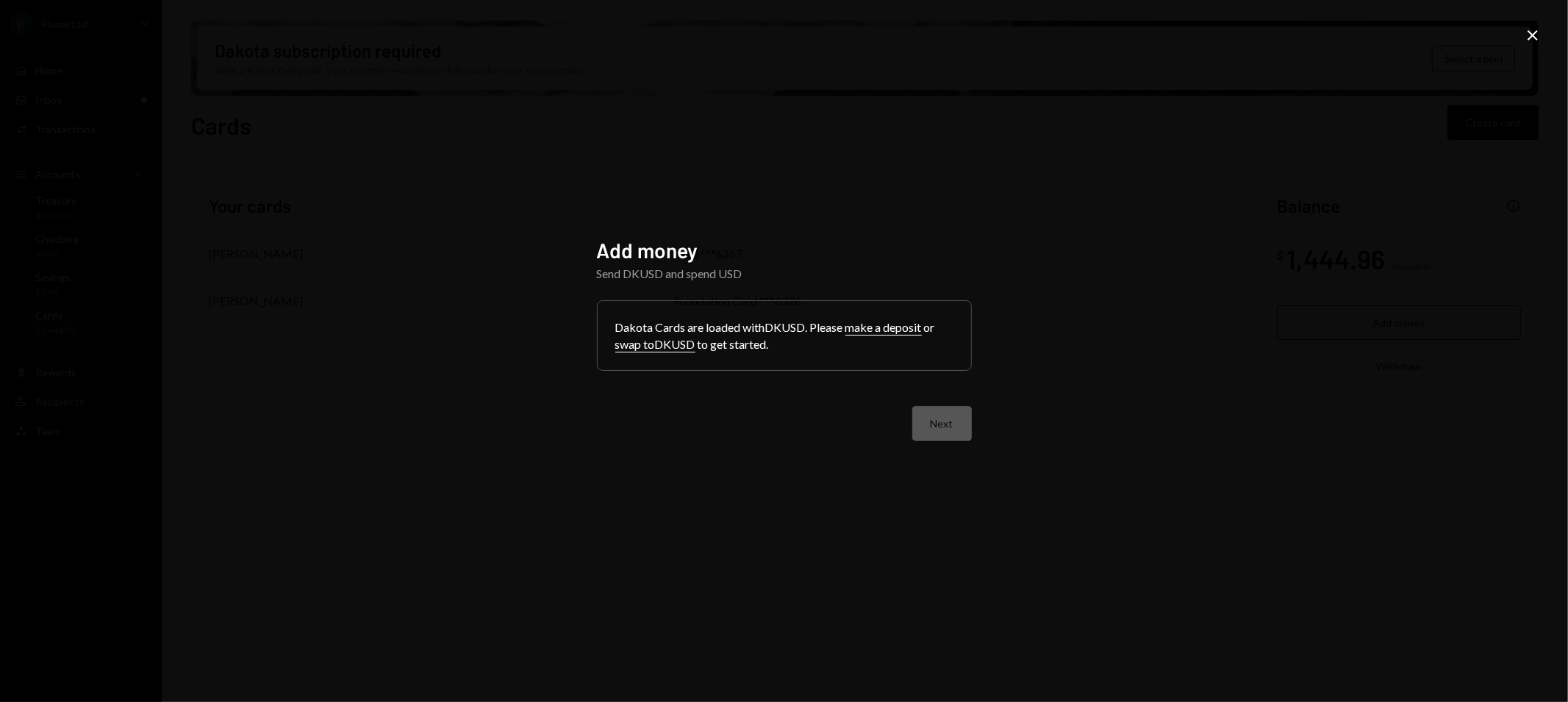
click at [767, 343] on div "Dakota Cards are loaded with DKUSD . Please make a deposit or swap to DKUSD to …" at bounding box center [784, 336] width 374 height 69
click at [821, 344] on div "Dakota Cards are loaded with DKUSD . Please make a deposit or swap to DKUSD to …" at bounding box center [784, 336] width 374 height 69
click at [1177, 390] on div "Add money Send DKUSD and spend USD Dakota Cards are loaded with DKUSD . Please …" at bounding box center [784, 351] width 1568 height 702
click at [1538, 21] on div "Add money Send DKUSD and spend USD Dakota Cards are loaded with DKUSD . Please …" at bounding box center [784, 351] width 1568 height 702
click at [1537, 28] on icon "Close" at bounding box center [1532, 35] width 18 height 18
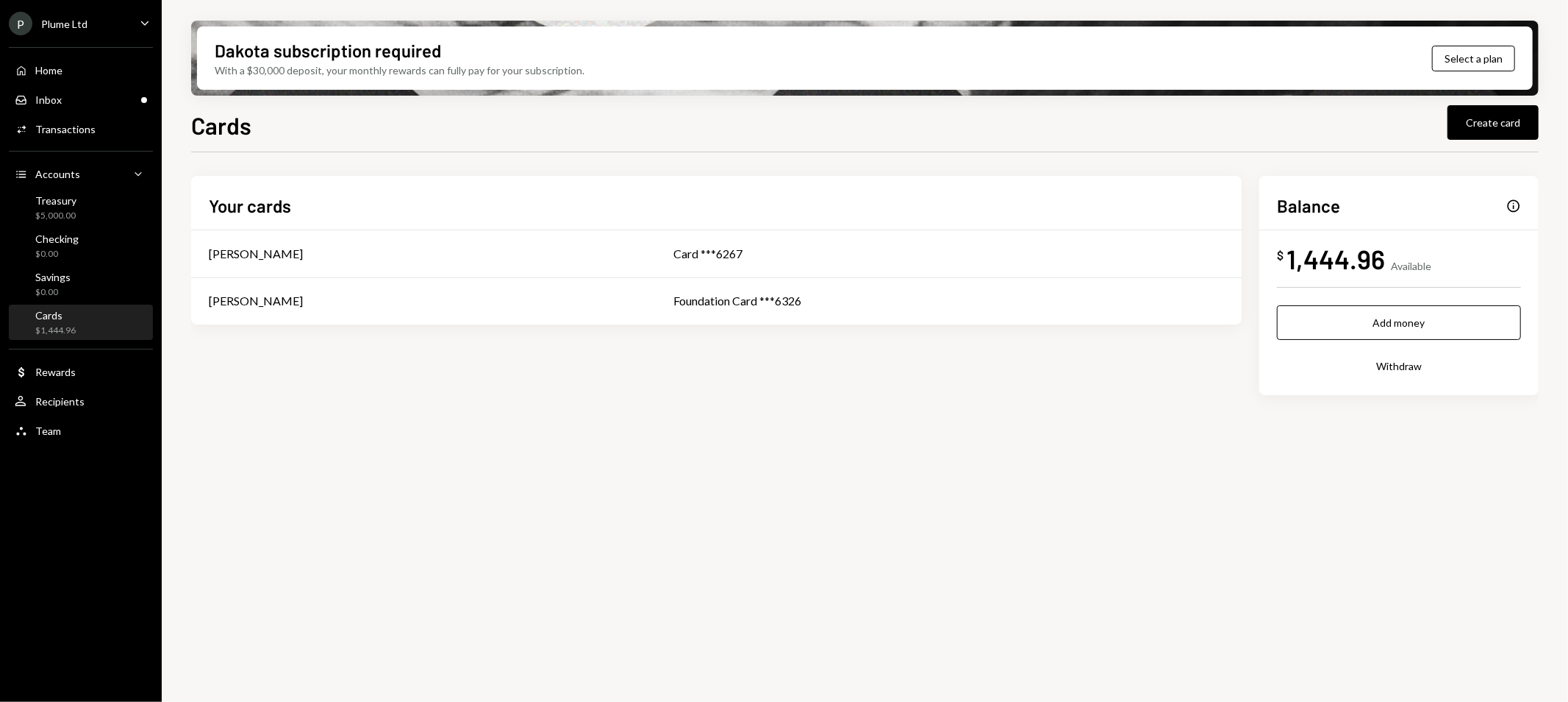
click at [1354, 364] on button "Withdraw" at bounding box center [1398, 366] width 244 height 35
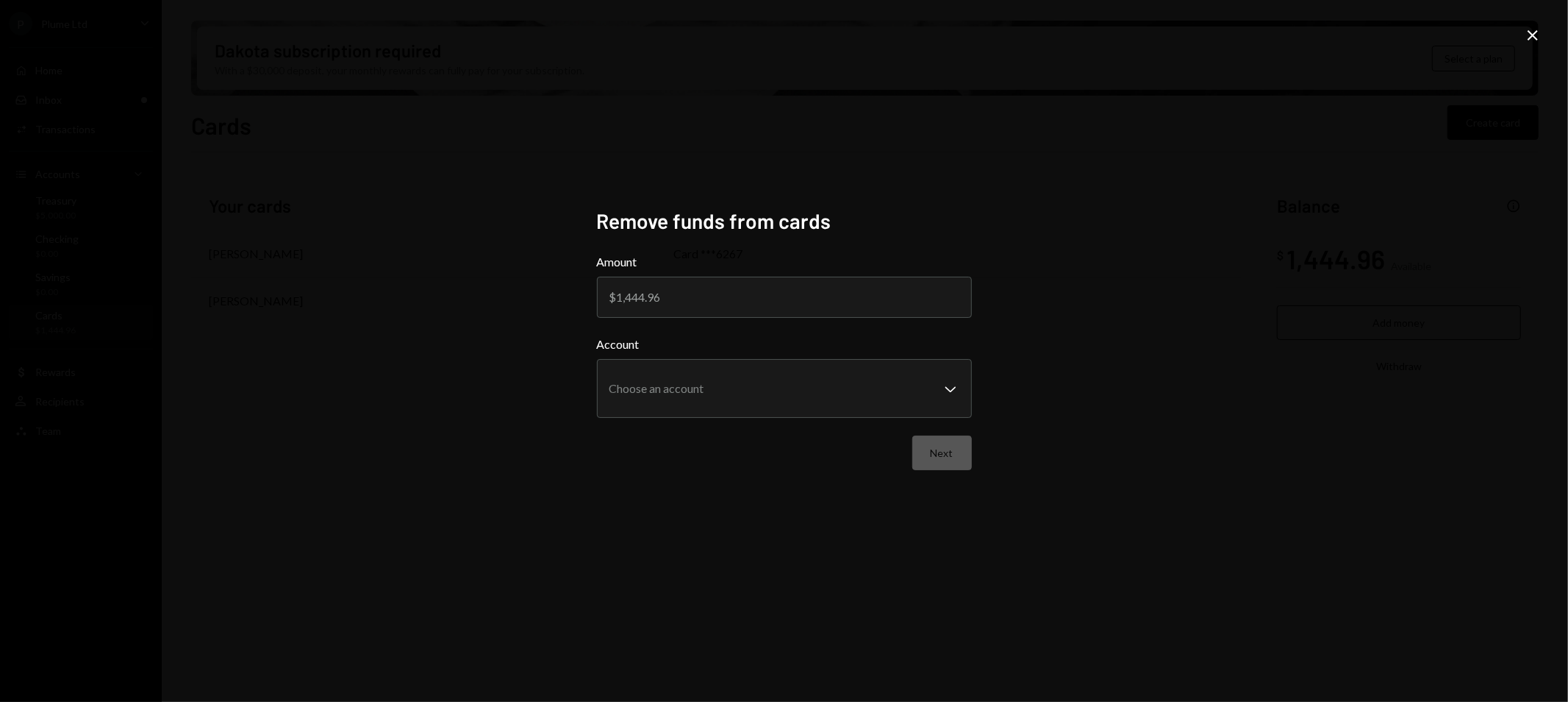
click at [1539, 32] on icon "Close" at bounding box center [1532, 35] width 18 height 18
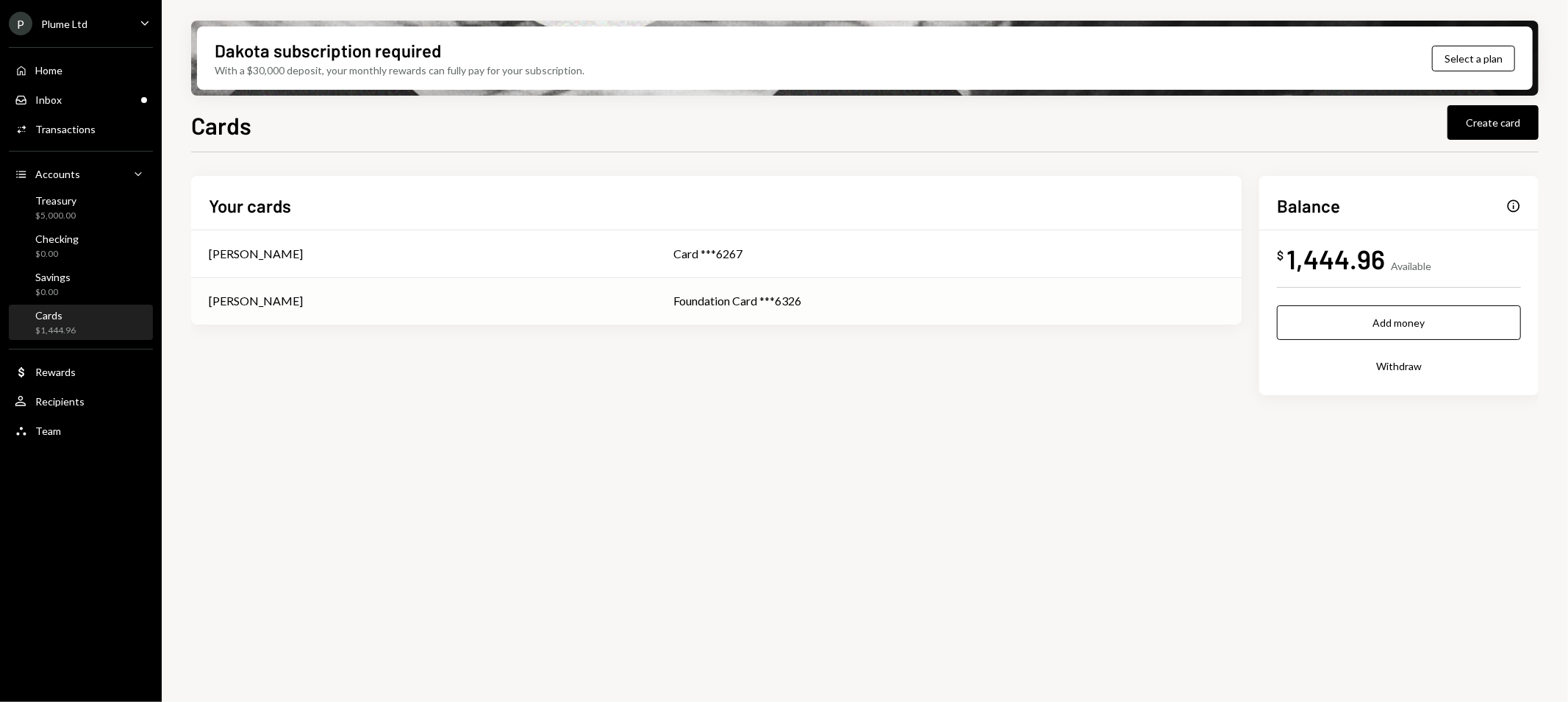
click at [674, 305] on td "Foundation Card ***6326" at bounding box center [948, 301] width 585 height 47
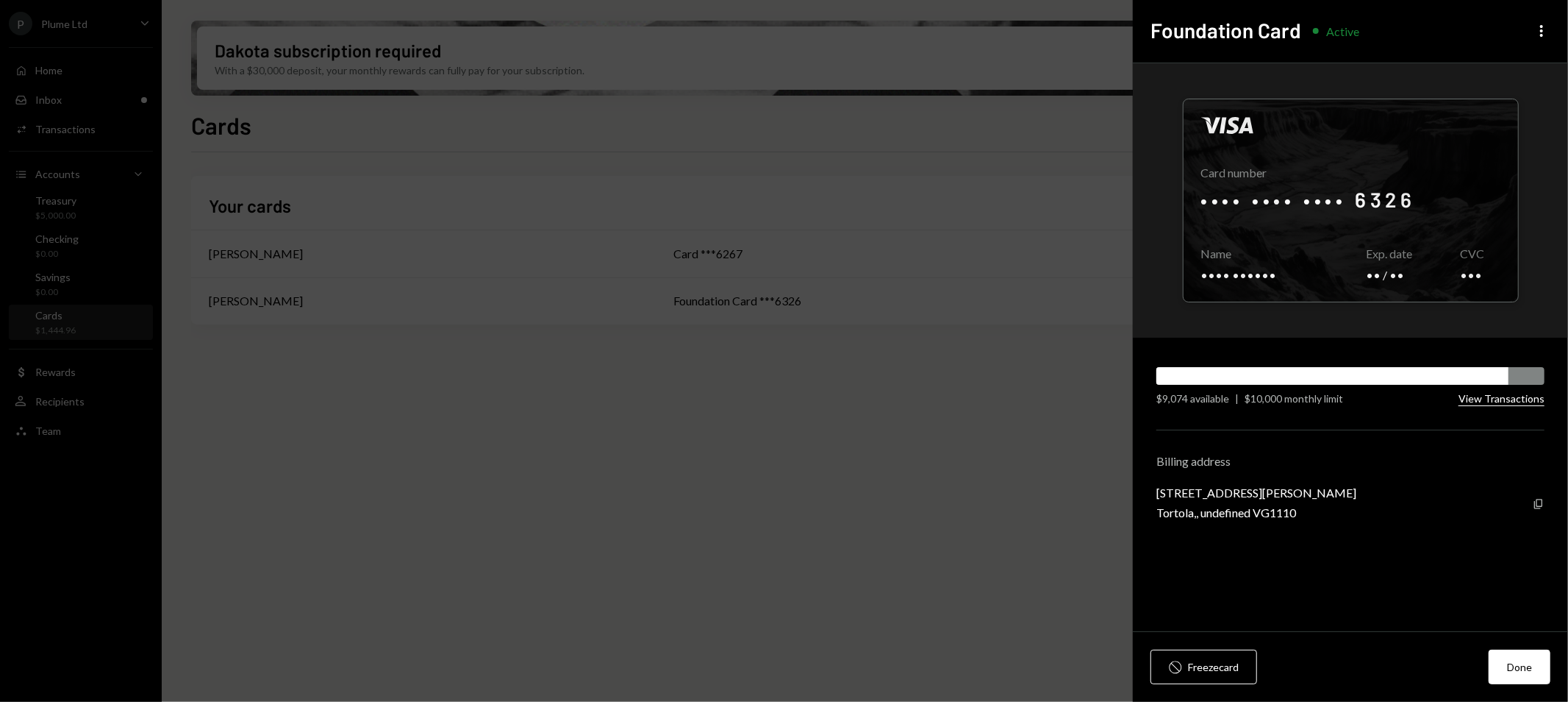
click at [1520, 405] on button "View Transactions" at bounding box center [1501, 398] width 86 height 14
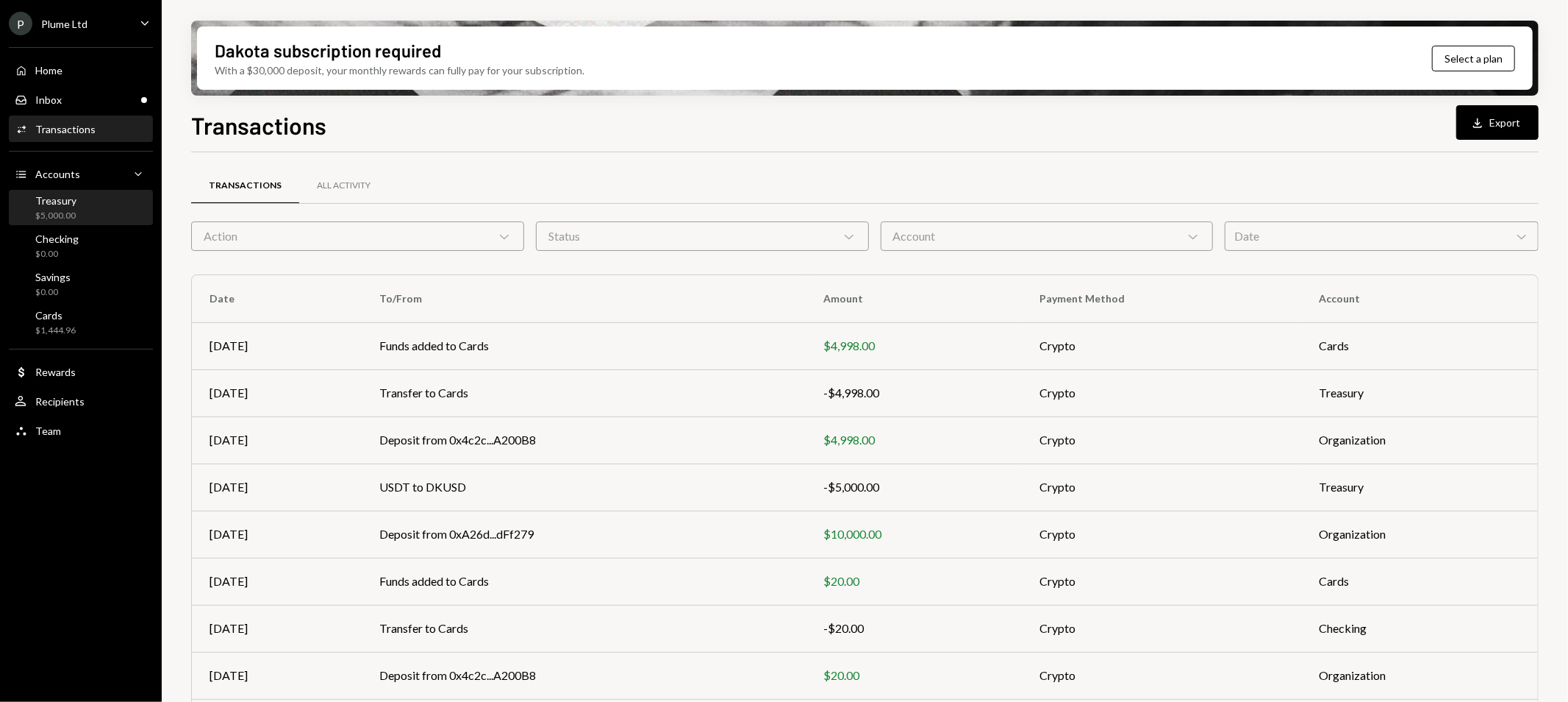
click at [122, 209] on div "Treasury $5,000.00" at bounding box center [81, 208] width 132 height 28
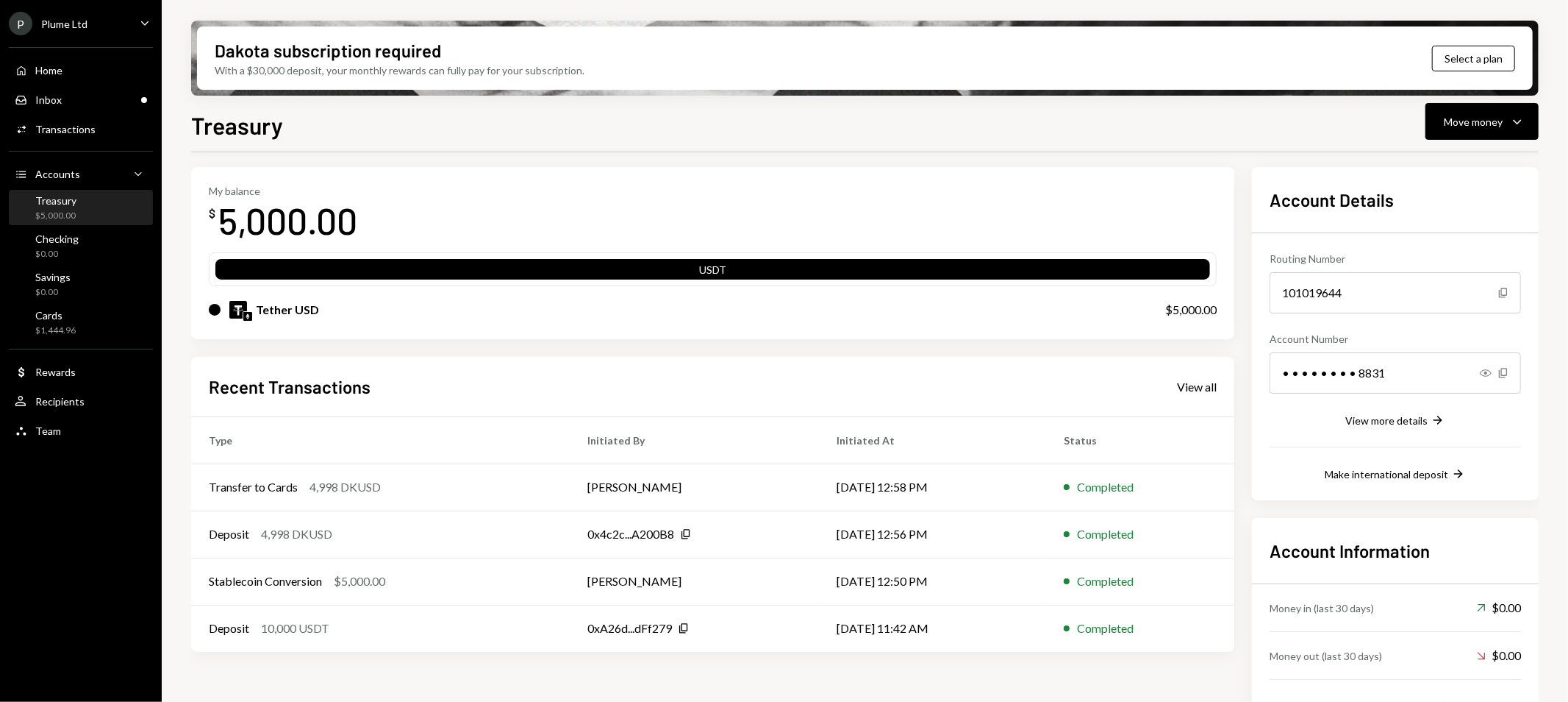
scroll to position [82, 0]
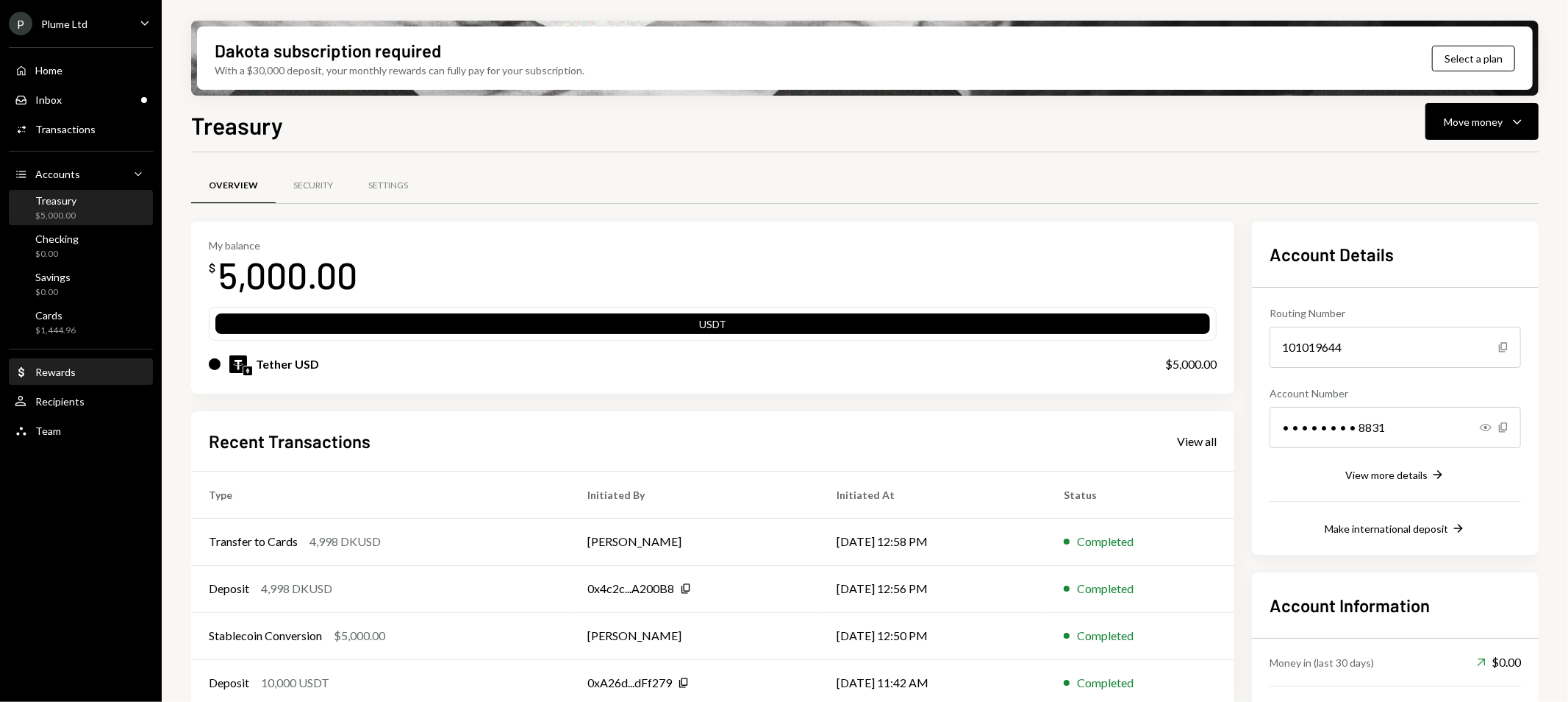
click at [109, 367] on div "Dollar Rewards" at bounding box center [81, 372] width 132 height 13
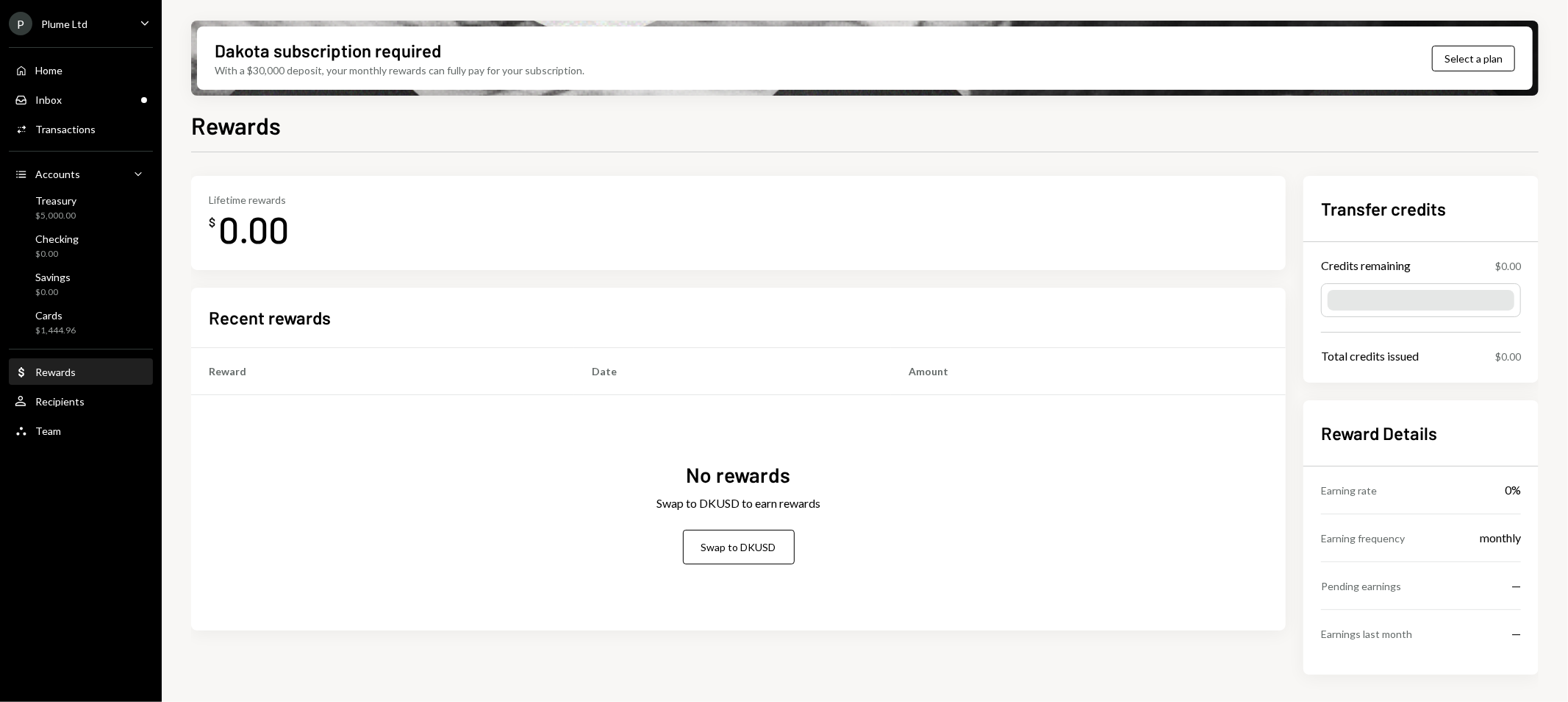
click at [377, 291] on div "Recent rewards Reward Date Amount No rewards Swap to DKUSD to earn rewards Swap…" at bounding box center [738, 459] width 1095 height 343
click at [108, 27] on div "P Plume Ltd Caret Down" at bounding box center [81, 23] width 162 height 23
click at [375, 112] on div "Rewards" at bounding box center [865, 124] width 1348 height 33
click at [1479, 46] on button "Select a plan" at bounding box center [1473, 58] width 83 height 25
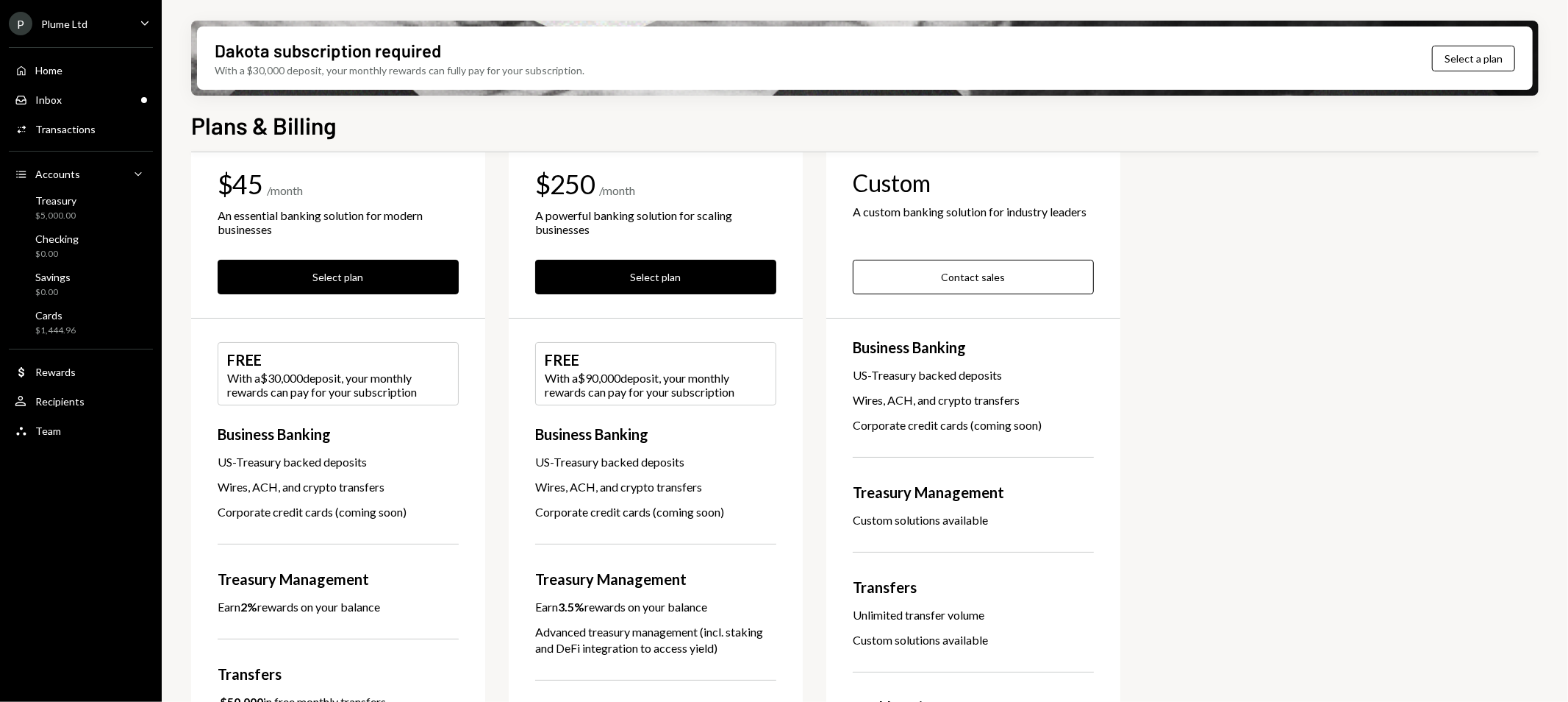
scroll to position [397, 0]
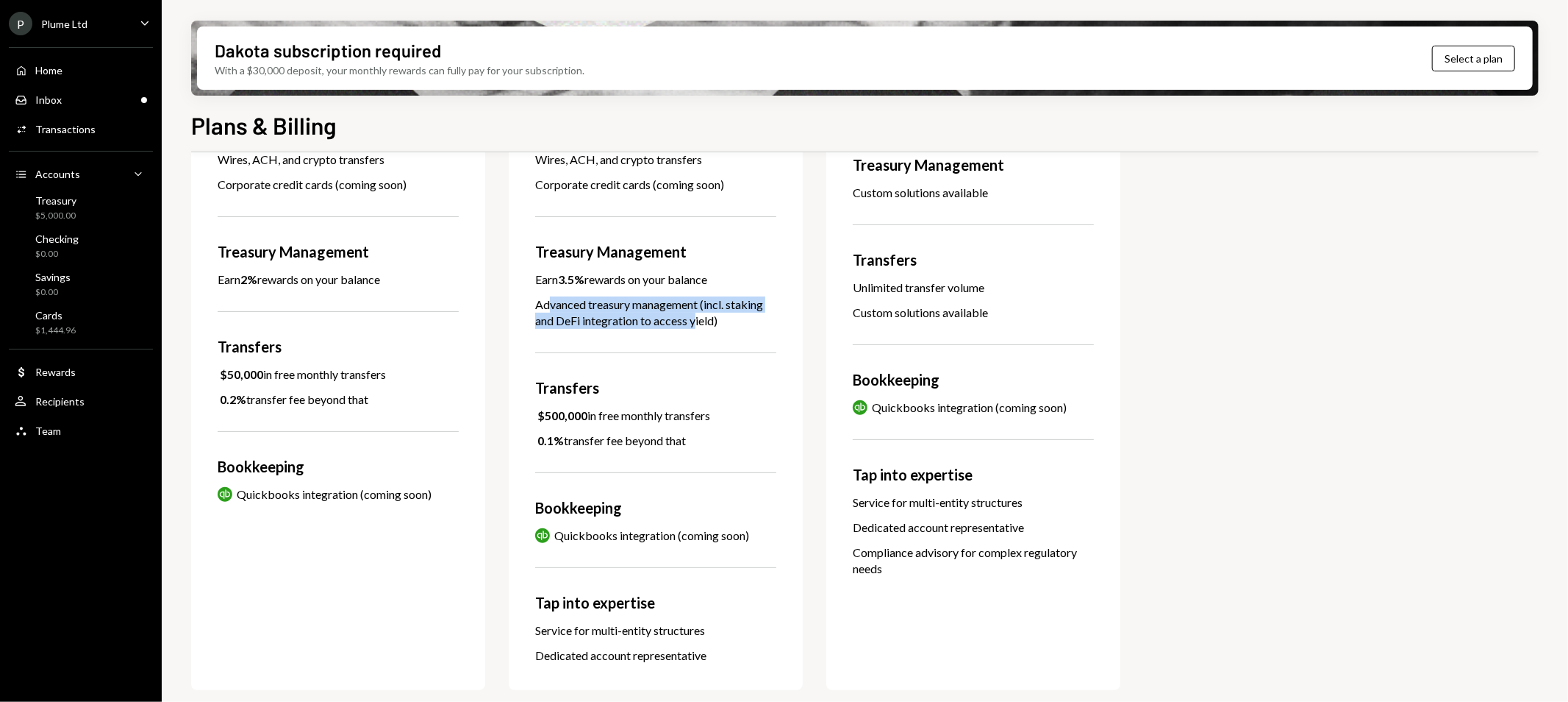
drag, startPoint x: 588, startPoint y: 302, endPoint x: 695, endPoint y: 318, distance: 108.2
click at [695, 318] on div "Pro $250 / month A powerful banking solution for scaling businesses Select plan…" at bounding box center [656, 234] width 294 height 911
click at [695, 318] on div "Advanced treasury management (incl. staking and DeFi integration to access yiel…" at bounding box center [655, 312] width 241 height 33
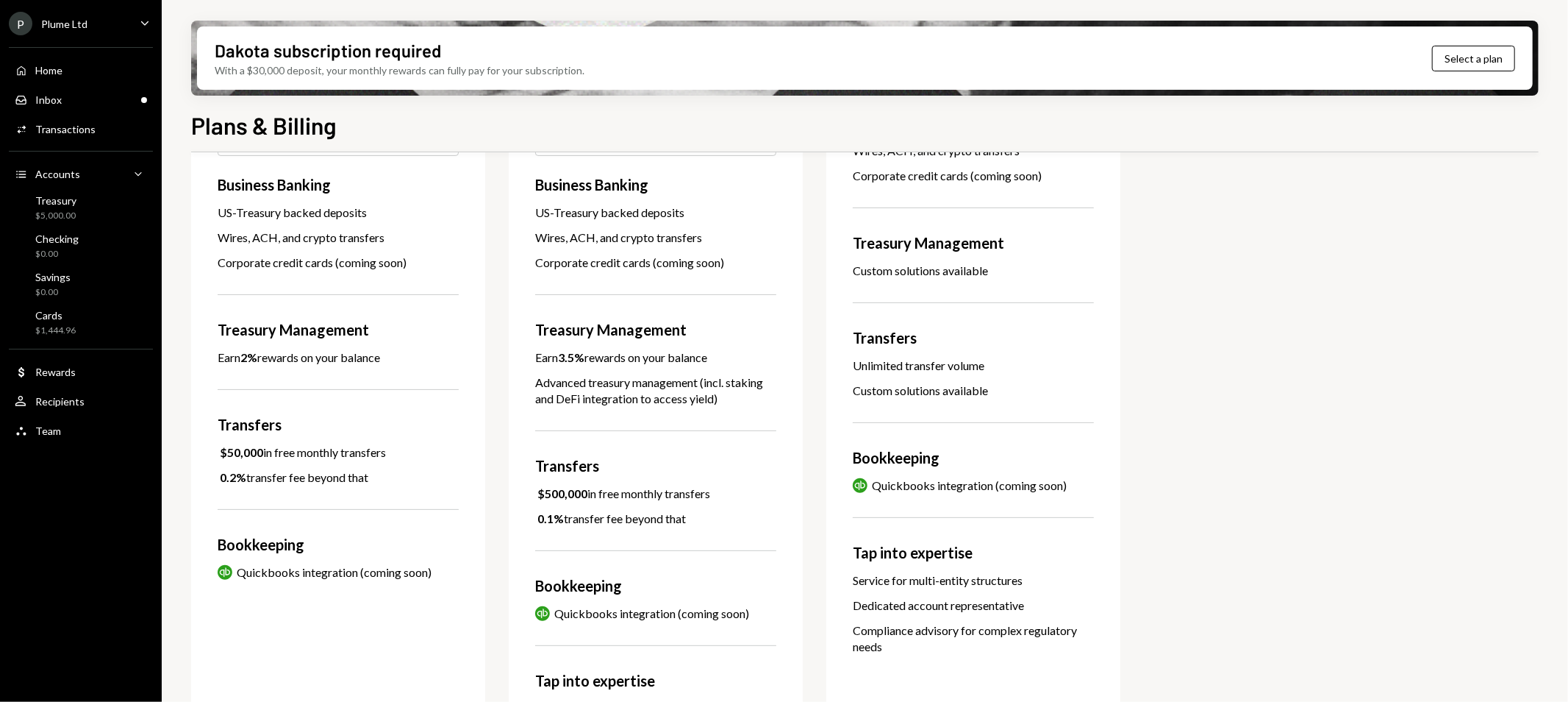
scroll to position [326, 0]
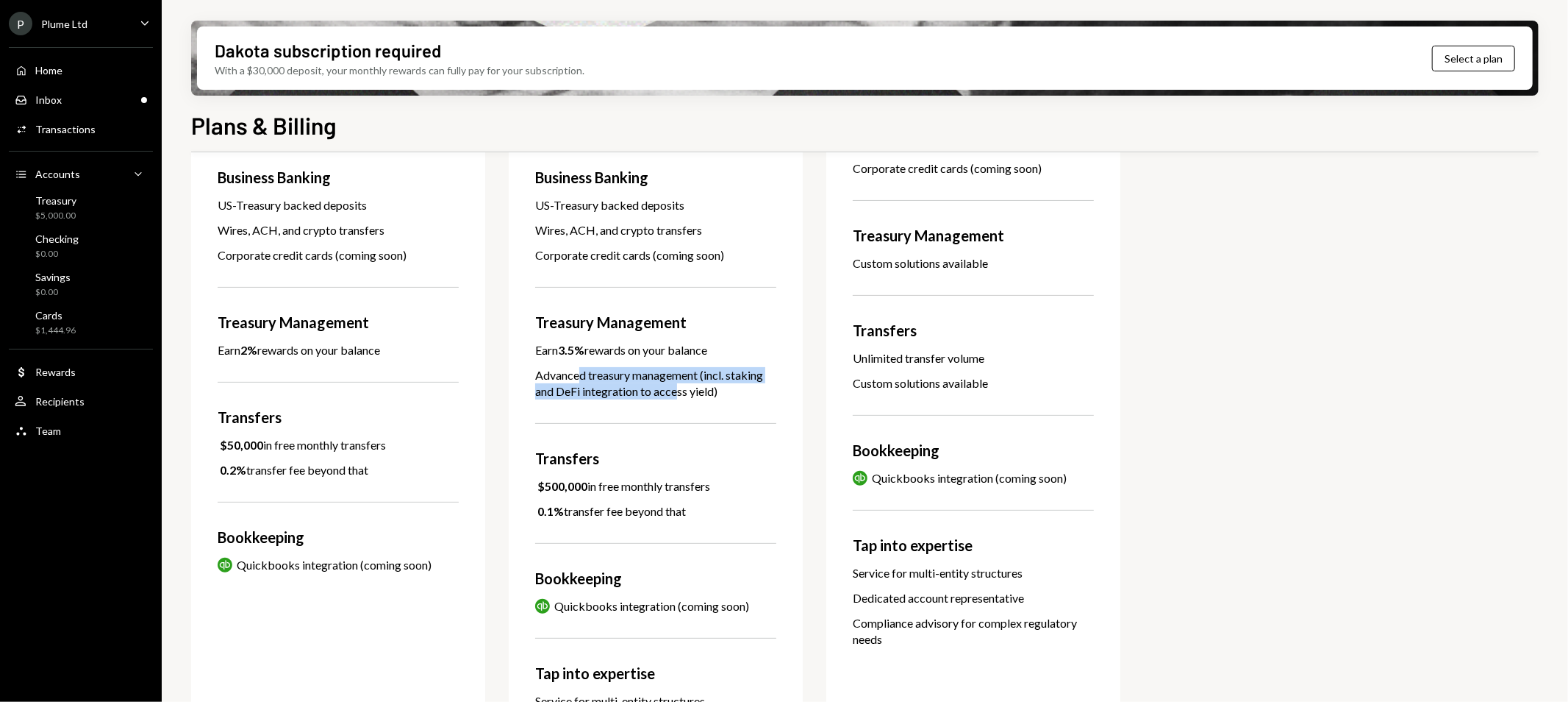
drag, startPoint x: 581, startPoint y: 372, endPoint x: 681, endPoint y: 395, distance: 102.6
click at [680, 395] on div "Advanced treasury management (incl. staking and DeFi integration to access yiel…" at bounding box center [655, 383] width 241 height 33
click at [715, 398] on div "Advanced treasury management (incl. staking and DeFi integration to access yiel…" at bounding box center [655, 383] width 241 height 33
click at [114, 139] on div "Activities Transactions" at bounding box center [81, 129] width 132 height 25
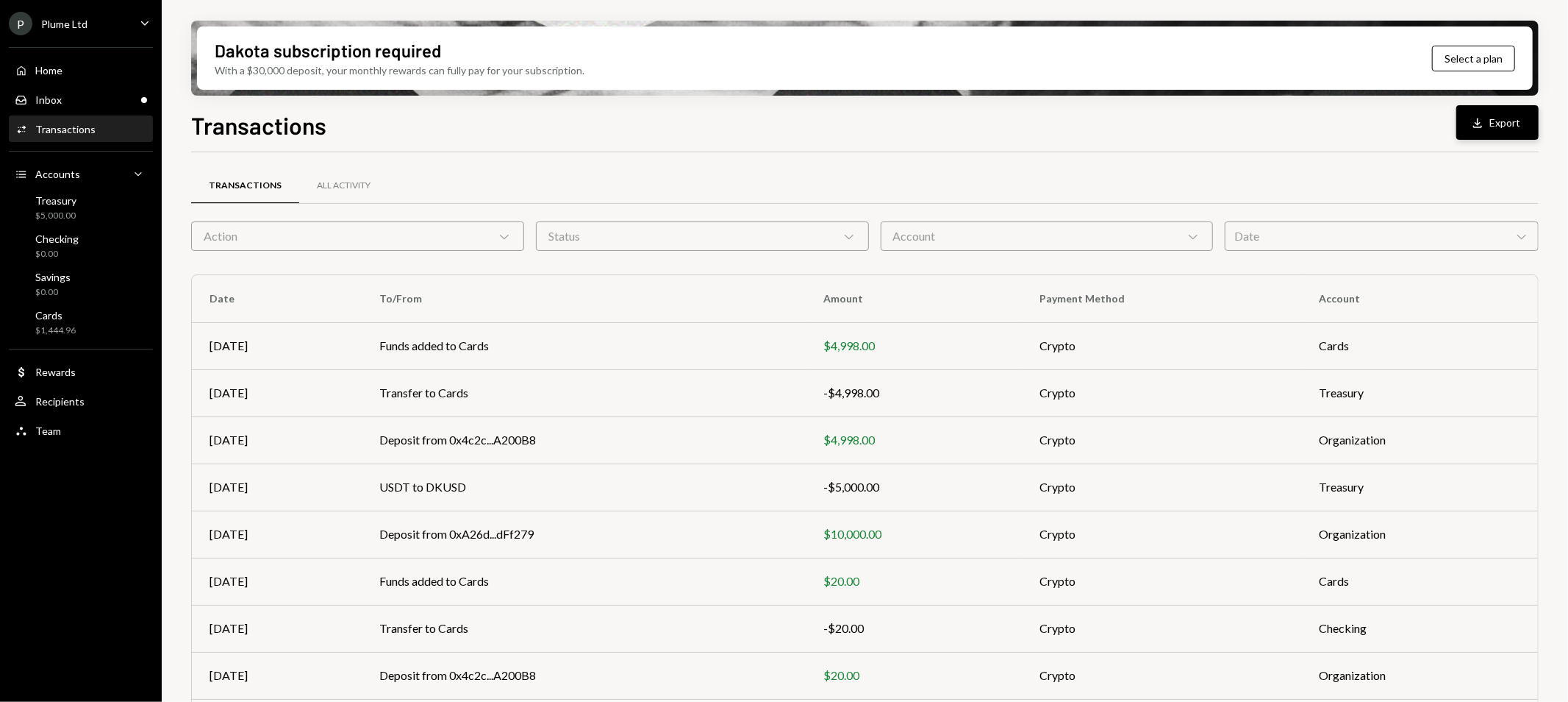
click at [1512, 126] on button "Download Export" at bounding box center [1498, 122] width 82 height 35
click at [121, 427] on div "Team Team" at bounding box center [81, 431] width 132 height 13
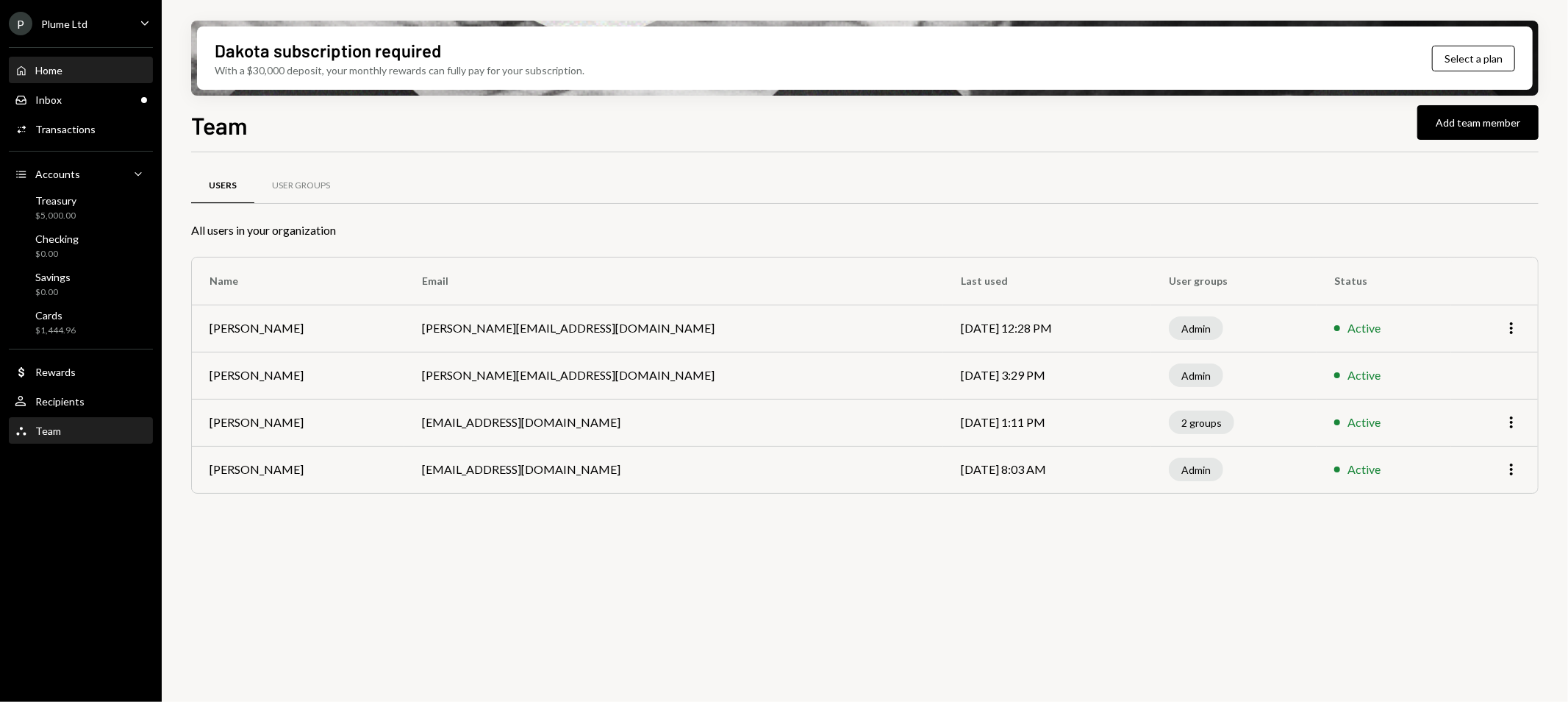
click at [107, 78] on div "Home Home" at bounding box center [81, 70] width 132 height 25
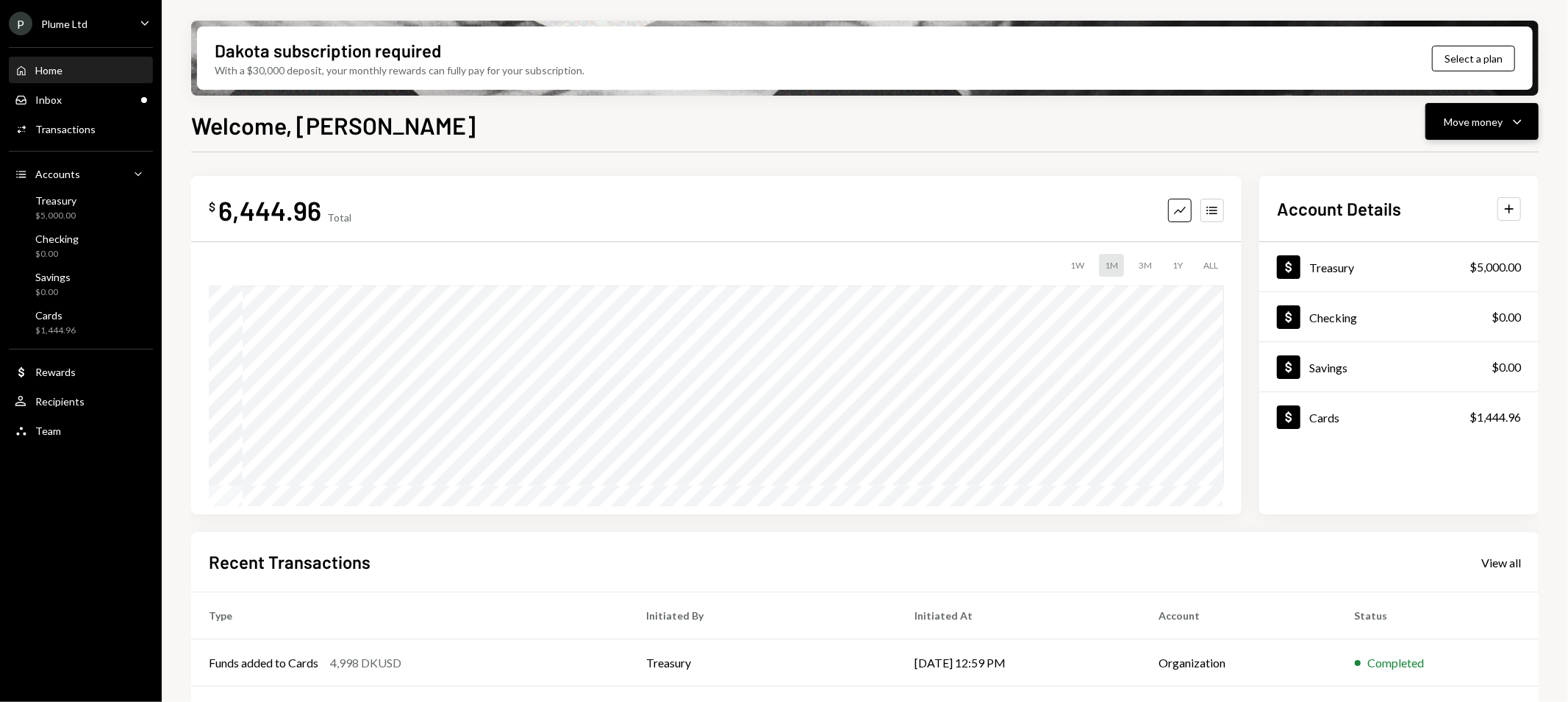
click at [1520, 122] on icon "Caret Down" at bounding box center [1516, 121] width 18 height 18
click at [1496, 153] on div "Withdraw Send" at bounding box center [1459, 165] width 147 height 33
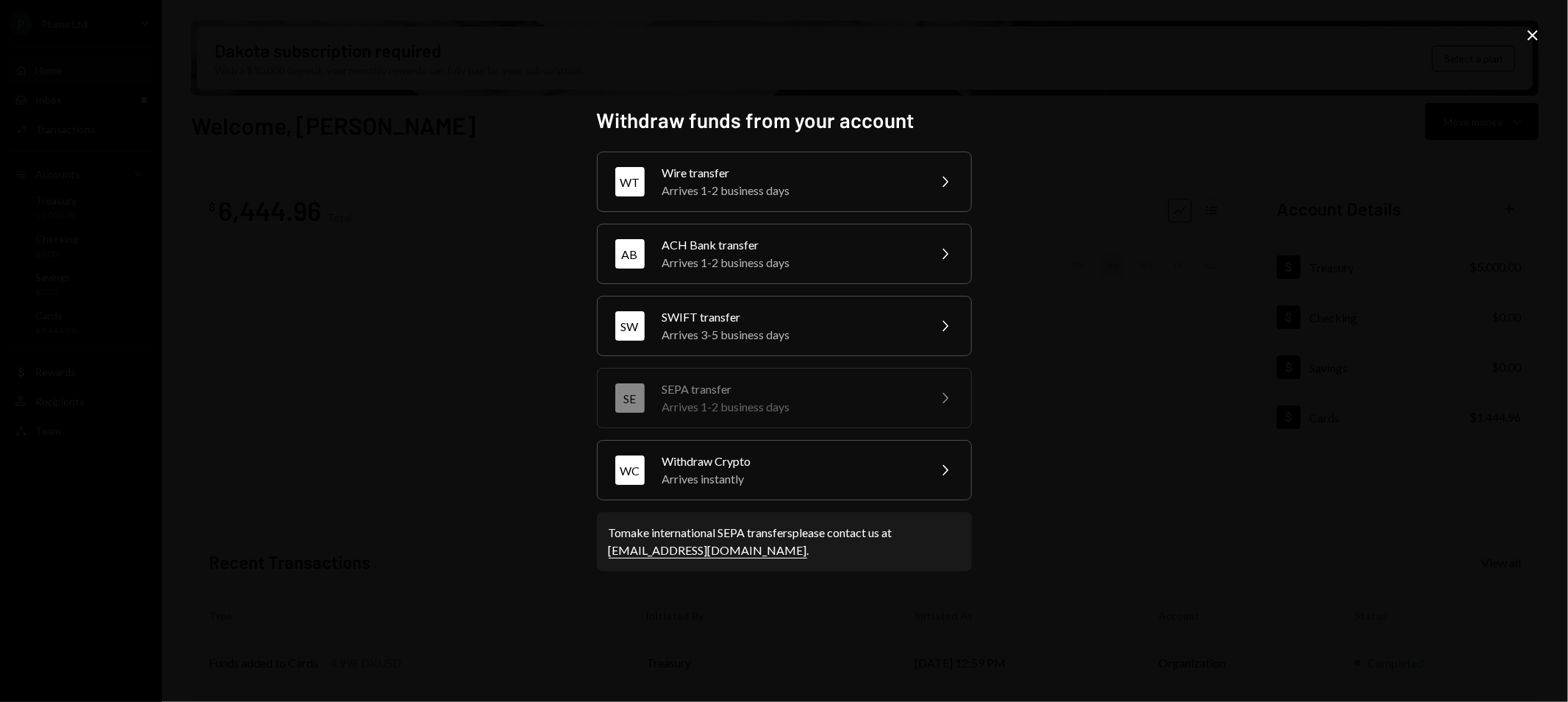
click at [1537, 39] on icon at bounding box center [1532, 35] width 10 height 10
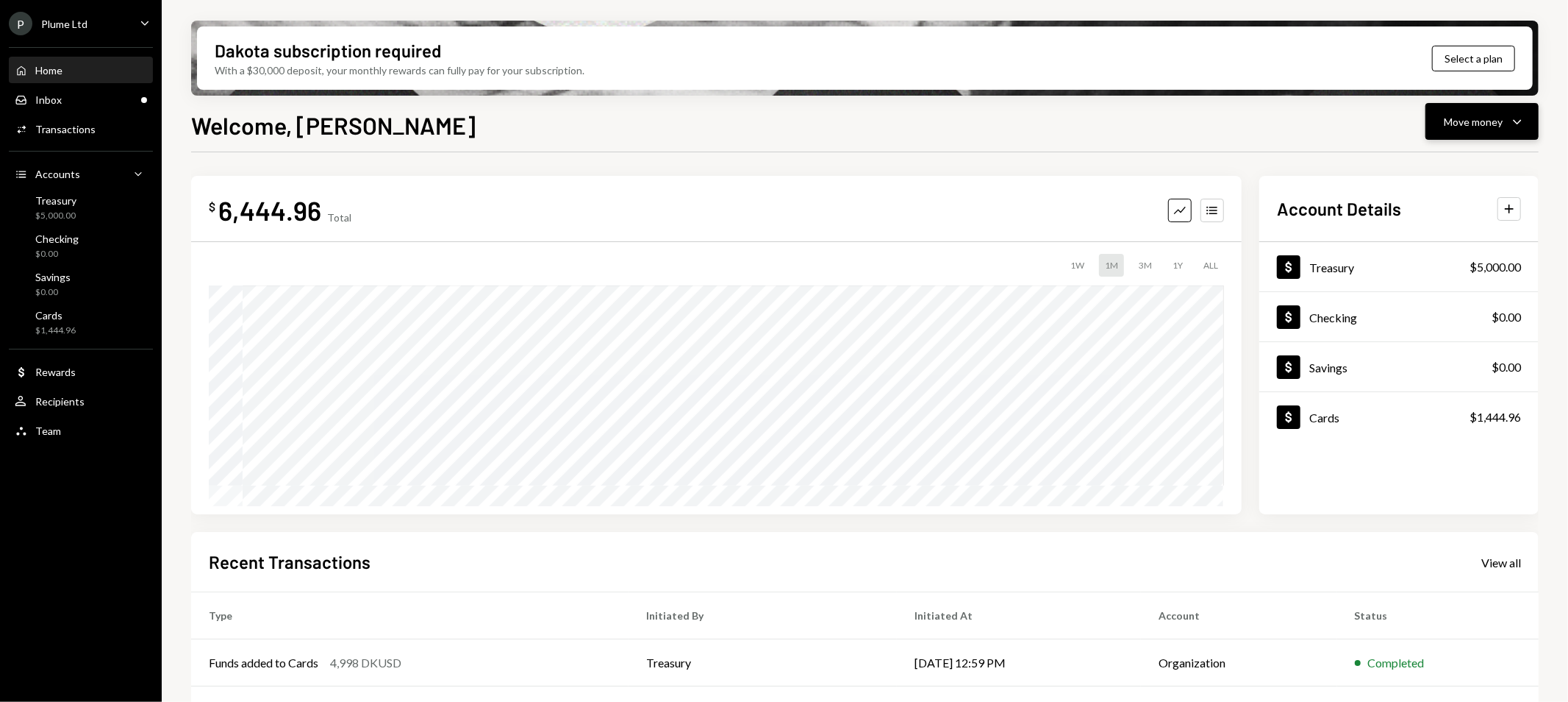
click at [1493, 104] on button "Move money Caret Down" at bounding box center [1482, 121] width 113 height 37
click at [1460, 160] on div "Send" at bounding box center [1471, 165] width 108 height 15
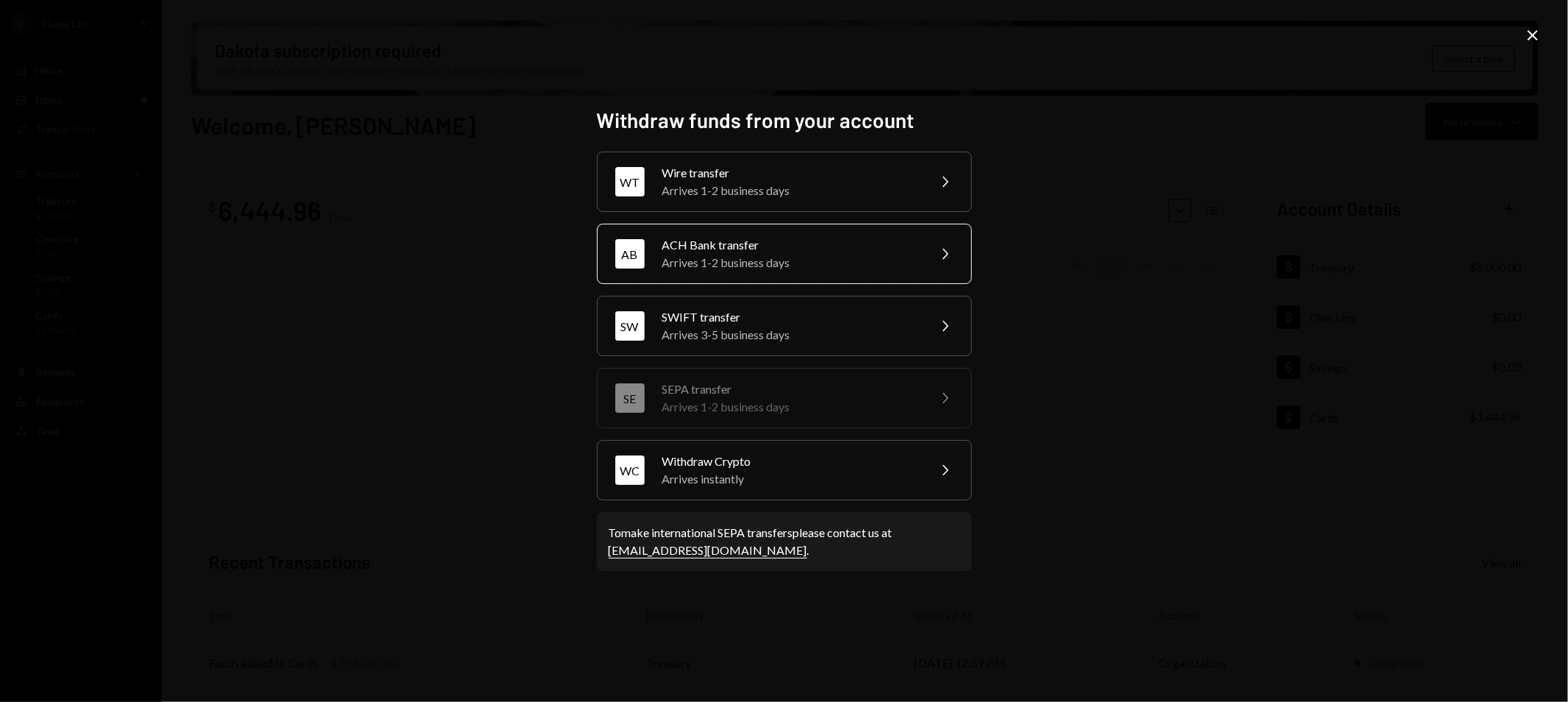
click at [695, 265] on div "Arrives 1-2 business days" at bounding box center [790, 262] width 256 height 18
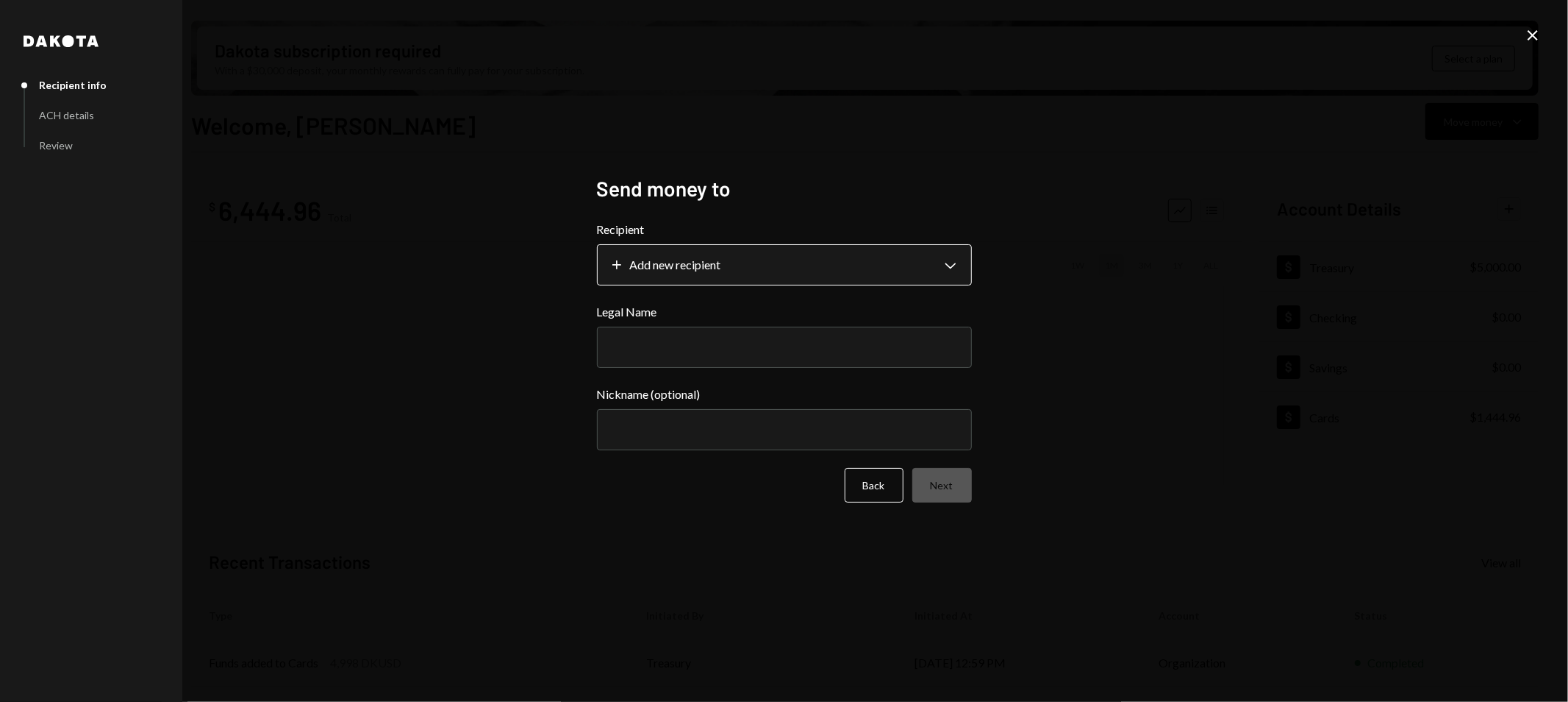
click at [707, 280] on body "P Plume Ltd Caret Down Home Home Inbox Inbox Activities Transactions Accounts A…" at bounding box center [784, 351] width 1568 height 702
click at [575, 223] on div "**********" at bounding box center [784, 351] width 1568 height 702
click at [882, 276] on body "P Plume Ltd Caret Down Home Home Inbox Inbox Activities Transactions Accounts A…" at bounding box center [784, 351] width 1568 height 702
click at [1027, 258] on div "**********" at bounding box center [784, 351] width 1568 height 702
drag, startPoint x: 1108, startPoint y: 332, endPoint x: 1058, endPoint y: 364, distance: 59.4
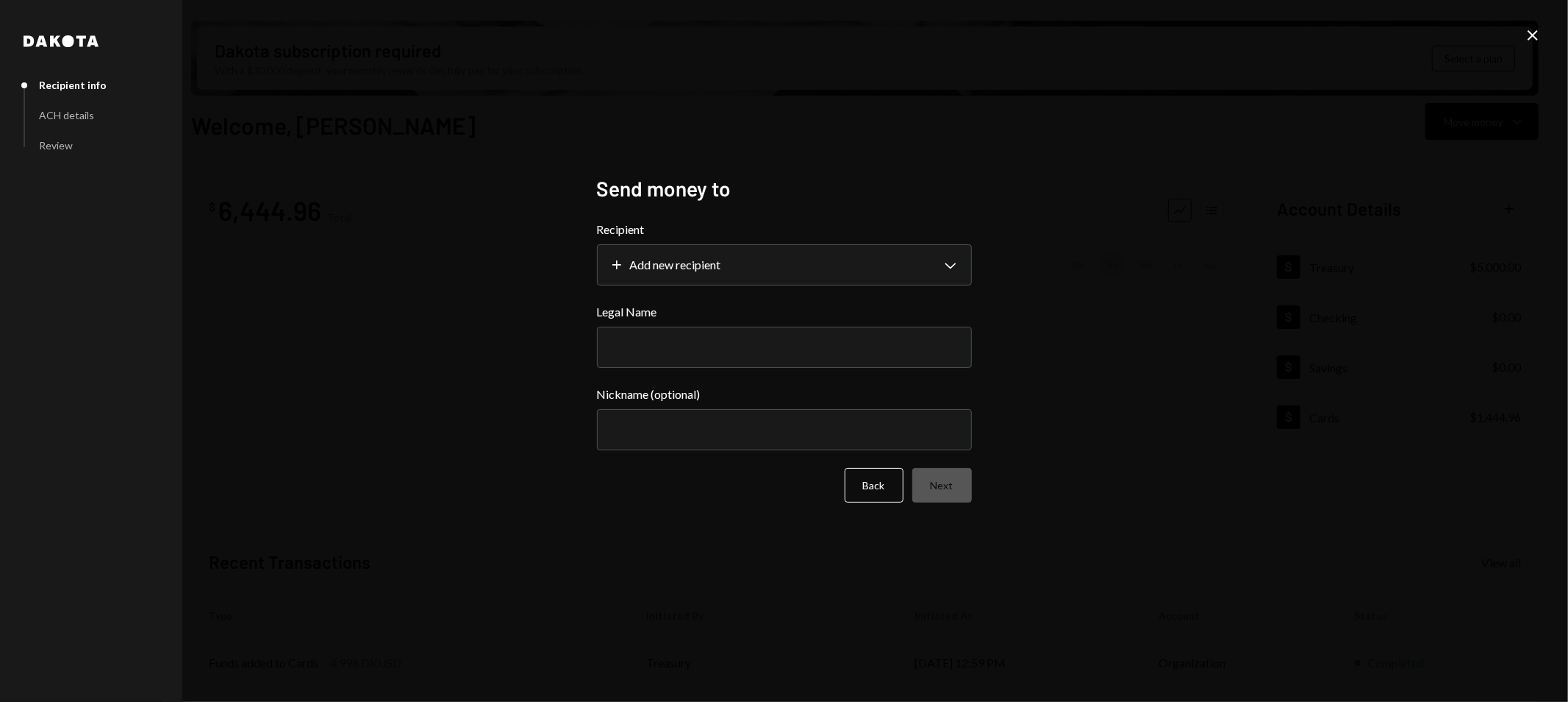
click at [1105, 334] on div "**********" at bounding box center [784, 351] width 1568 height 702
click at [876, 500] on button "Back" at bounding box center [874, 485] width 59 height 35
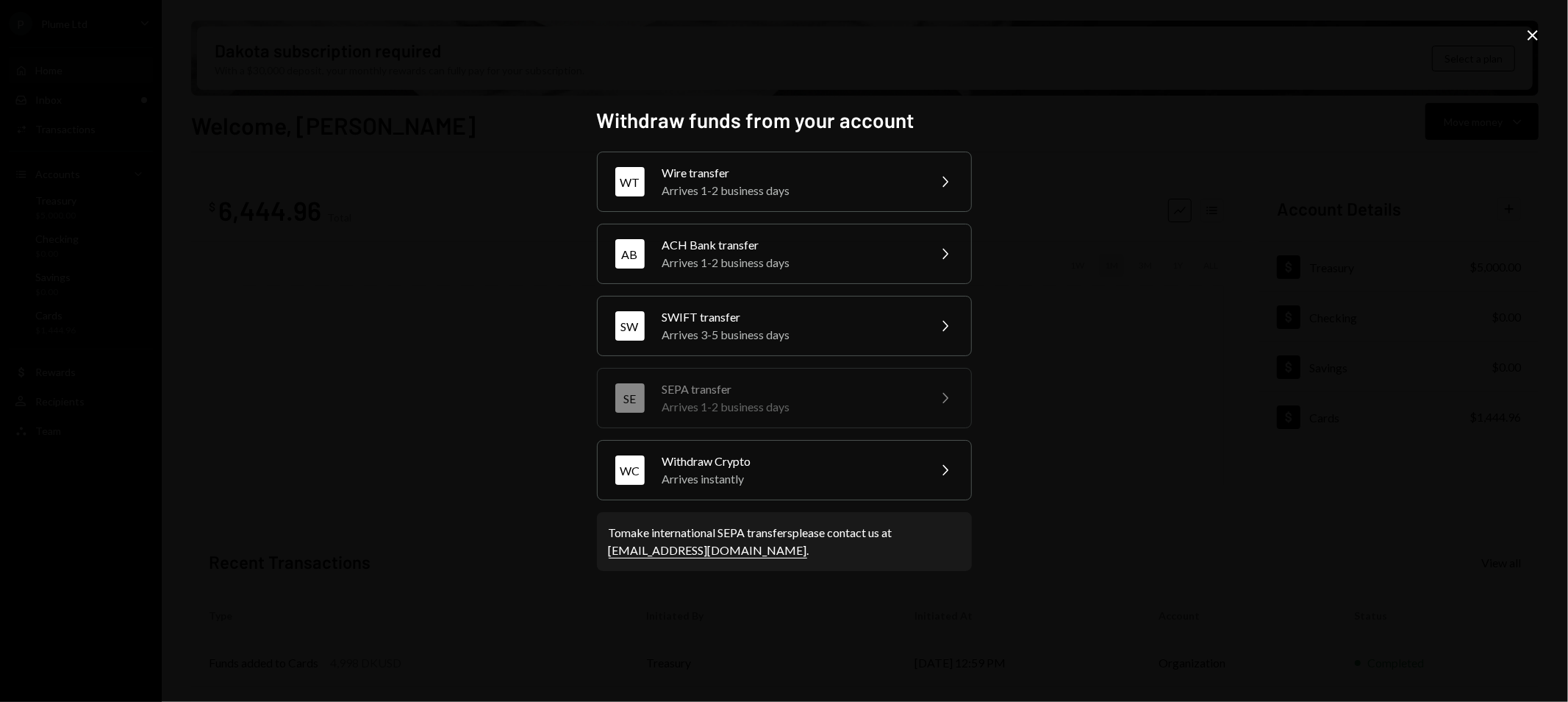
click at [1538, 32] on icon "Close" at bounding box center [1532, 35] width 18 height 18
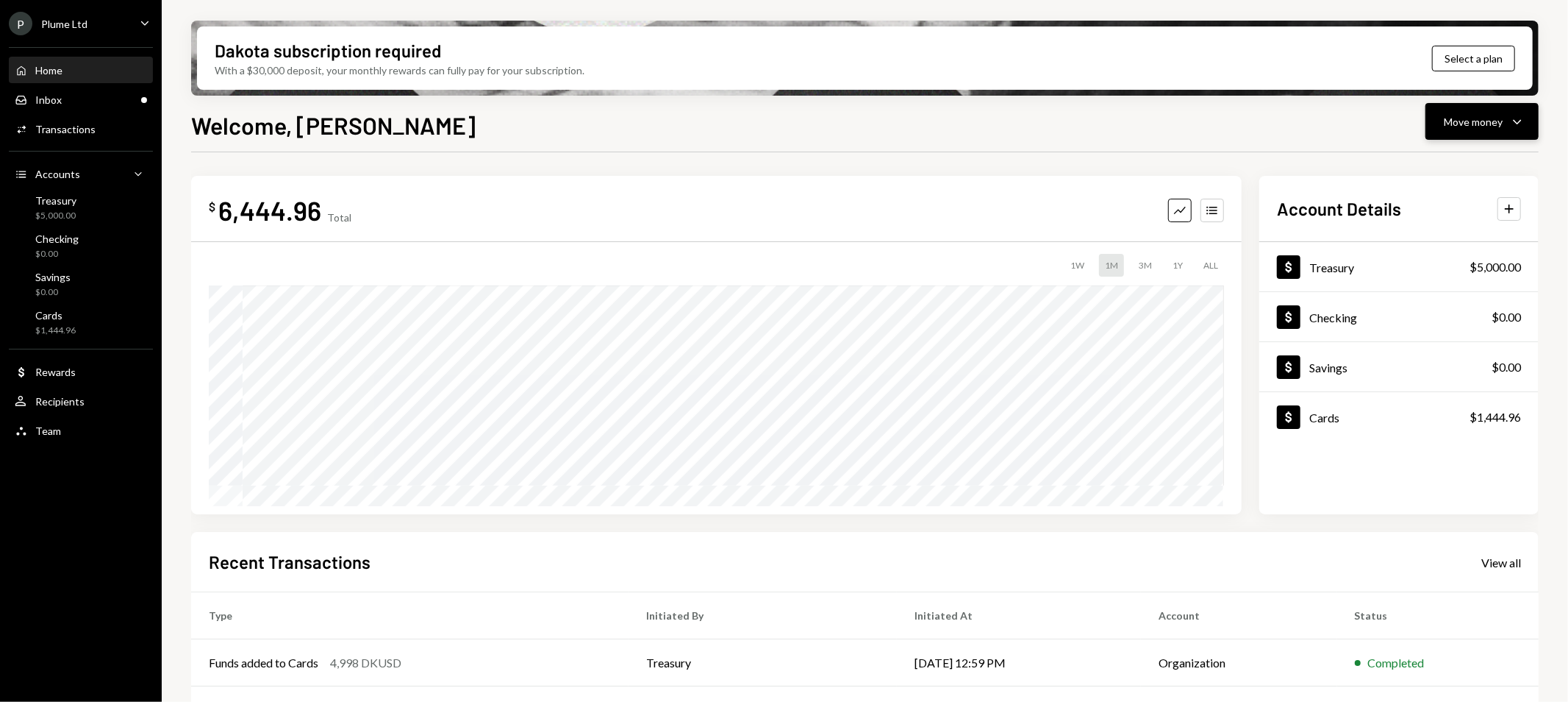
click at [1481, 125] on div "Move money" at bounding box center [1472, 122] width 59 height 15
click at [1402, 172] on div "Withdraw Send" at bounding box center [1459, 165] width 147 height 33
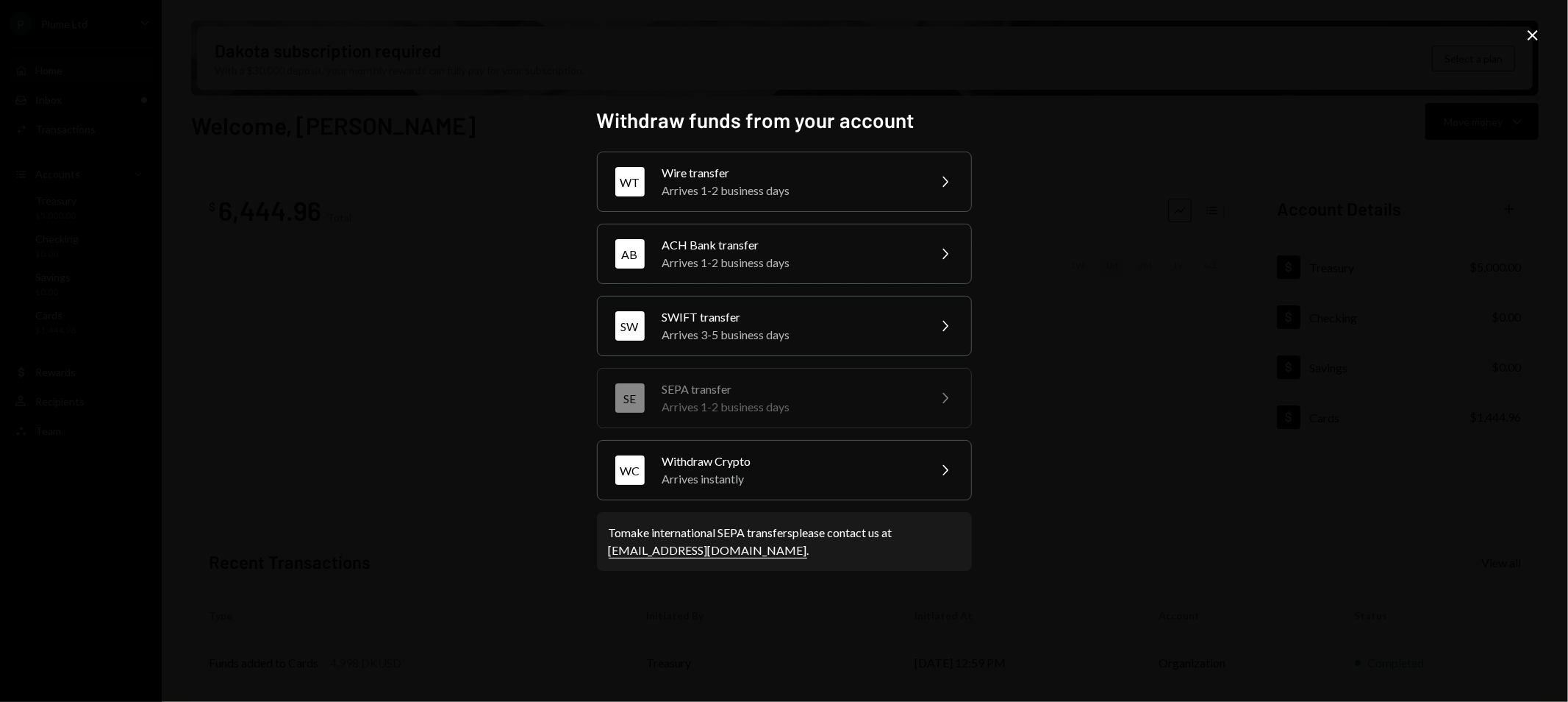
click at [1530, 37] on icon "Close" at bounding box center [1532, 35] width 18 height 18
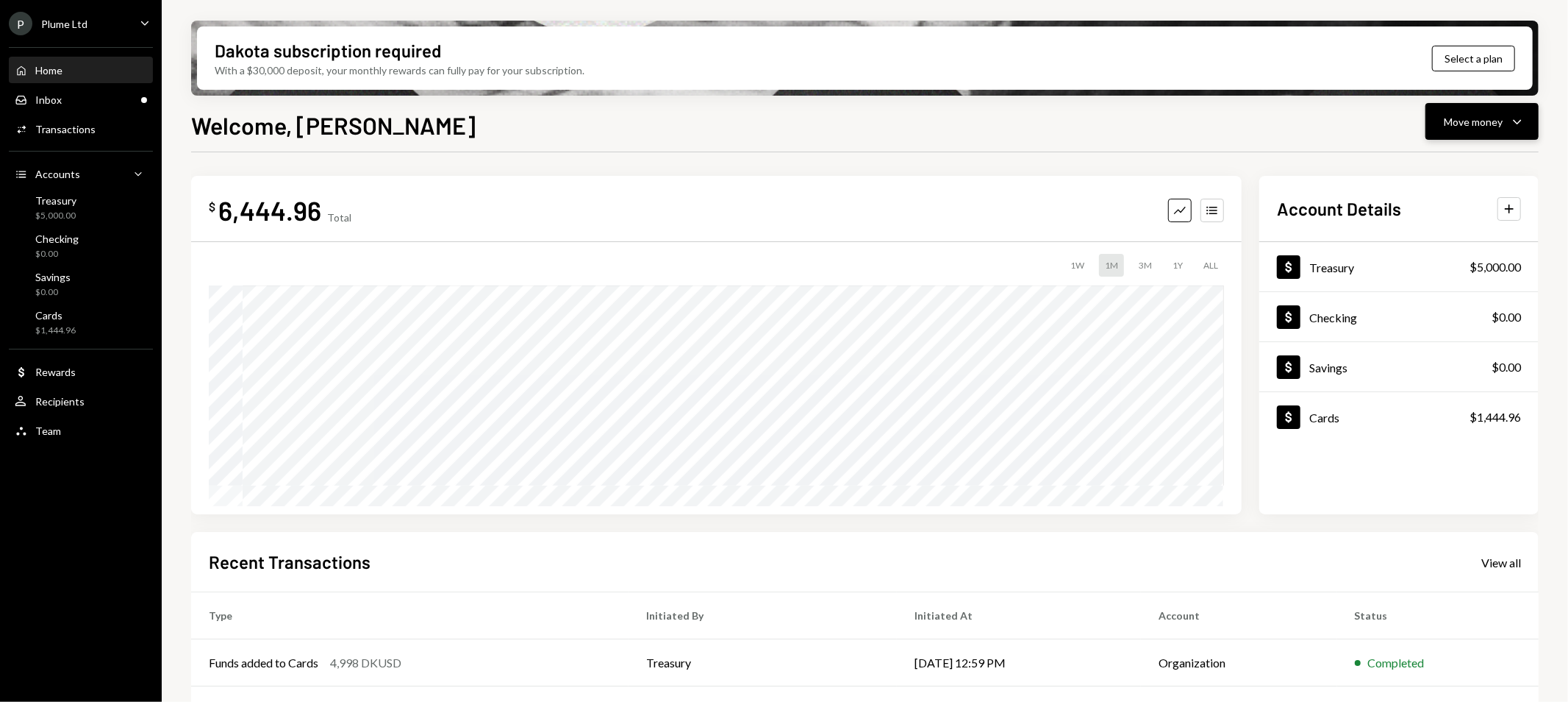
click at [1475, 128] on div "Move money" at bounding box center [1472, 122] width 59 height 15
click at [1464, 186] on div "Convert Transfer" at bounding box center [1459, 198] width 147 height 33
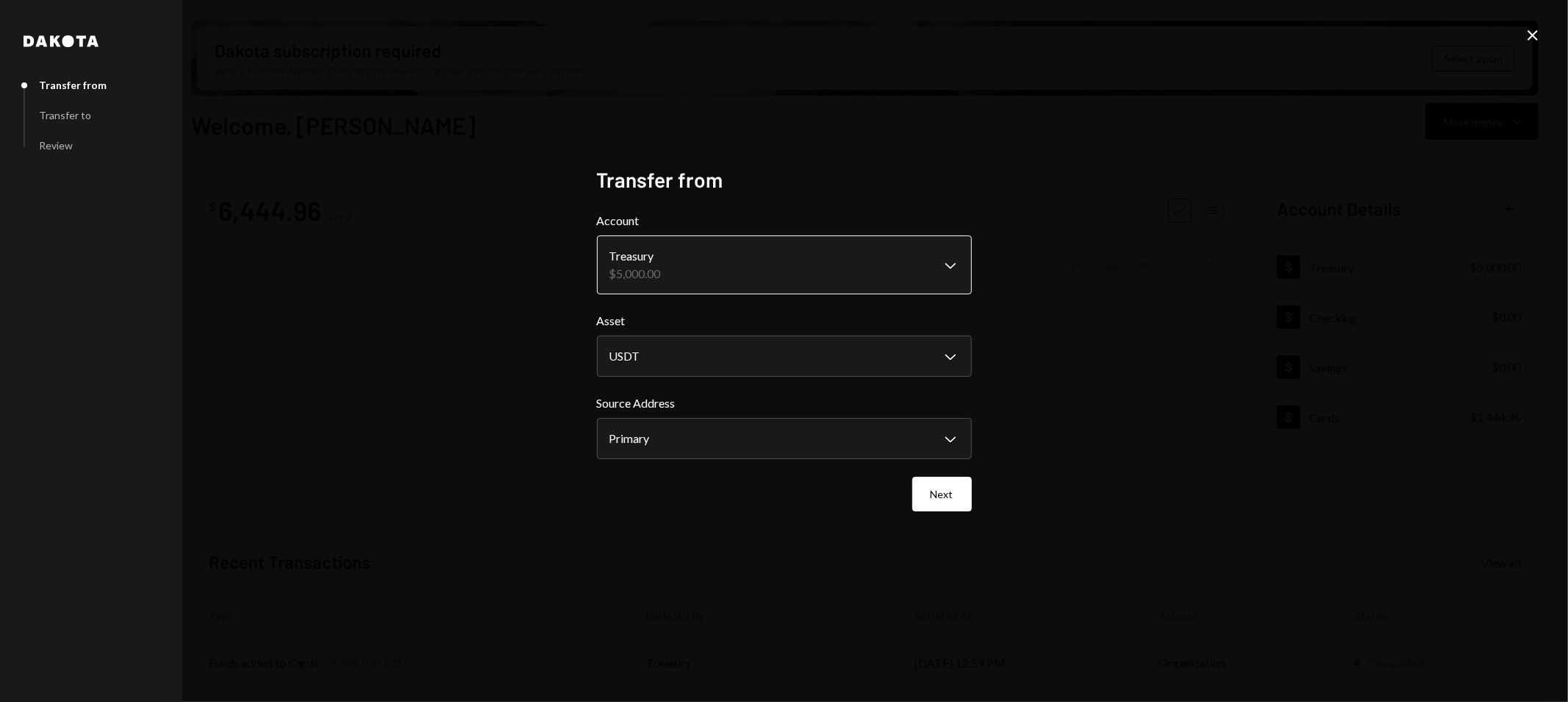
click at [711, 268] on body "P Plume Ltd Caret Down Home Home Inbox Inbox Activities Transactions Accounts A…" at bounding box center [784, 351] width 1568 height 702
click at [1070, 246] on div "**********" at bounding box center [784, 351] width 1568 height 702
click at [805, 432] on body "P Plume Ltd Caret Down Home Home Inbox Inbox Activities Transactions Accounts A…" at bounding box center [784, 351] width 1568 height 702
click at [996, 379] on div "**********" at bounding box center [784, 351] width 1568 height 702
click at [960, 491] on button "Next" at bounding box center [942, 494] width 60 height 35
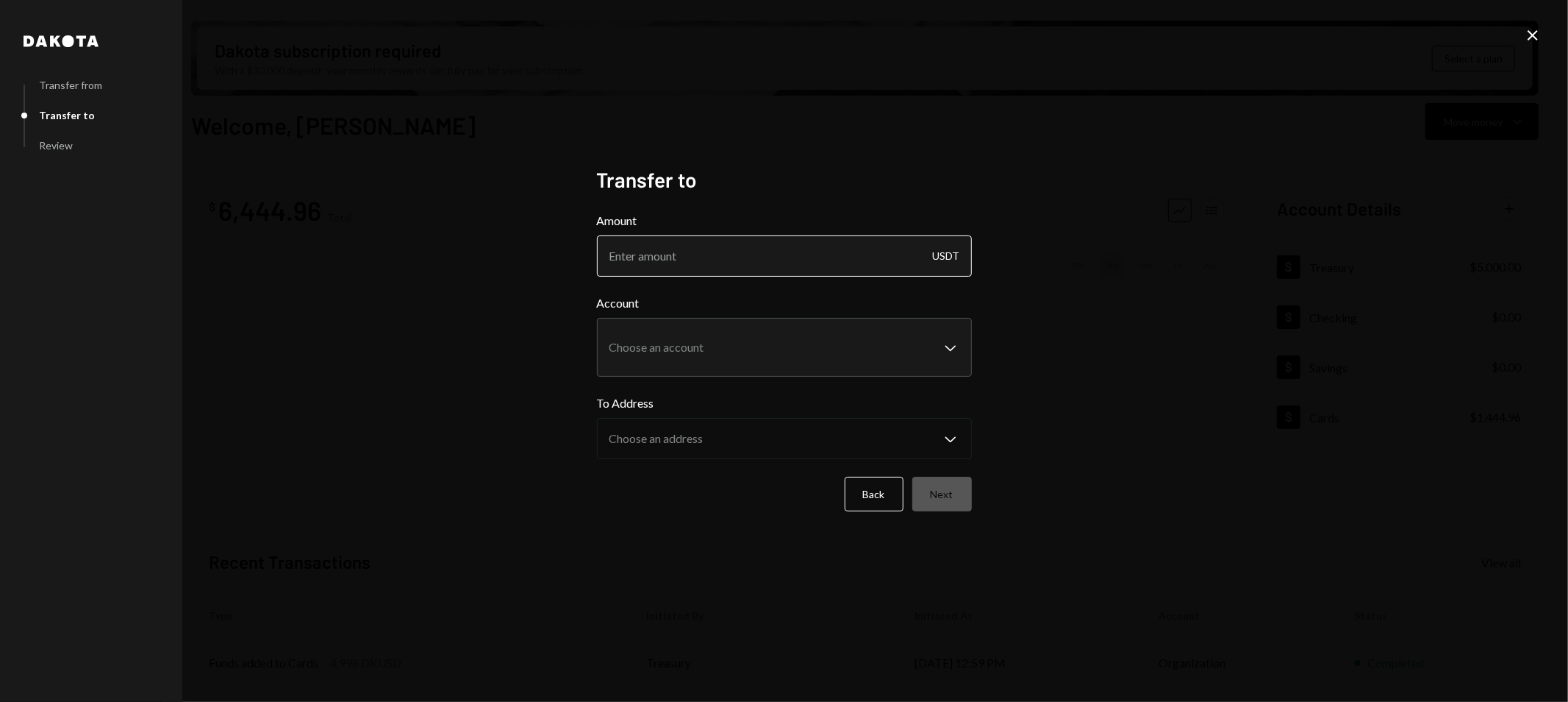
click at [720, 260] on input "Amount" at bounding box center [784, 256] width 375 height 41
click at [615, 300] on label "Account" at bounding box center [784, 303] width 375 height 18
click at [678, 348] on body "P Plume Ltd Caret Down Home Home Inbox Inbox Activities Transactions Accounts A…" at bounding box center [784, 351] width 1568 height 702
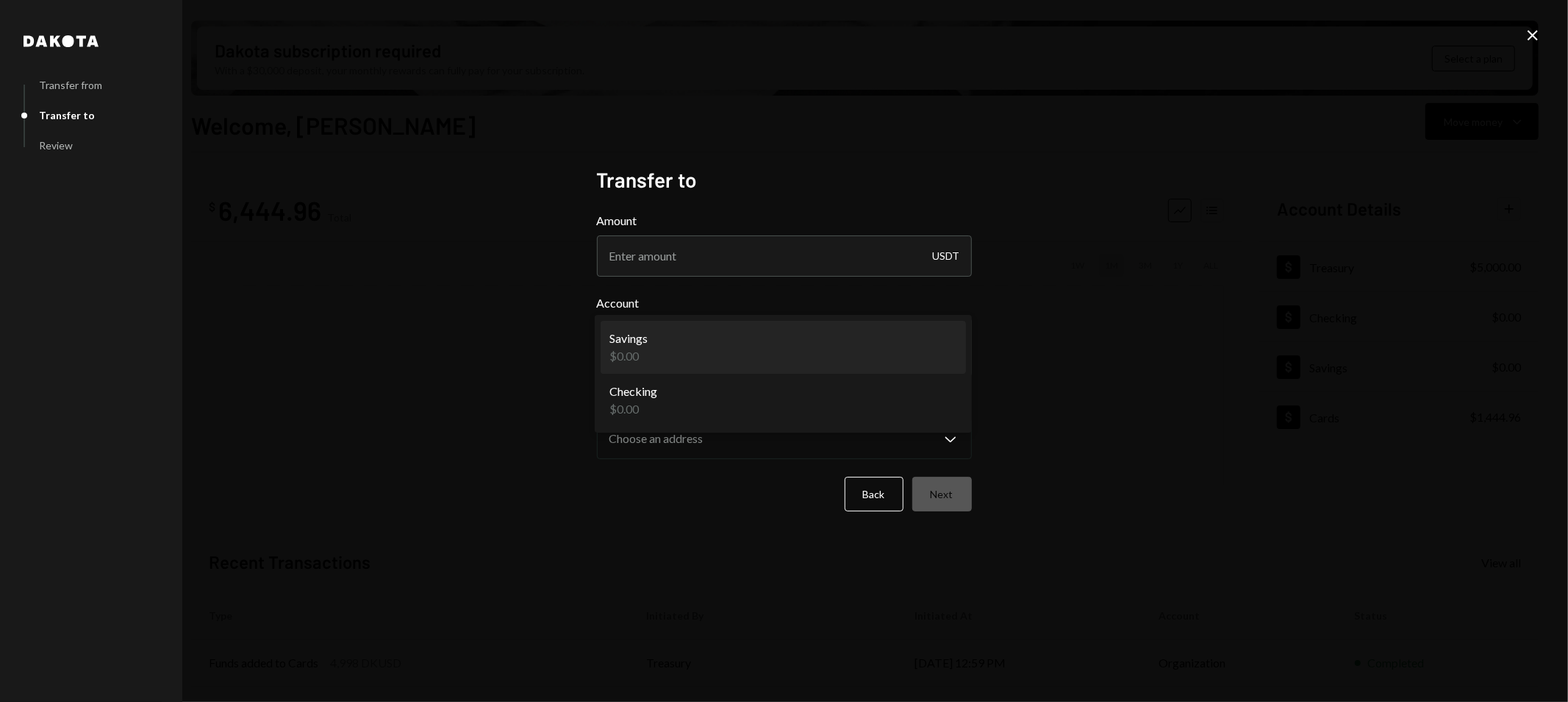
select select "**********"
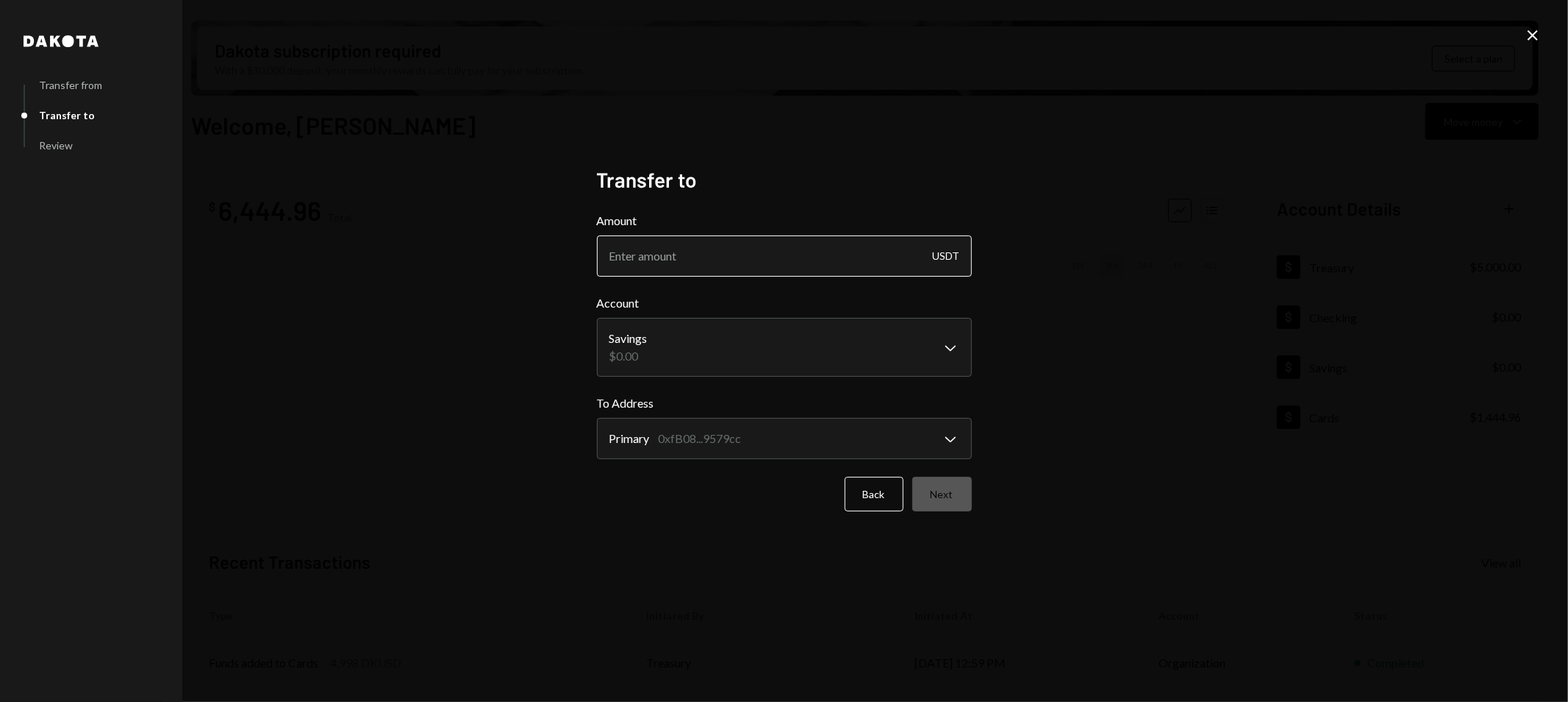
click at [713, 258] on input "Amount" at bounding box center [784, 256] width 375 height 41
type input "1"
type input "5"
click at [1031, 275] on div "**********" at bounding box center [784, 351] width 1568 height 702
click at [954, 259] on div "USDT" at bounding box center [946, 256] width 27 height 41
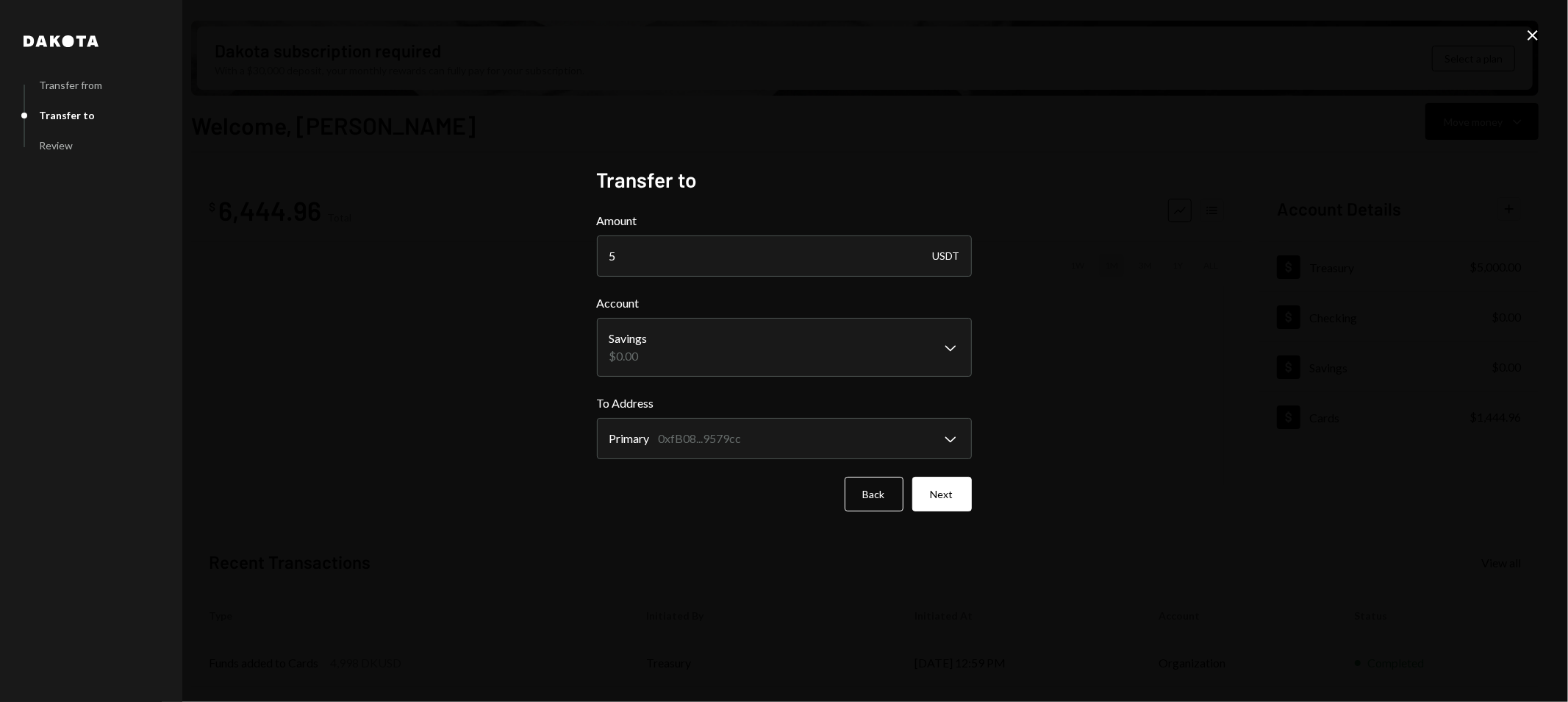
drag, startPoint x: 1045, startPoint y: 296, endPoint x: 1044, endPoint y: 342, distance: 46.0
click at [1046, 297] on div "**********" at bounding box center [784, 351] width 1568 height 702
click at [677, 422] on body "P Plume Ltd Caret Down Home Home Inbox Inbox Activities Transactions Accounts A…" at bounding box center [784, 351] width 1568 height 702
click at [1035, 414] on div "**********" at bounding box center [784, 351] width 1568 height 702
click at [897, 363] on body "P Plume Ltd Caret Down Home Home Inbox Inbox Activities Transactions Accounts A…" at bounding box center [784, 351] width 1568 height 702
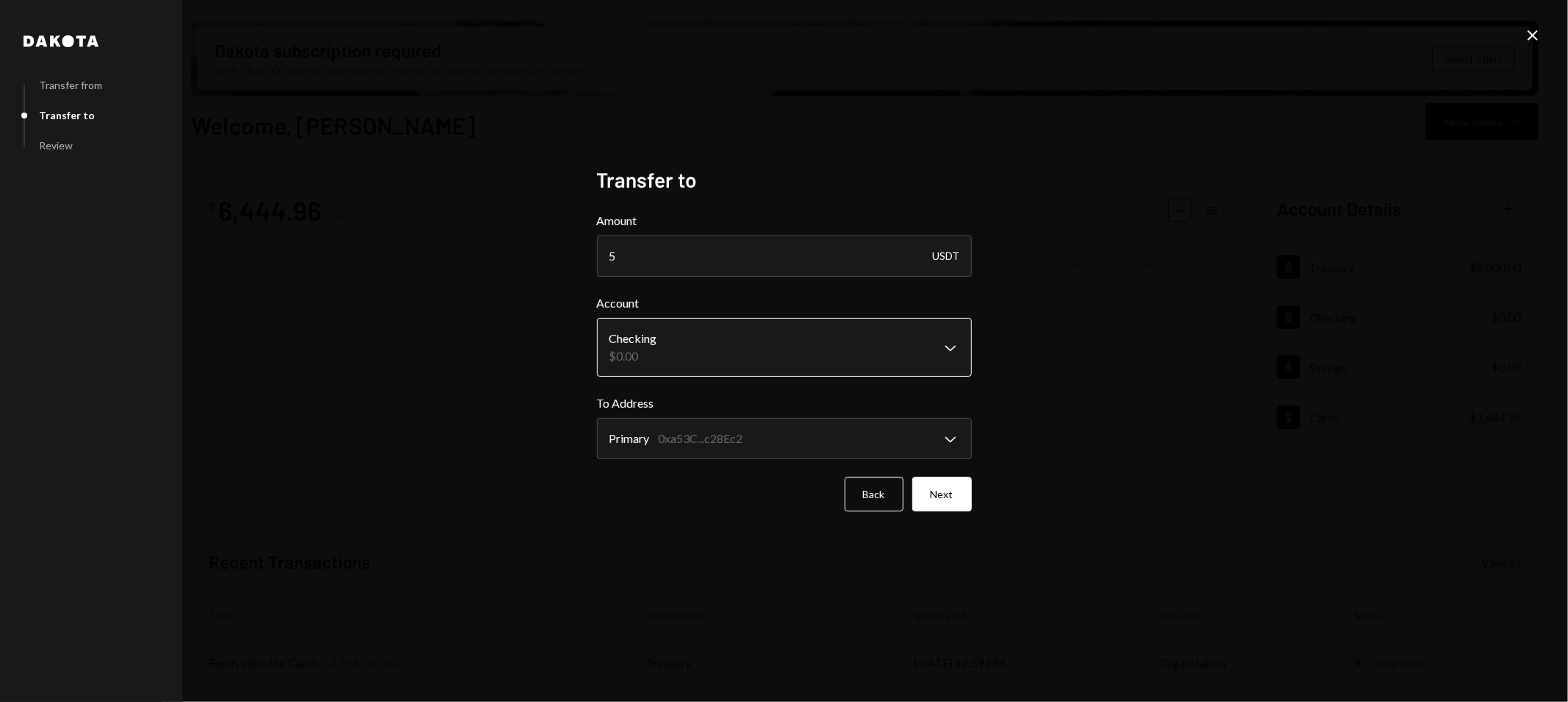
click at [917, 351] on body "P Plume Ltd Caret Down Home Home Inbox Inbox Activities Transactions Accounts A…" at bounding box center [784, 351] width 1568 height 702
select select "**********"
click at [1019, 385] on div "**********" at bounding box center [784, 351] width 1568 height 702
click at [947, 488] on button "Next" at bounding box center [942, 494] width 60 height 35
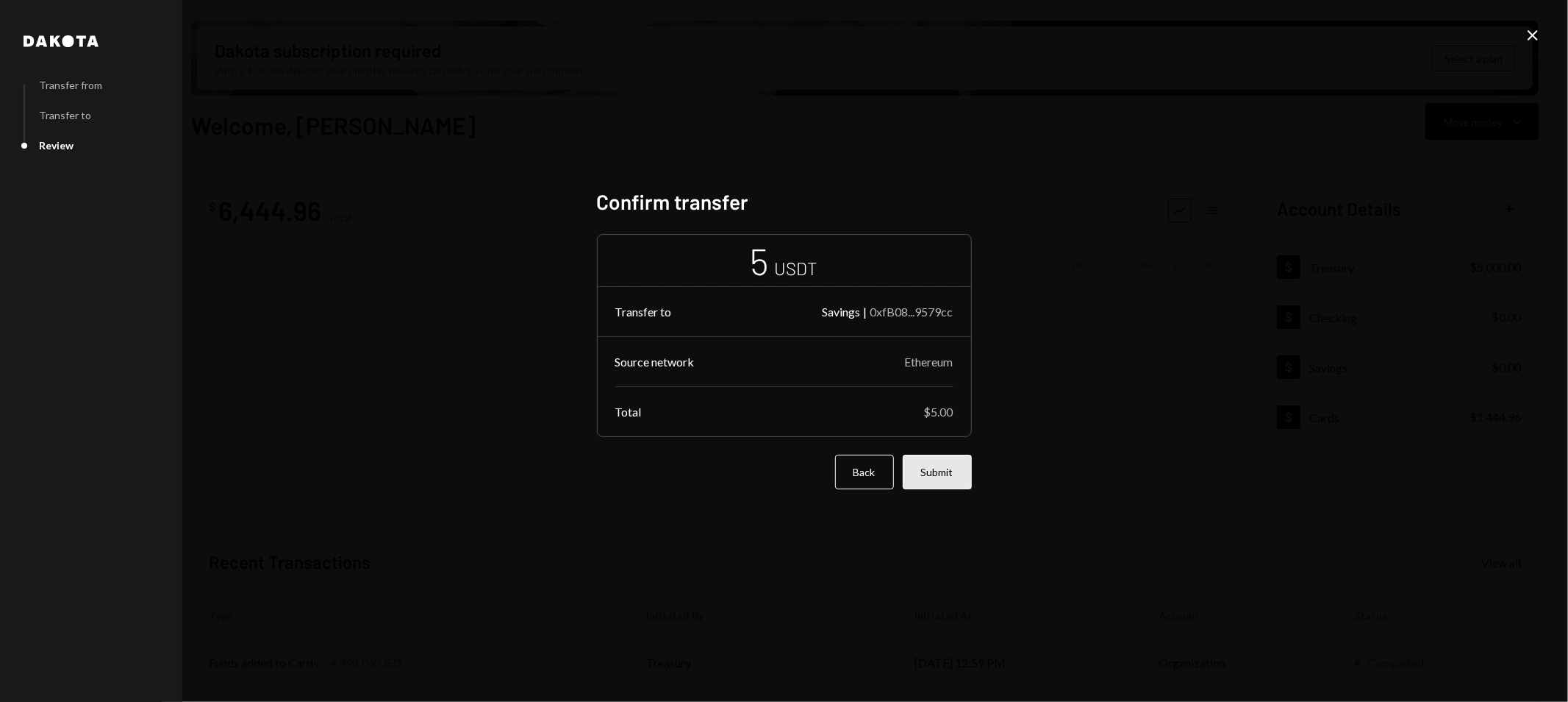
click at [934, 477] on button "Submit" at bounding box center [938, 471] width 69 height 35
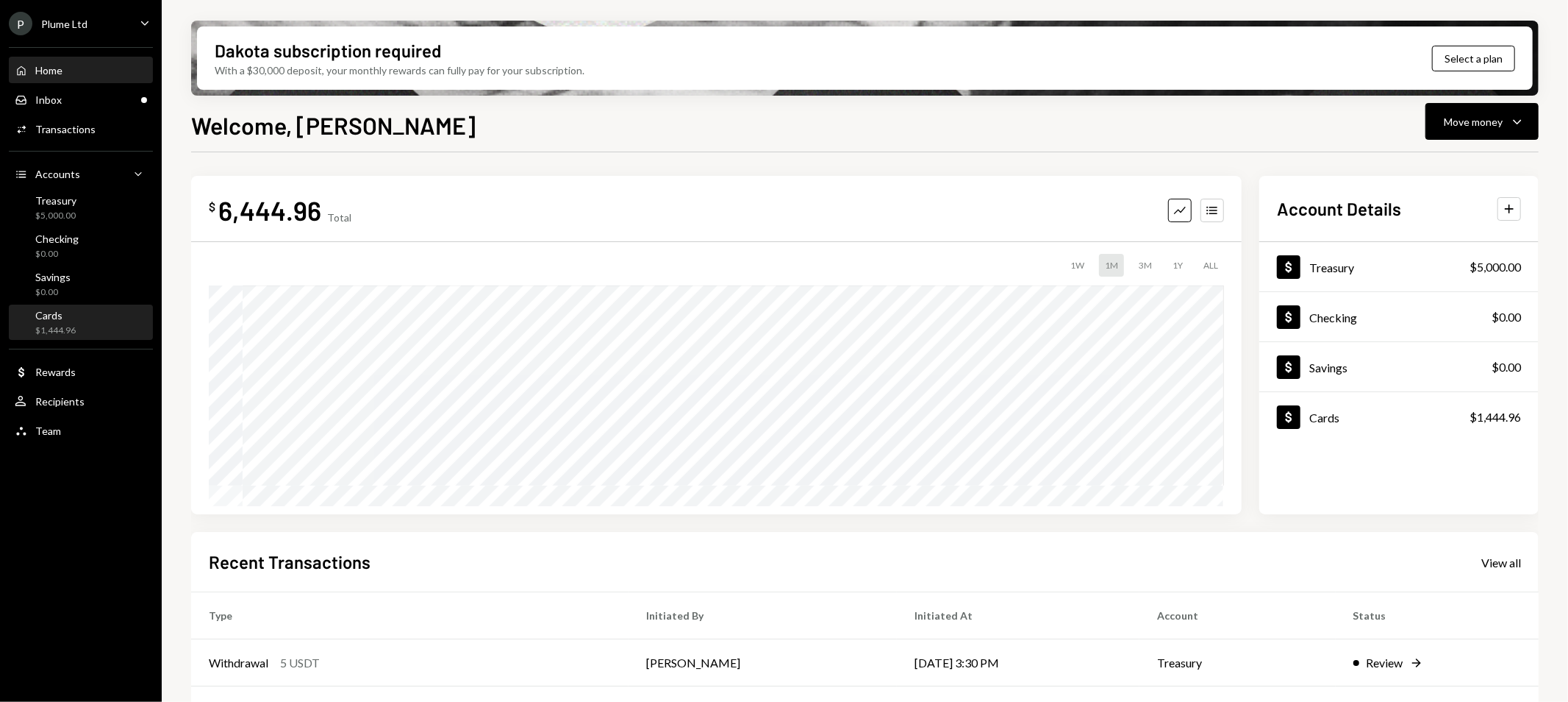
click at [97, 323] on div "Cards $1,444.96" at bounding box center [81, 323] width 132 height 28
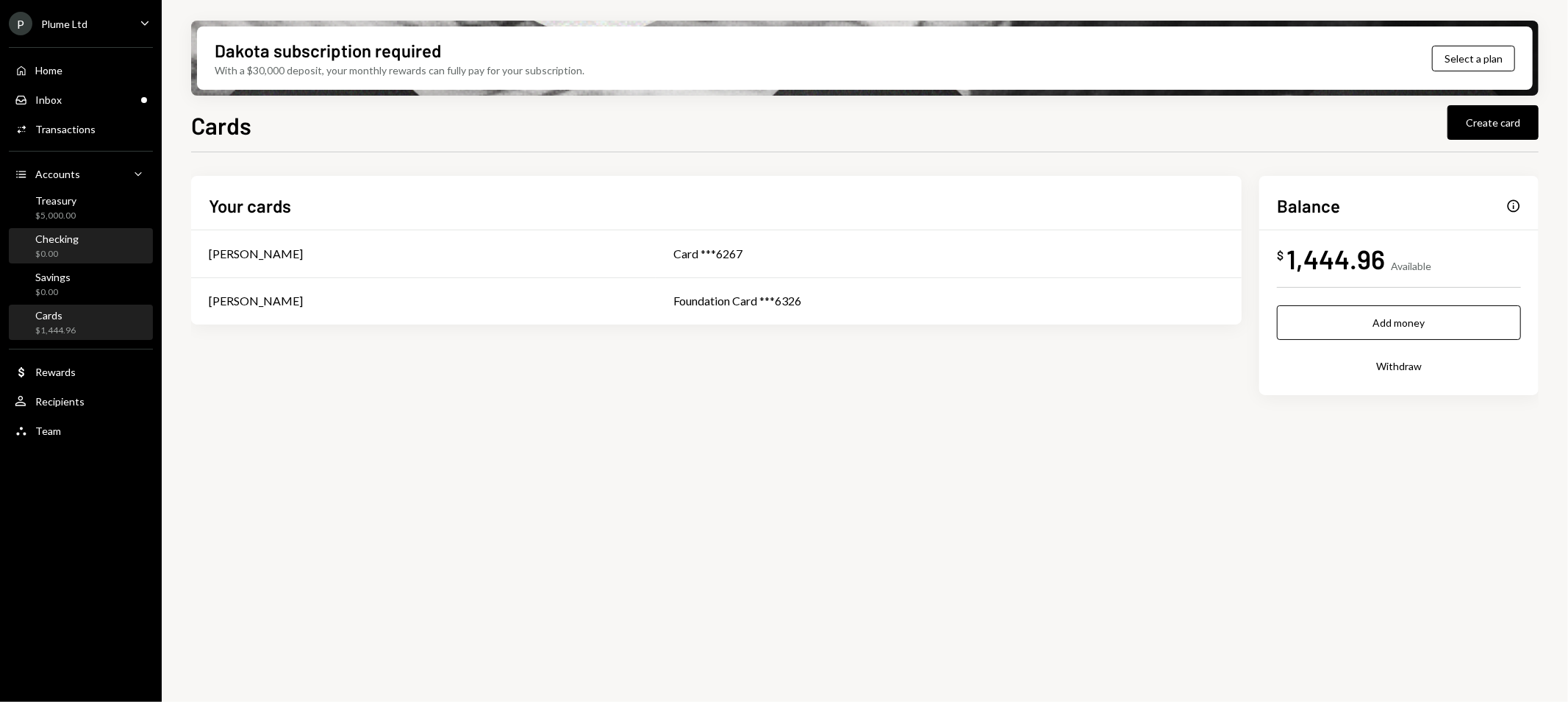
click at [94, 237] on div "Checking $0.00" at bounding box center [81, 246] width 132 height 28
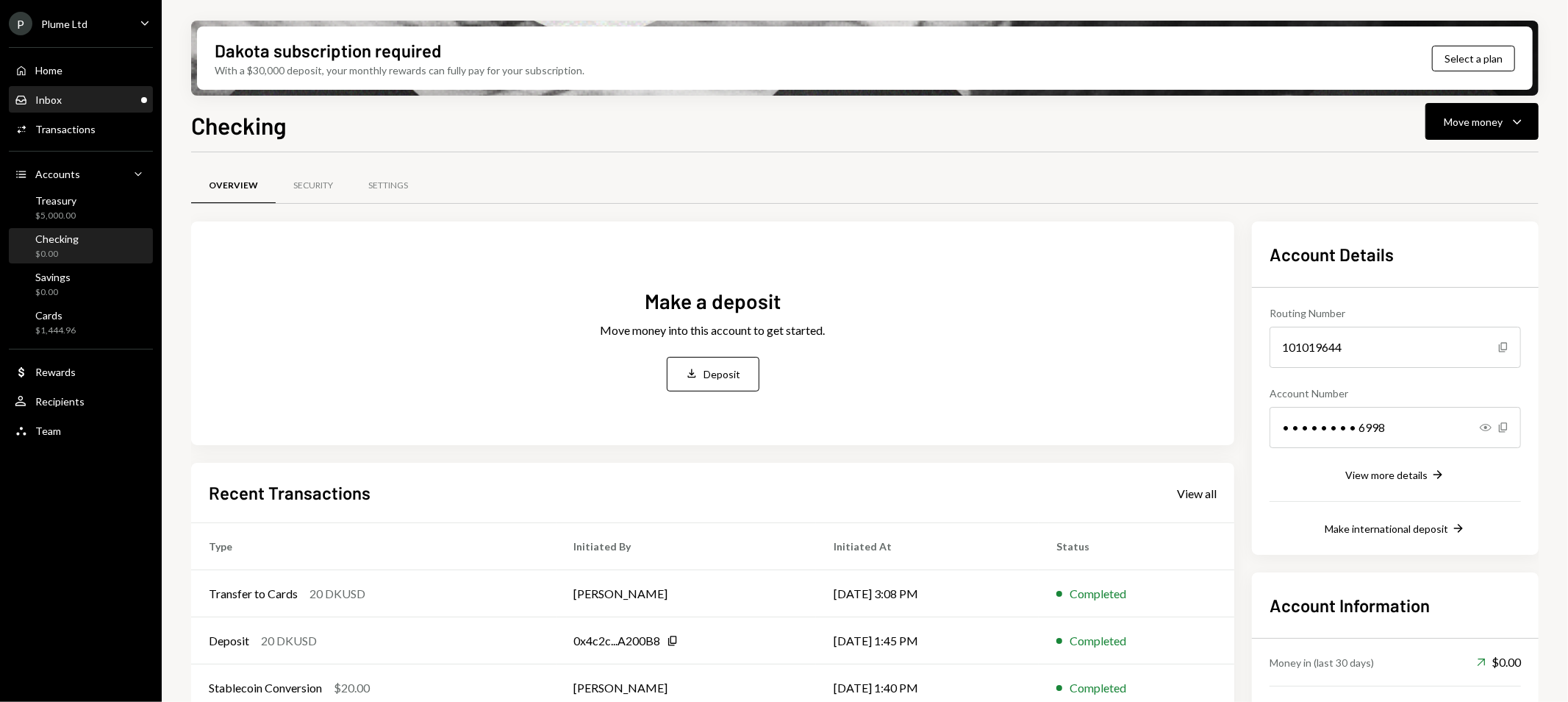
click at [83, 109] on div "Inbox Inbox" at bounding box center [81, 99] width 132 height 25
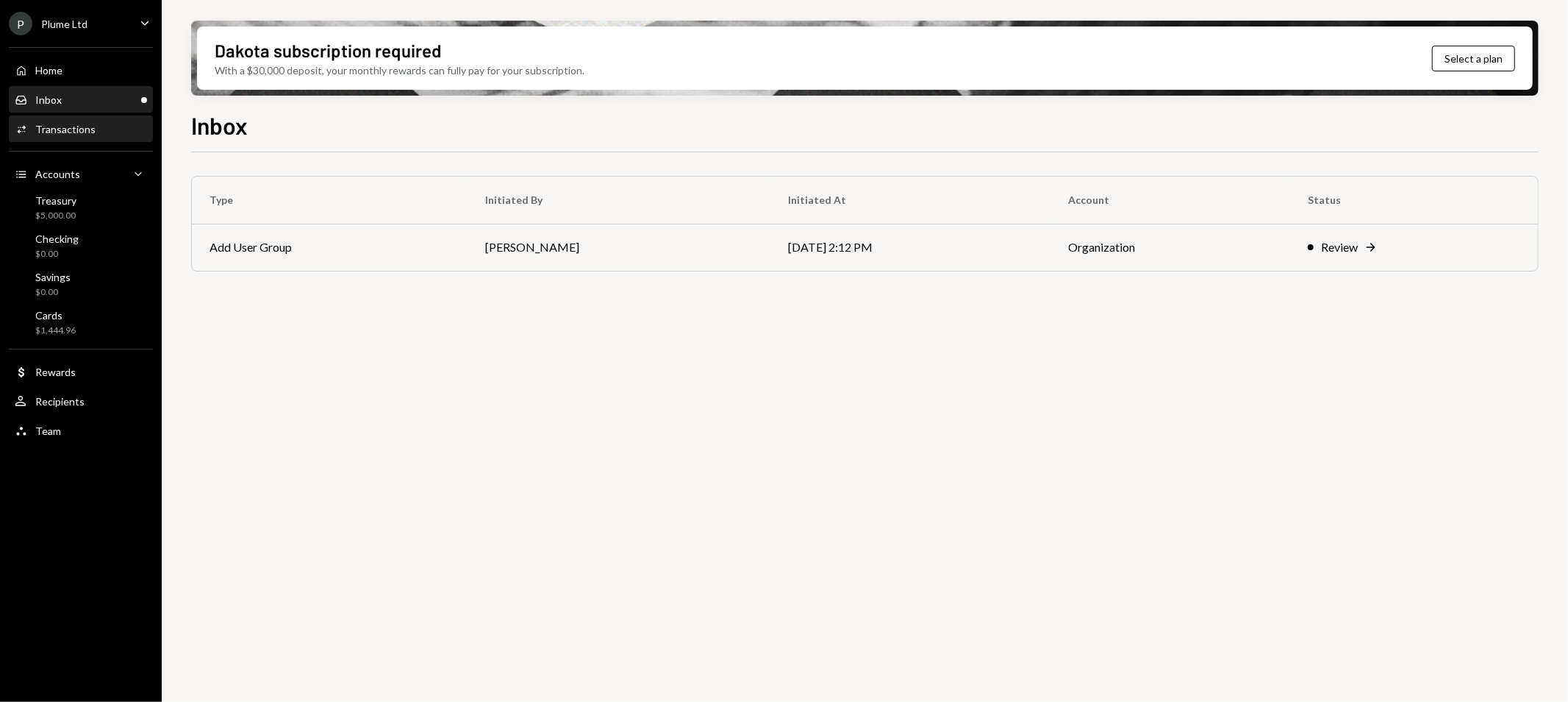
click at [83, 118] on div "Activities Transactions" at bounding box center [81, 129] width 132 height 25
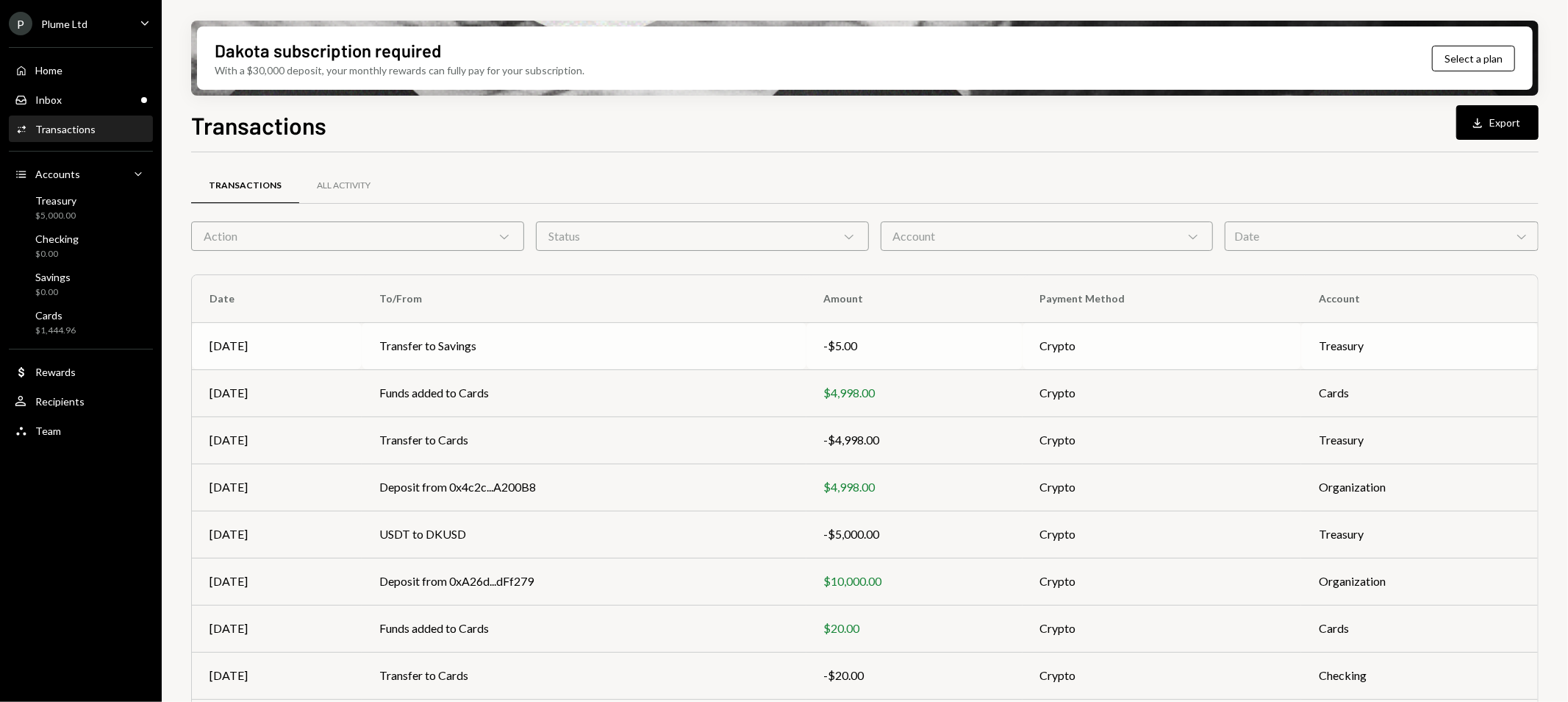
click at [564, 343] on td "Transfer to Savings" at bounding box center [584, 346] width 444 height 47
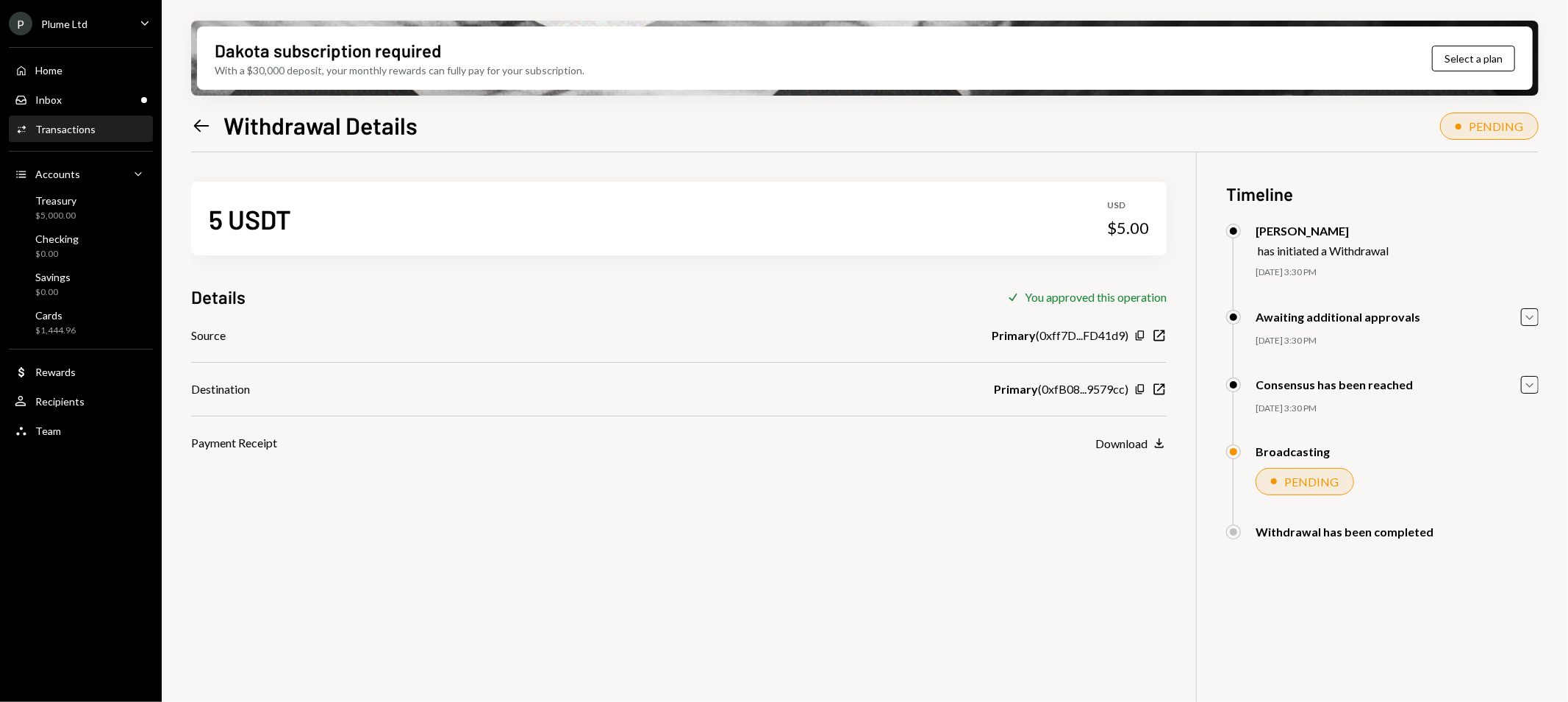
click at [91, 32] on div "P Plume Ltd Caret Down" at bounding box center [81, 23] width 162 height 23
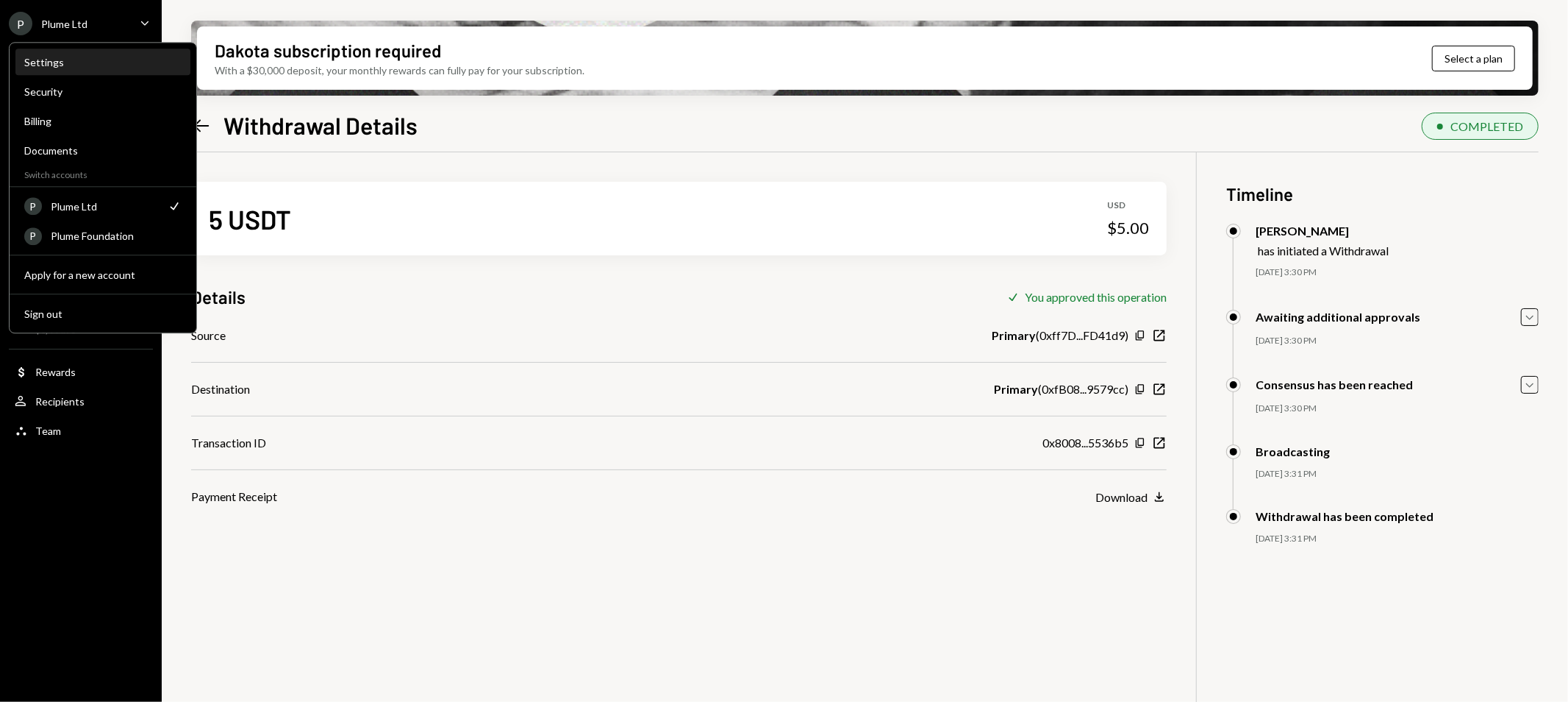
click at [83, 62] on div "Settings" at bounding box center [103, 62] width 157 height 12
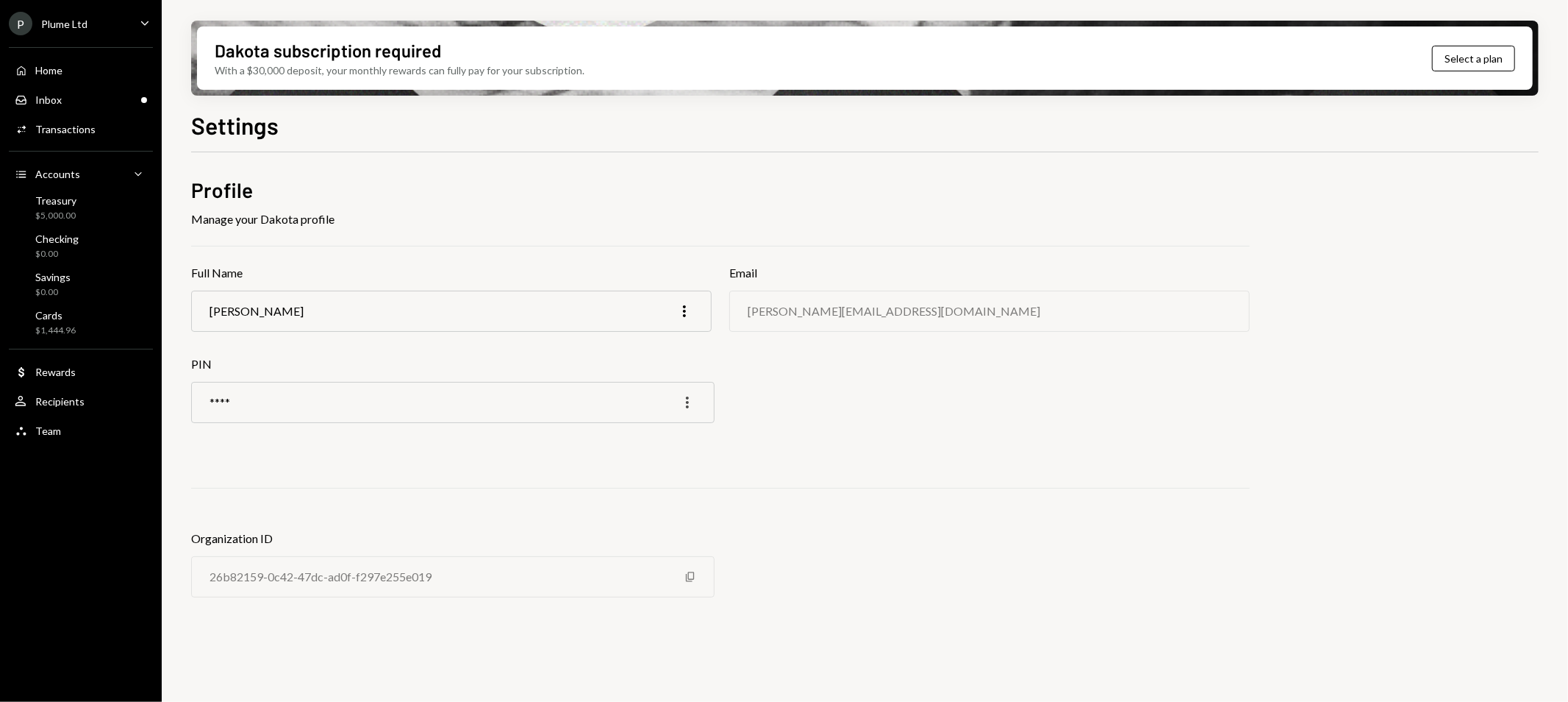
click at [685, 388] on div "**** More" at bounding box center [452, 402] width 524 height 41
click at [685, 394] on icon "More" at bounding box center [687, 402] width 18 height 18
click at [691, 341] on div "Full Name Justin Chen More" at bounding box center [451, 309] width 521 height 91
click at [688, 313] on icon "More" at bounding box center [684, 311] width 18 height 18
click at [660, 235] on div "Profile Manage your Dakota profile Full Name Justin Chen More Email justin@plum…" at bounding box center [720, 398] width 1058 height 445
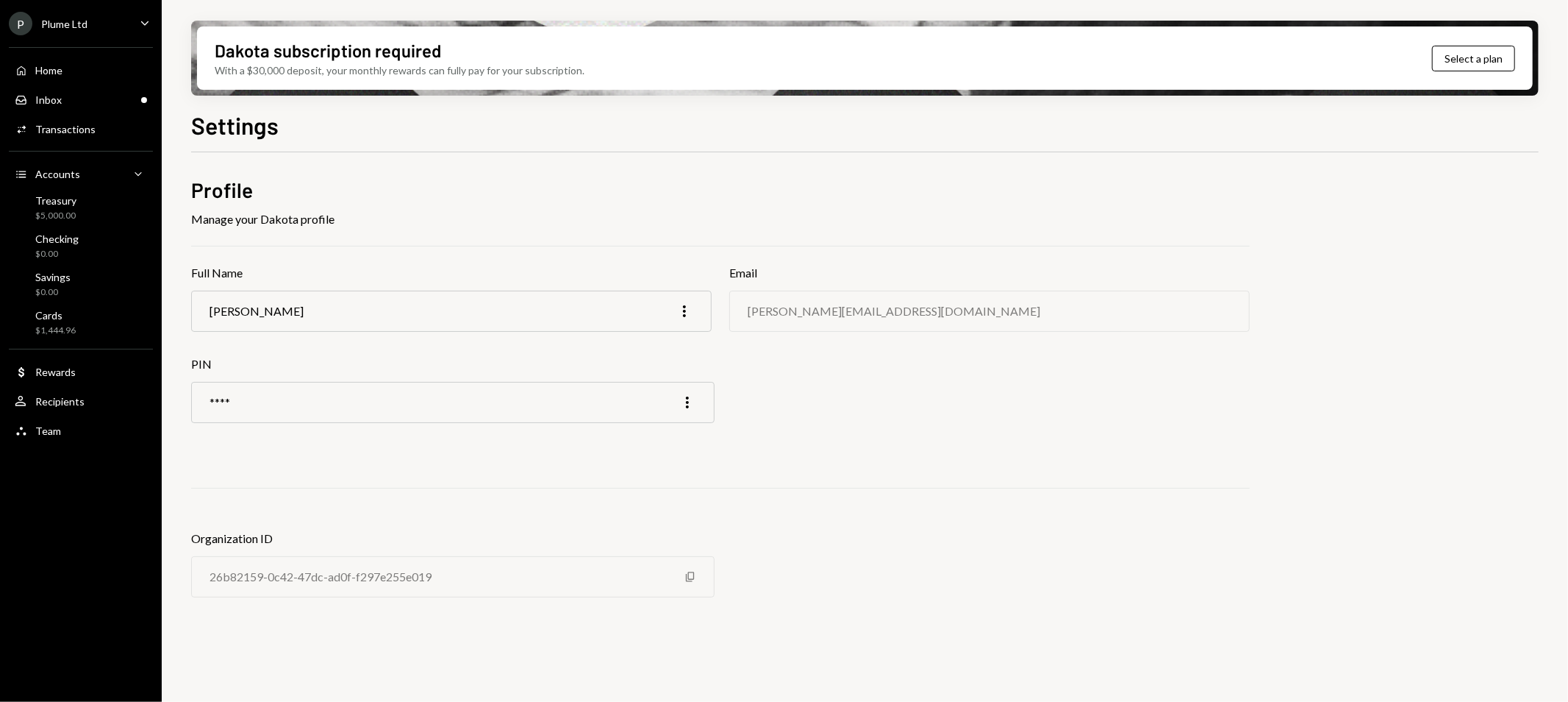
click at [1385, 156] on div "Profile Manage your Dakota profile Full Name Justin Chen More Email justin@plum…" at bounding box center [865, 400] width 1348 height 498
click at [113, 32] on div "P Plume Ltd Caret Down" at bounding box center [81, 23] width 162 height 23
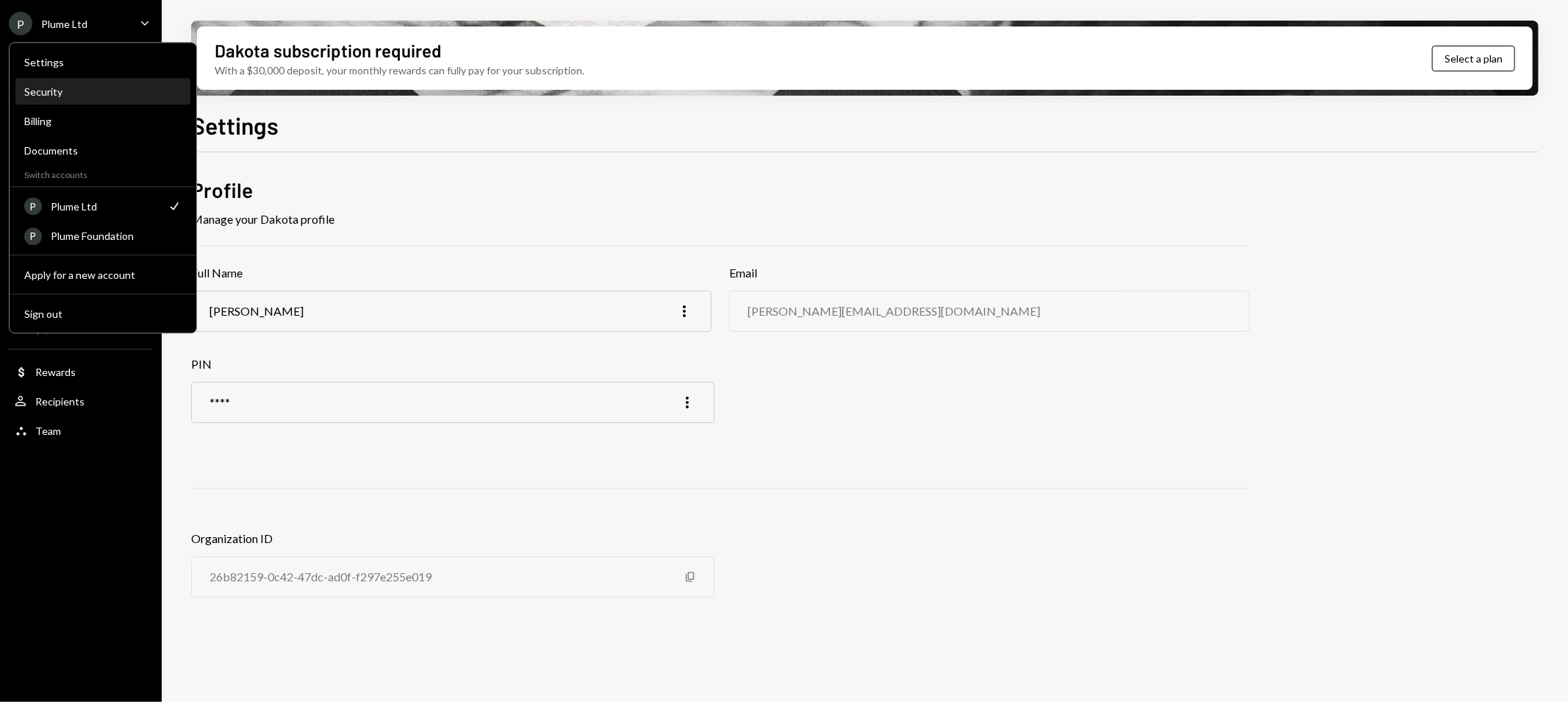
click at [93, 97] on div "Security" at bounding box center [103, 91] width 157 height 12
